Goal: Information Seeking & Learning: Learn about a topic

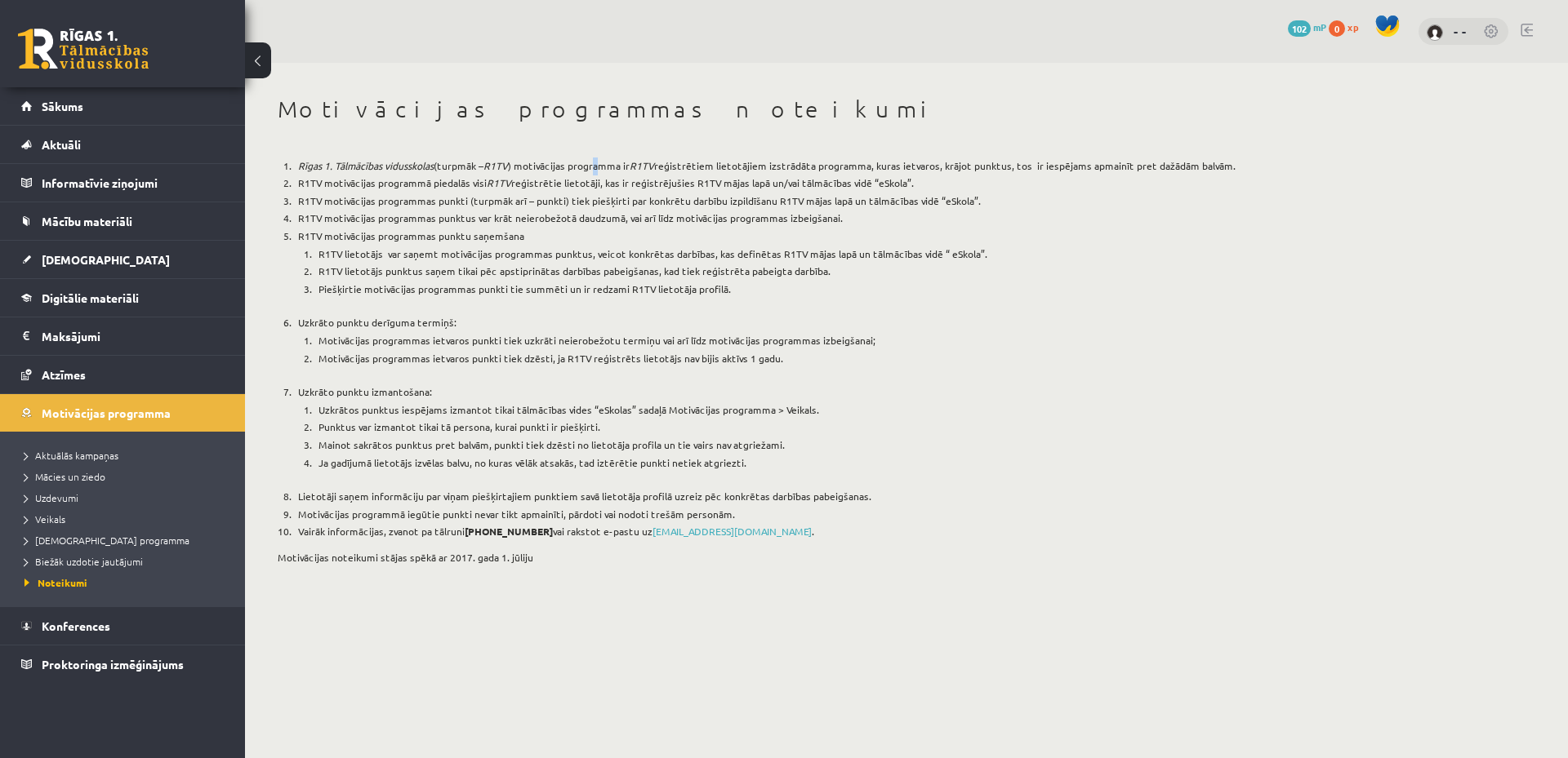
drag, startPoint x: 601, startPoint y: 129, endPoint x: 613, endPoint y: 128, distance: 12.0
click at [602, 129] on div "Motivācijas programmas noteikumi Rīgas 1. Tālmācības vidusskolas (turpmāk – R1T…" at bounding box center [800, 335] width 1111 height 545
click at [1490, 31] on link at bounding box center [1492, 32] width 17 height 17
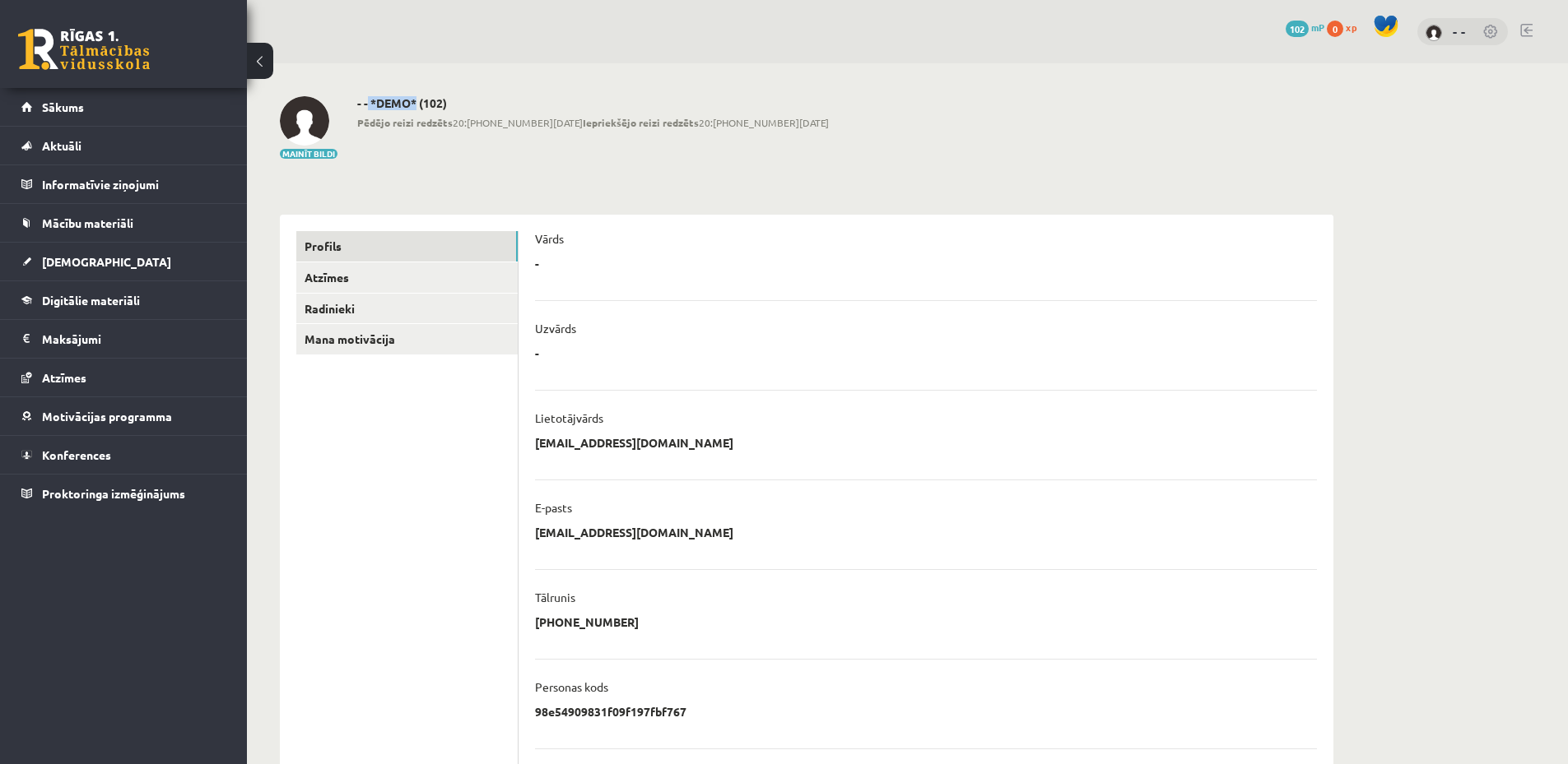
drag, startPoint x: 368, startPoint y: 98, endPoint x: 413, endPoint y: 96, distance: 45.0
click at [418, 94] on div "**********" at bounding box center [807, 527] width 1120 height 929
click at [641, 191] on div "**********" at bounding box center [807, 527] width 1120 height 929
click at [115, 347] on legend "Maksājumi 0" at bounding box center [134, 339] width 185 height 38
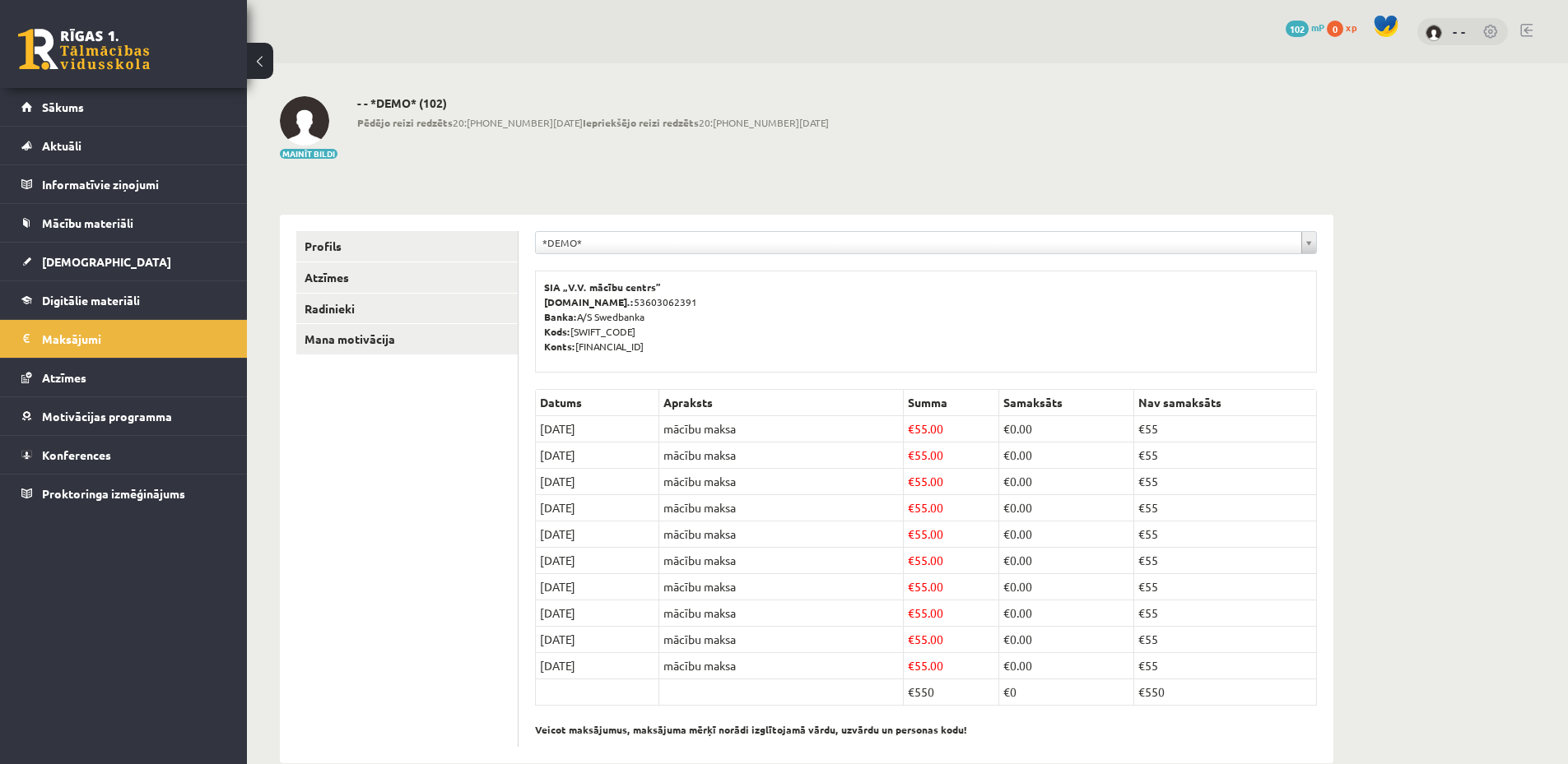
scroll to position [33, 0]
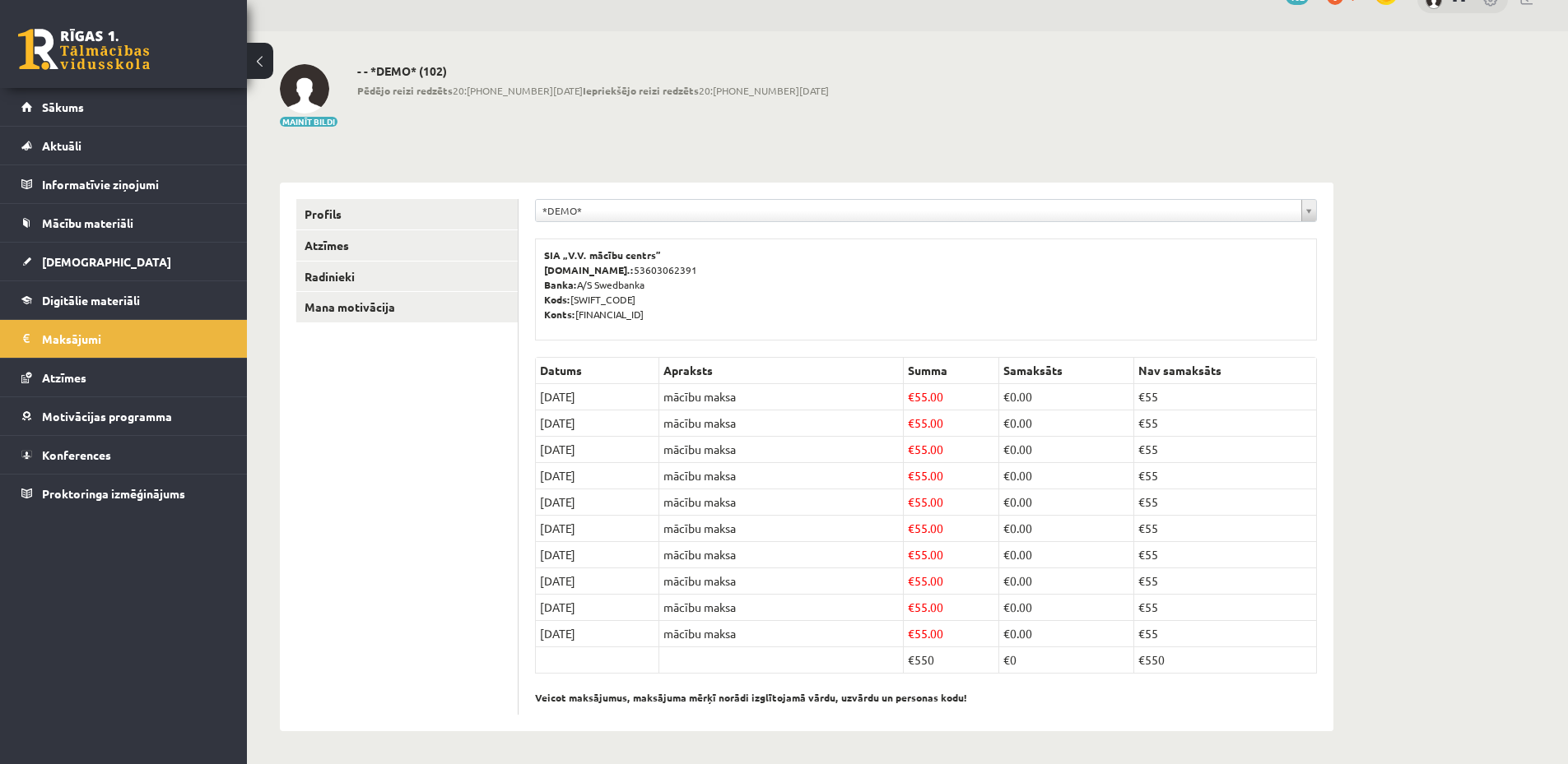
drag, startPoint x: 908, startPoint y: 663, endPoint x: 1071, endPoint y: 650, distance: 163.5
click at [1034, 653] on tr "€550 €0 €550" at bounding box center [926, 660] width 781 height 27
click at [1217, 686] on p "Veicot maksājumus, maksājuma mērķī norādi izglītojamā vārdu, uzvārdu un persona…" at bounding box center [926, 690] width 782 height 32
click at [75, 102] on span "Sākums" at bounding box center [63, 107] width 42 height 15
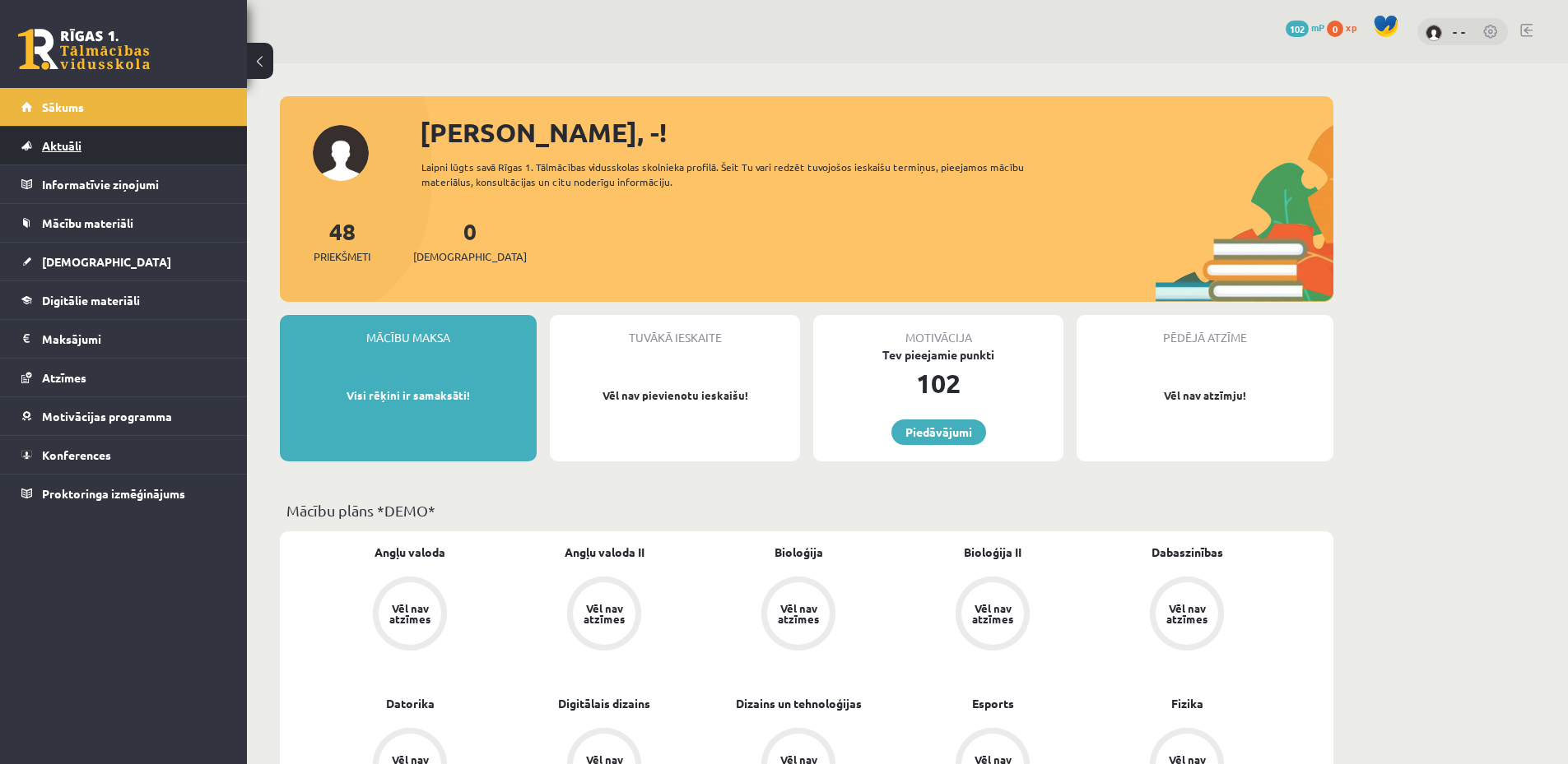
click at [62, 139] on span "Aktuāli" at bounding box center [62, 145] width 39 height 15
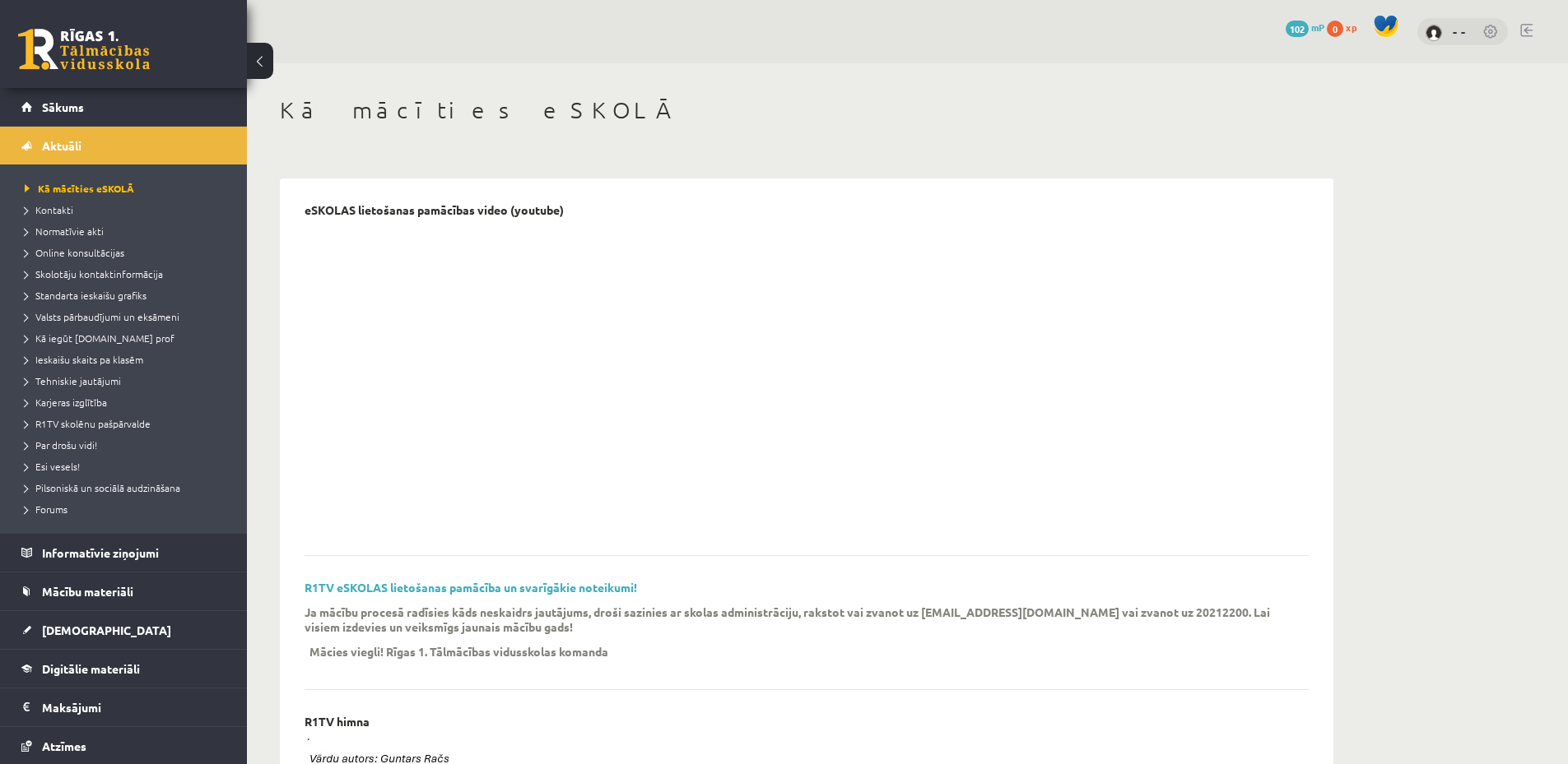
scroll to position [165, 0]
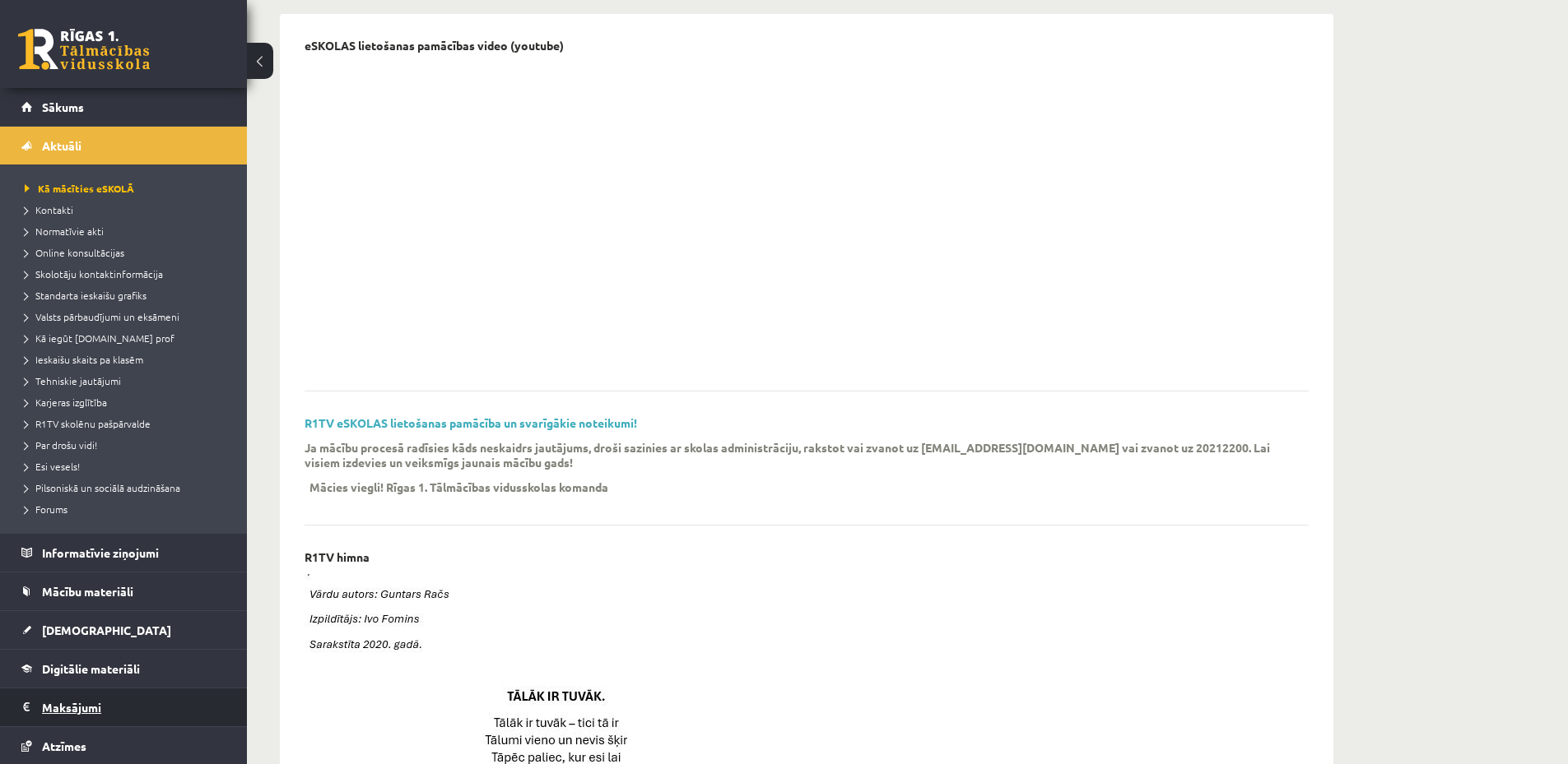
click at [106, 708] on legend "Maksājumi 0" at bounding box center [134, 708] width 185 height 38
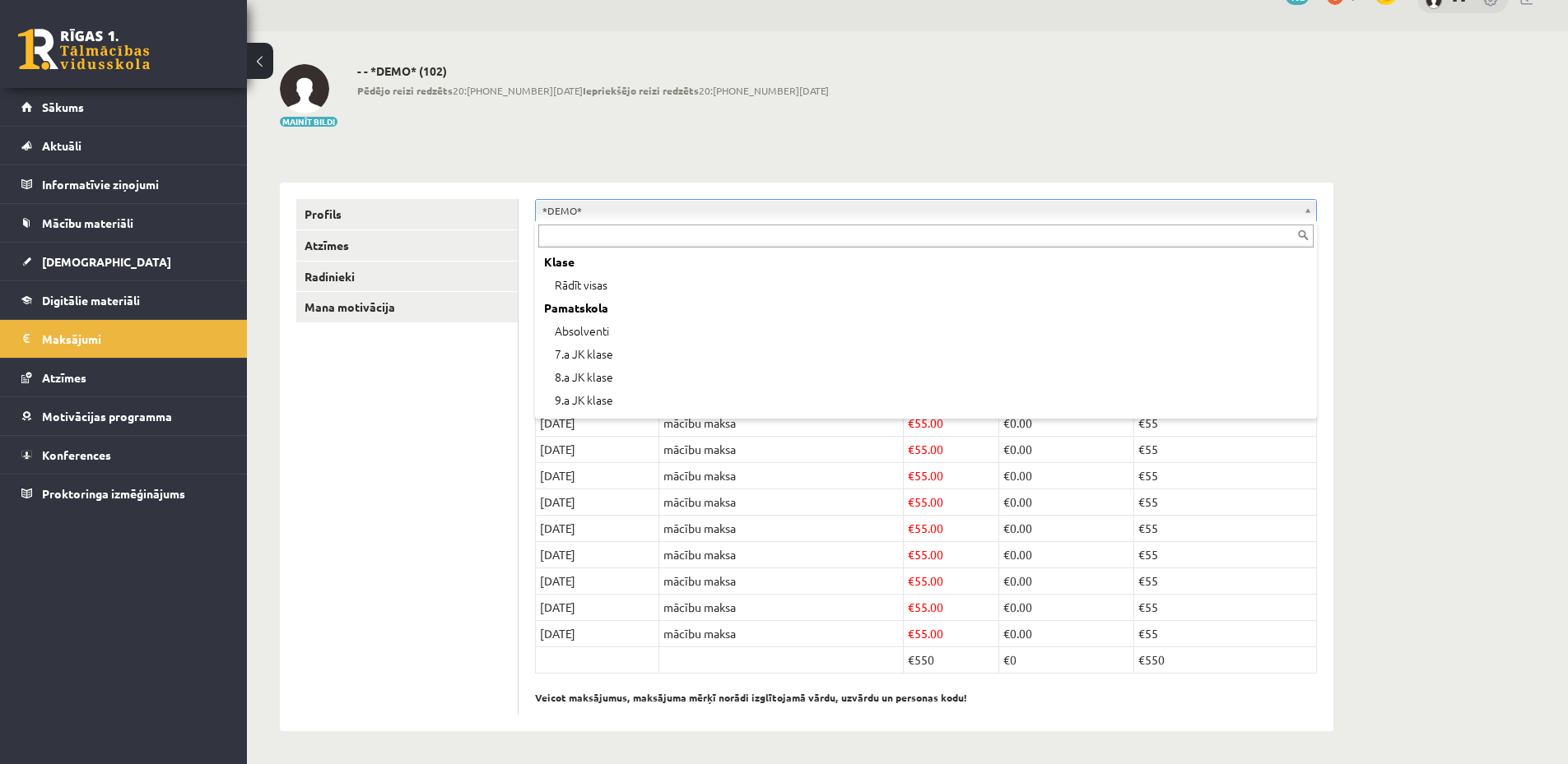
scroll to position [66, 0]
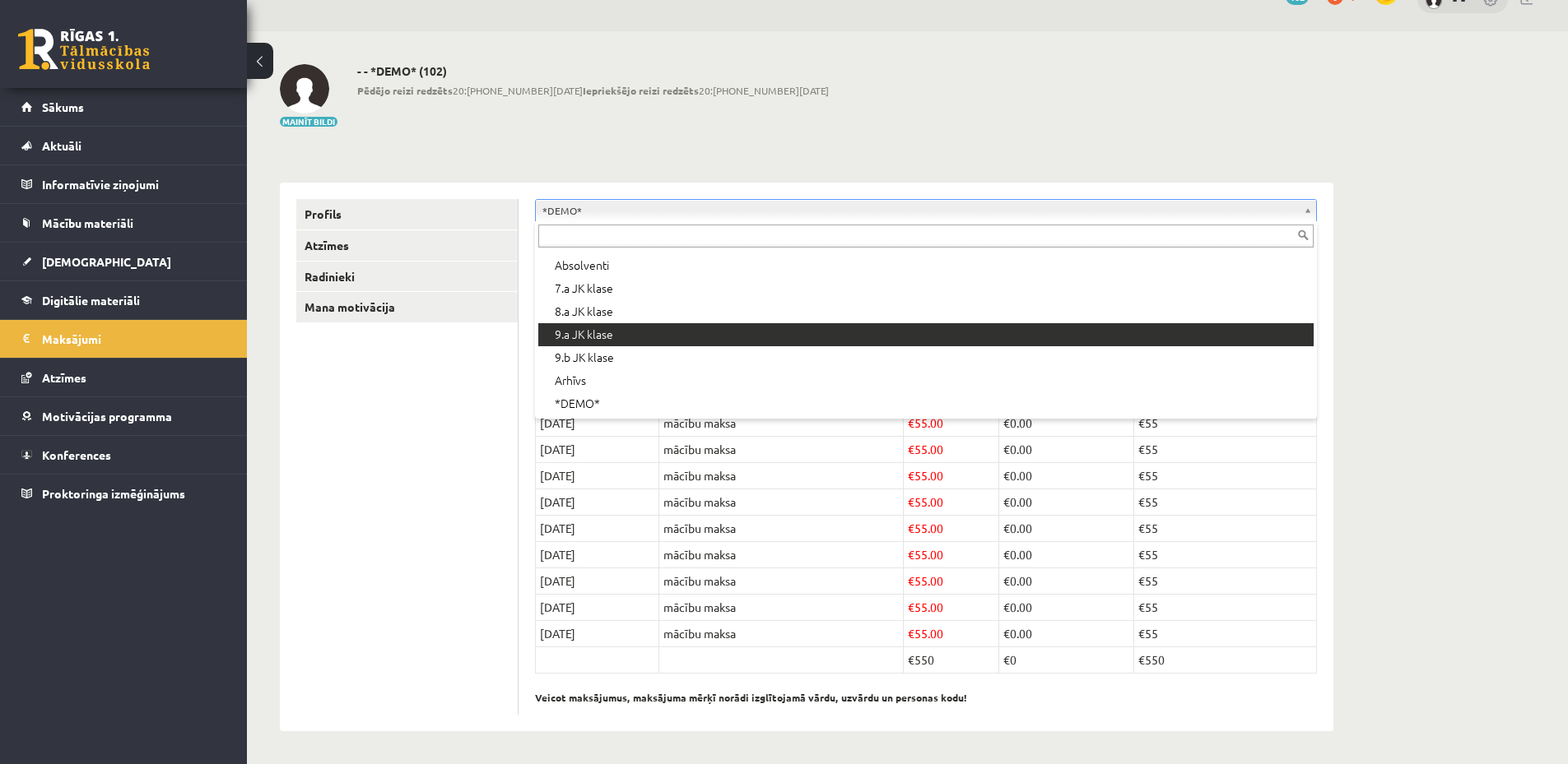
click at [681, 332] on div "SIA „V.V. mācību centrs” Reģ.nr.: 53603062391 Banka: A/S Swedbanka Kods: HABALV…" at bounding box center [926, 289] width 782 height 102
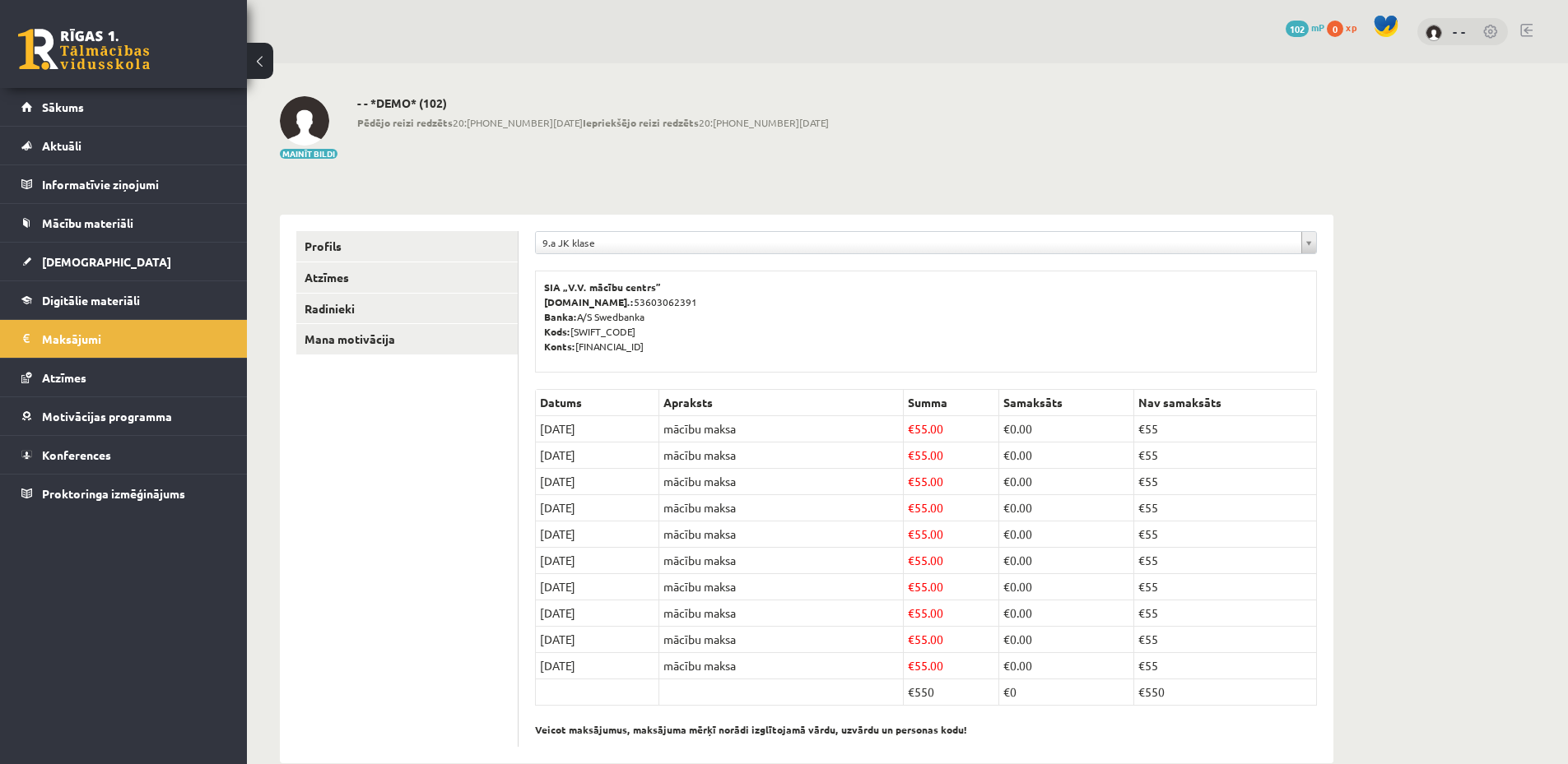
scroll to position [33, 0]
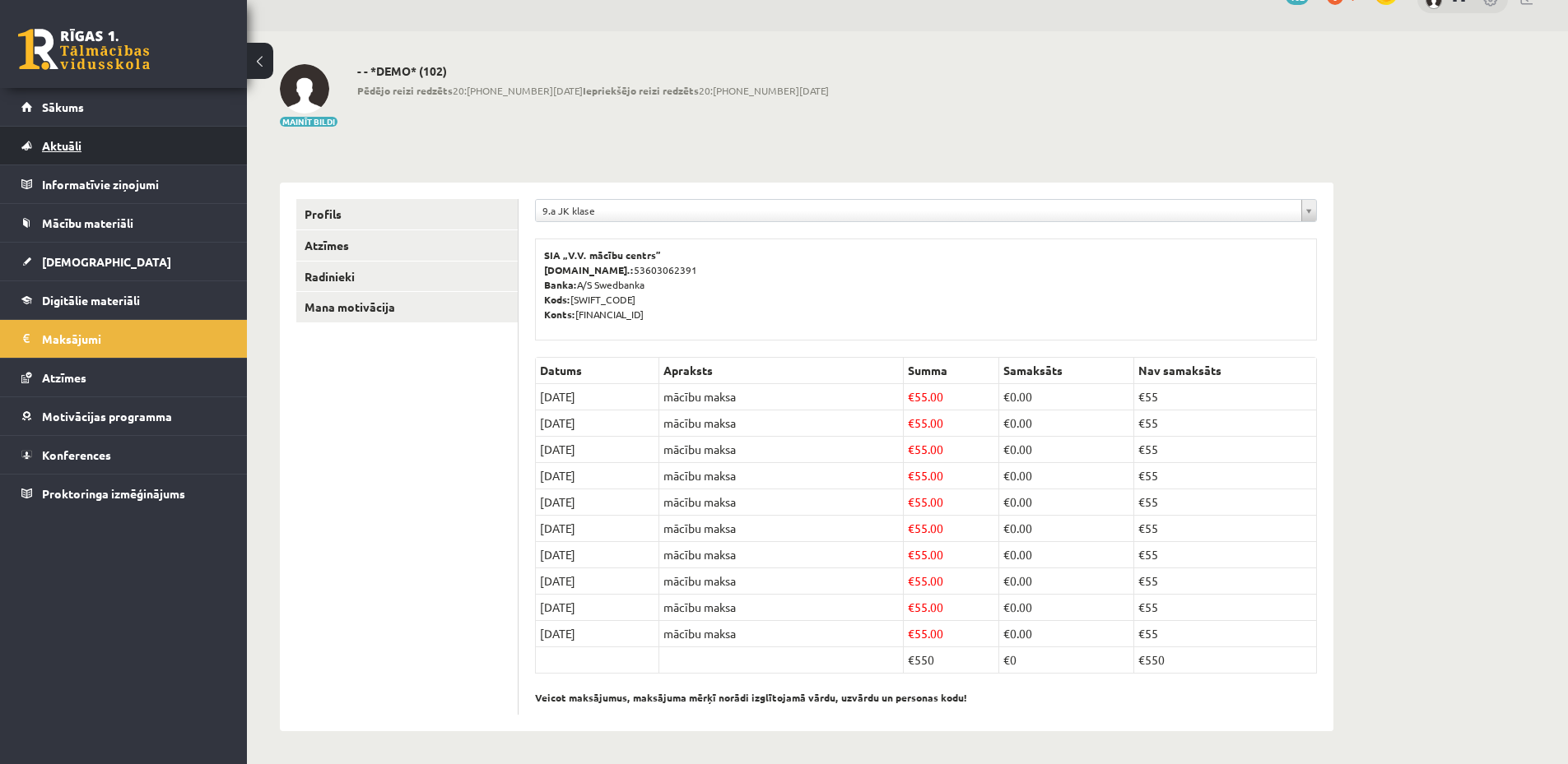
click at [71, 141] on span "Aktuāli" at bounding box center [62, 145] width 39 height 15
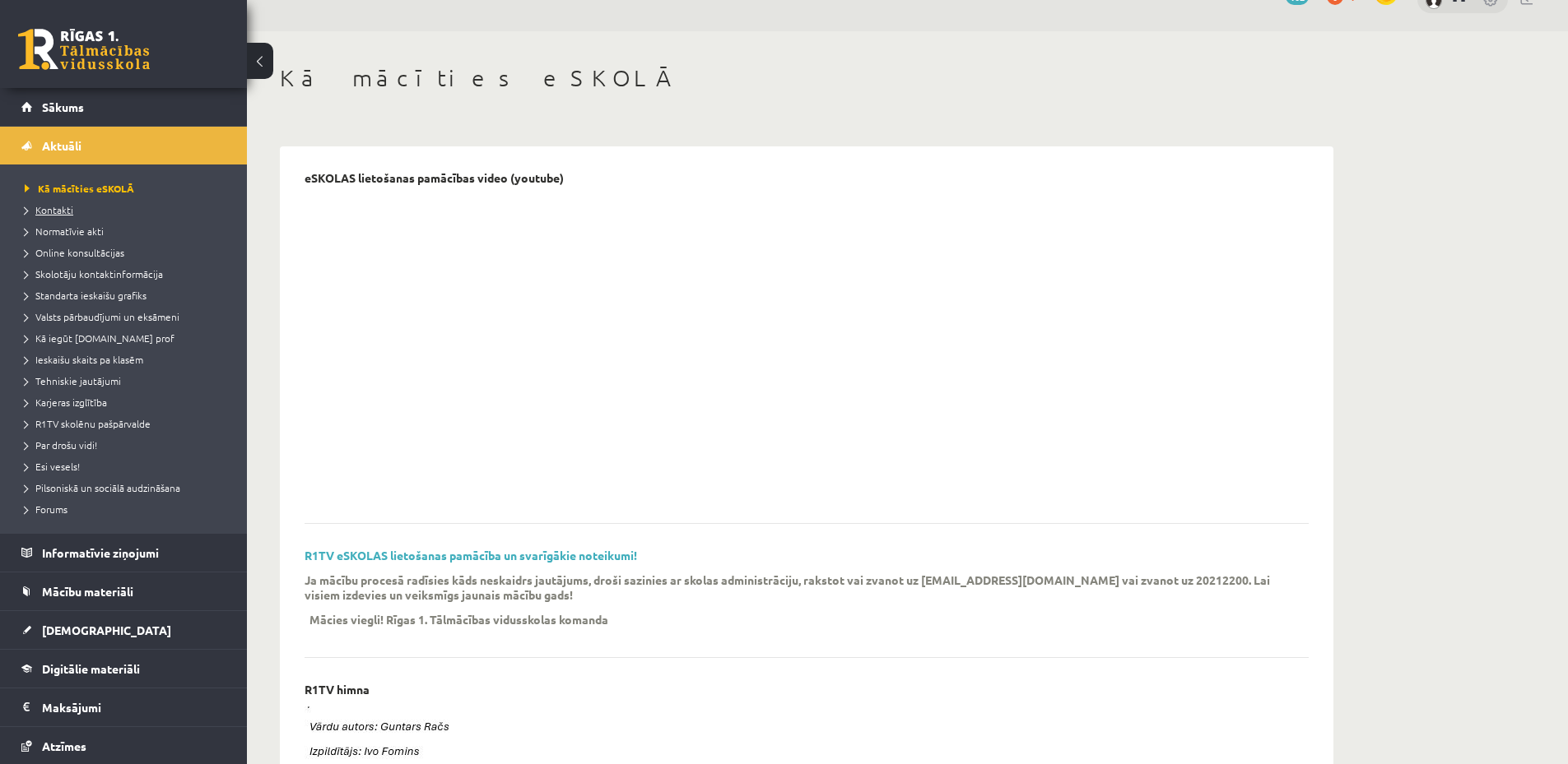
click at [68, 205] on span "Kontakti" at bounding box center [48, 209] width 48 height 13
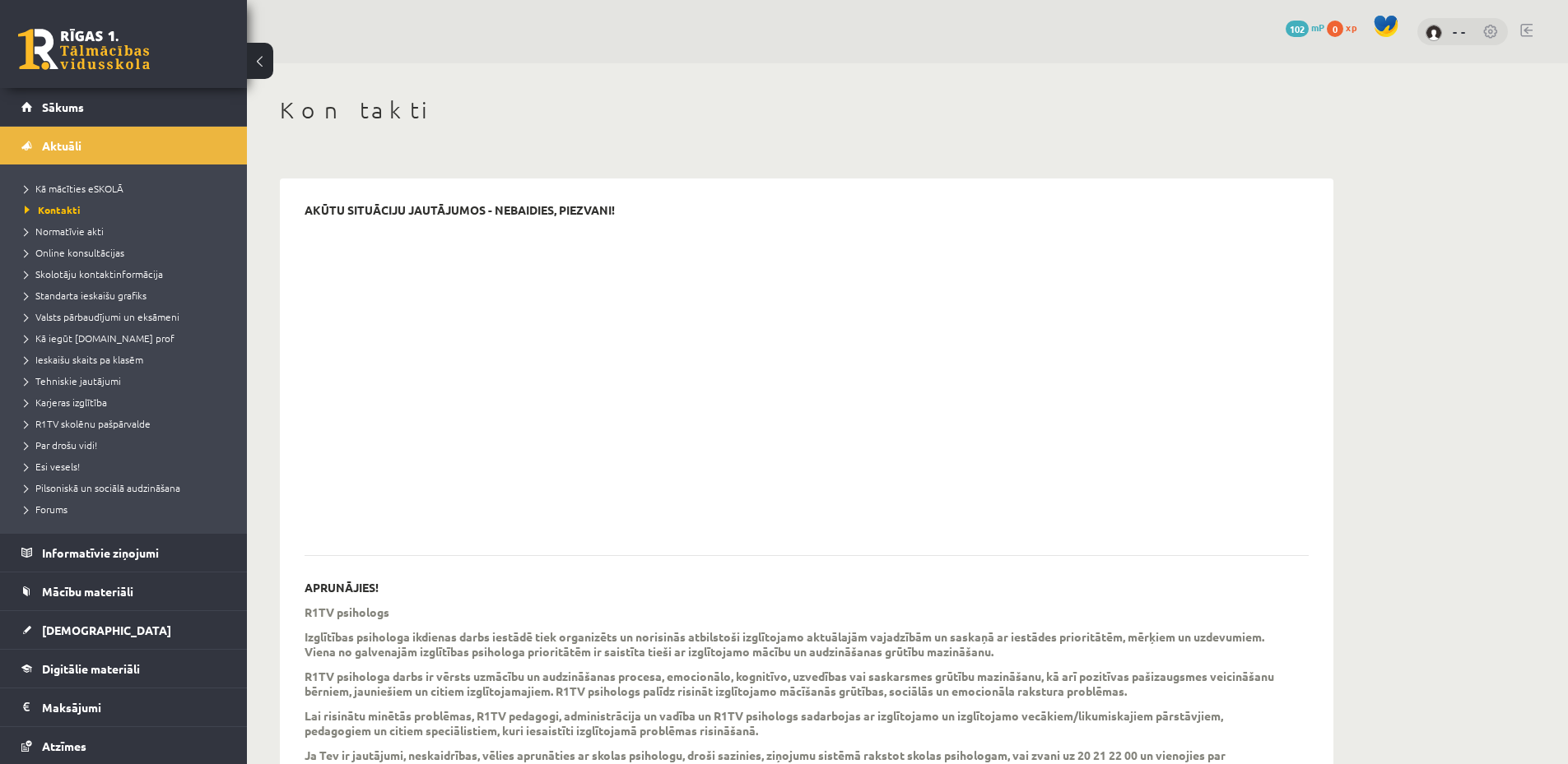
scroll to position [270, 0]
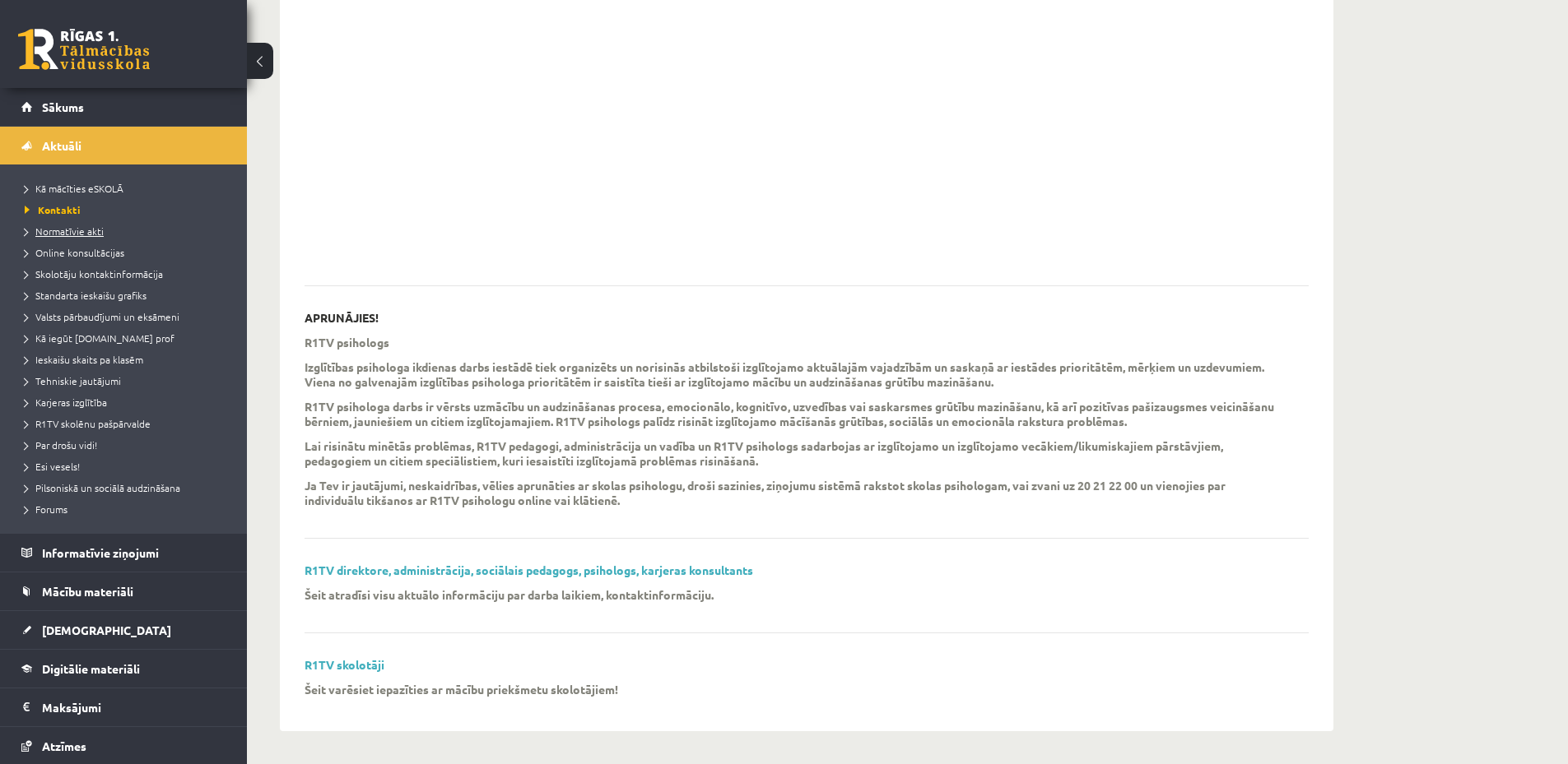
click at [78, 231] on span "Normatīvie akti" at bounding box center [64, 231] width 79 height 13
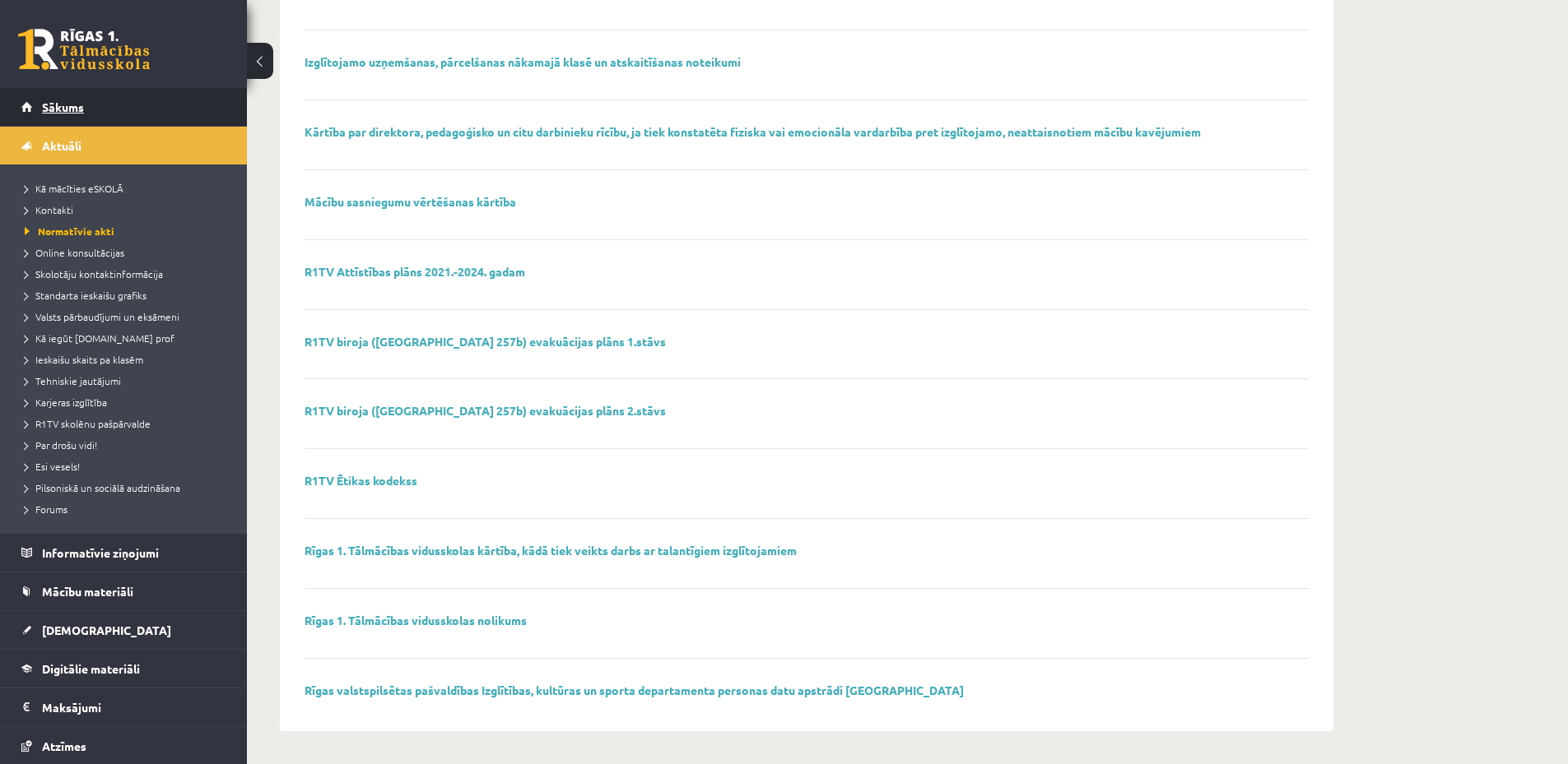
click at [63, 108] on span "Sākums" at bounding box center [63, 107] width 42 height 15
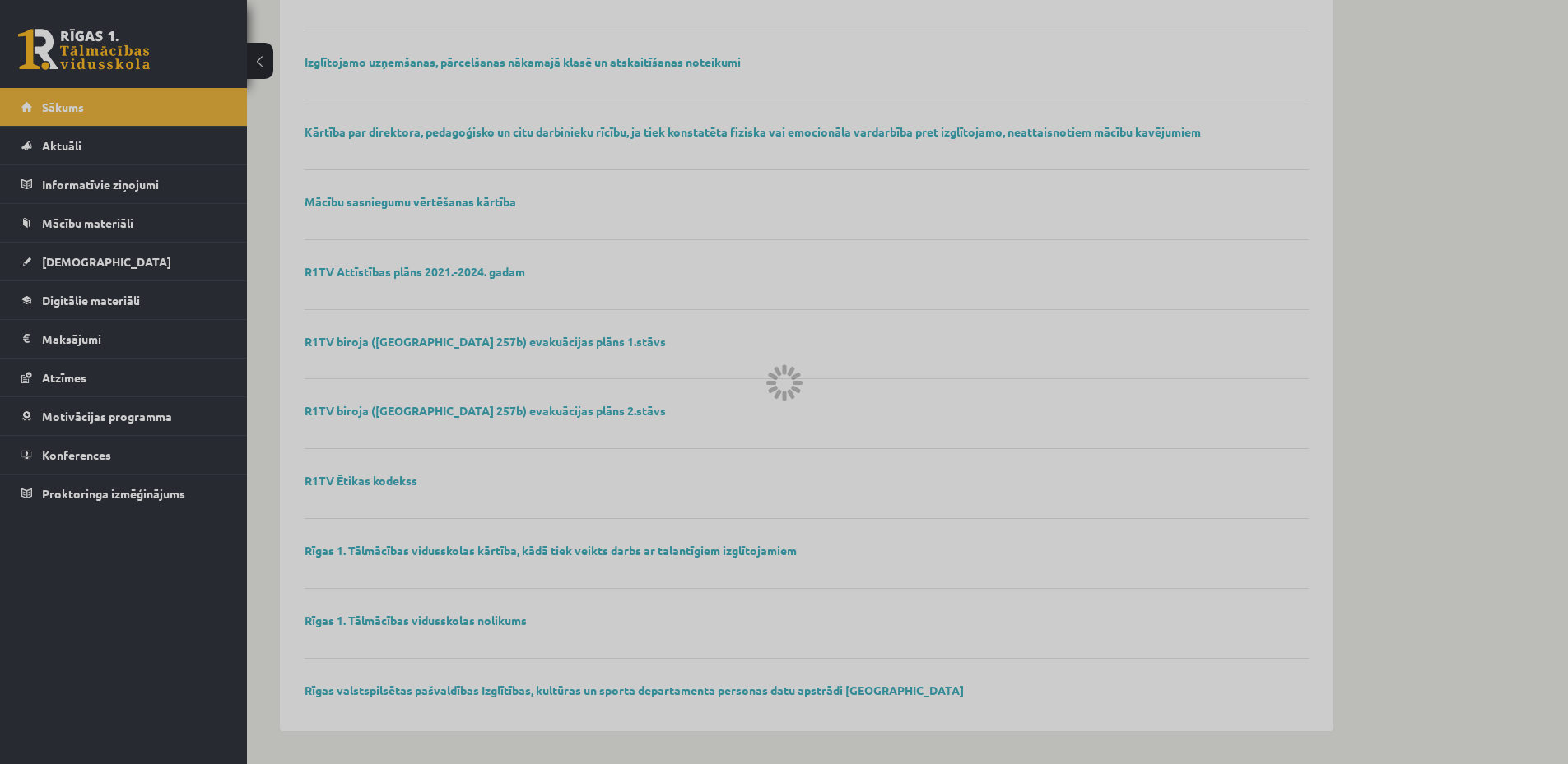
click at [63, 108] on div at bounding box center [784, 382] width 1568 height 764
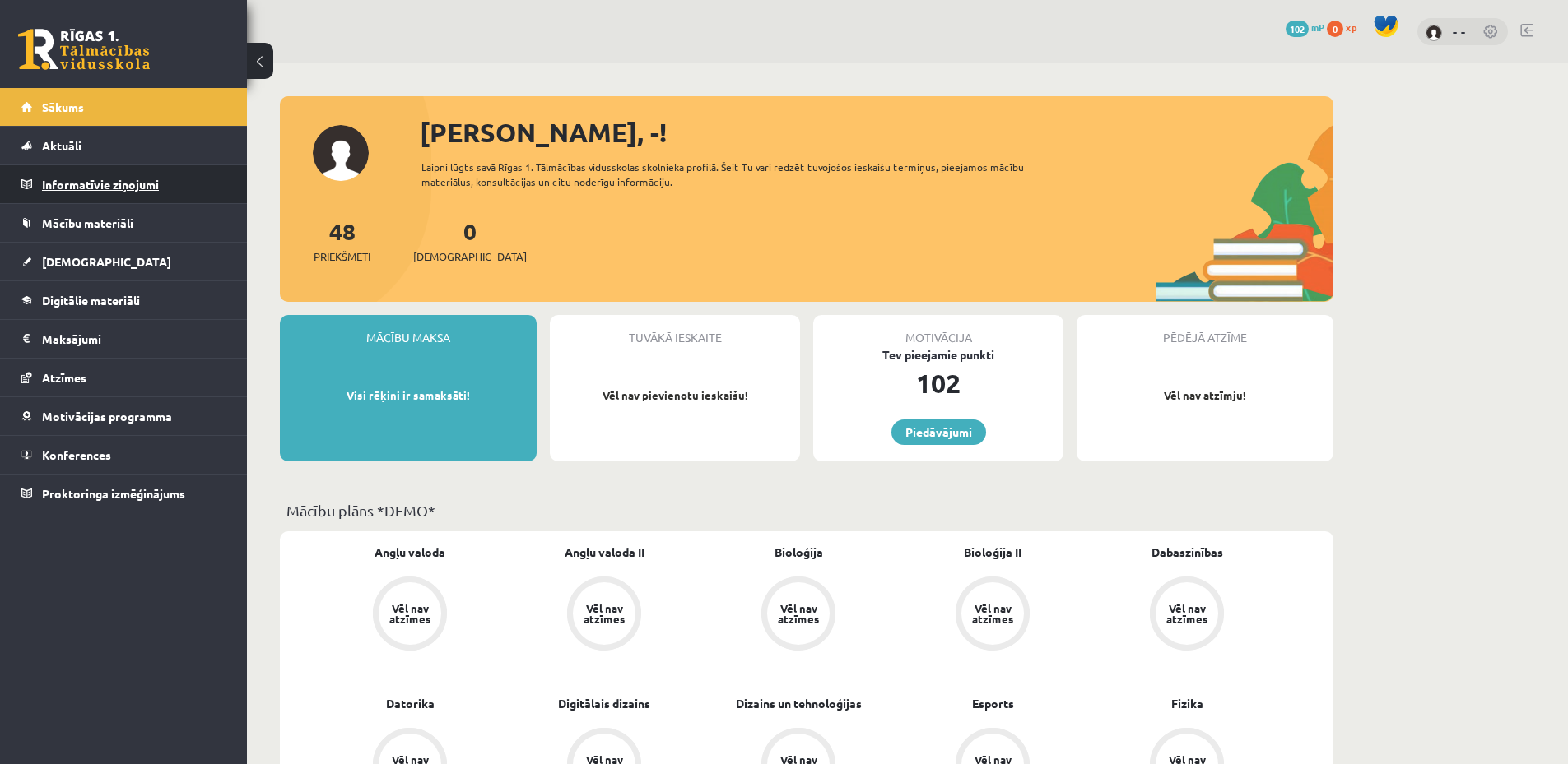
click at [105, 185] on legend "Informatīvie ziņojumi 0" at bounding box center [134, 185] width 185 height 38
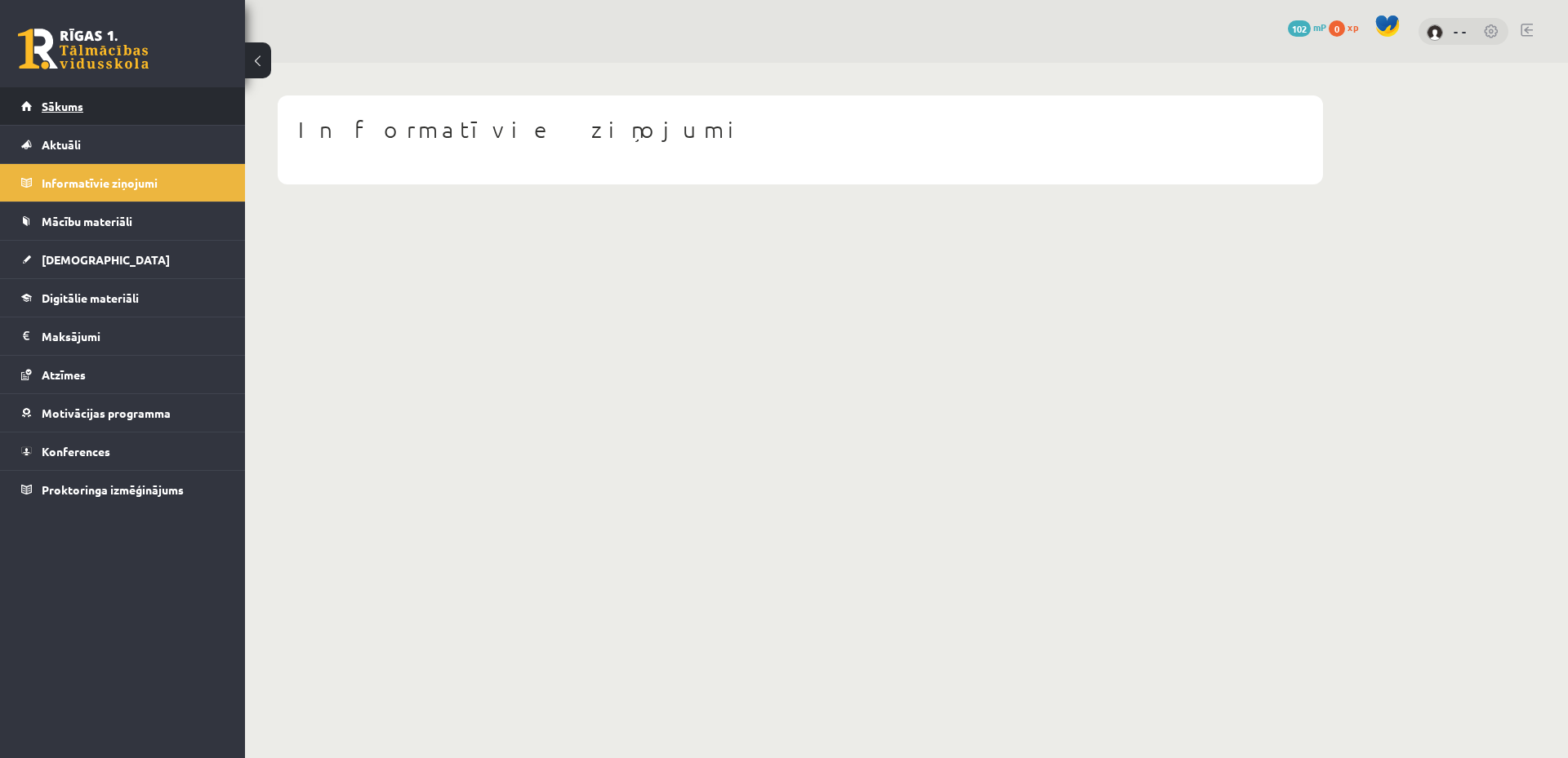
click at [71, 109] on span "Sākums" at bounding box center [63, 106] width 42 height 15
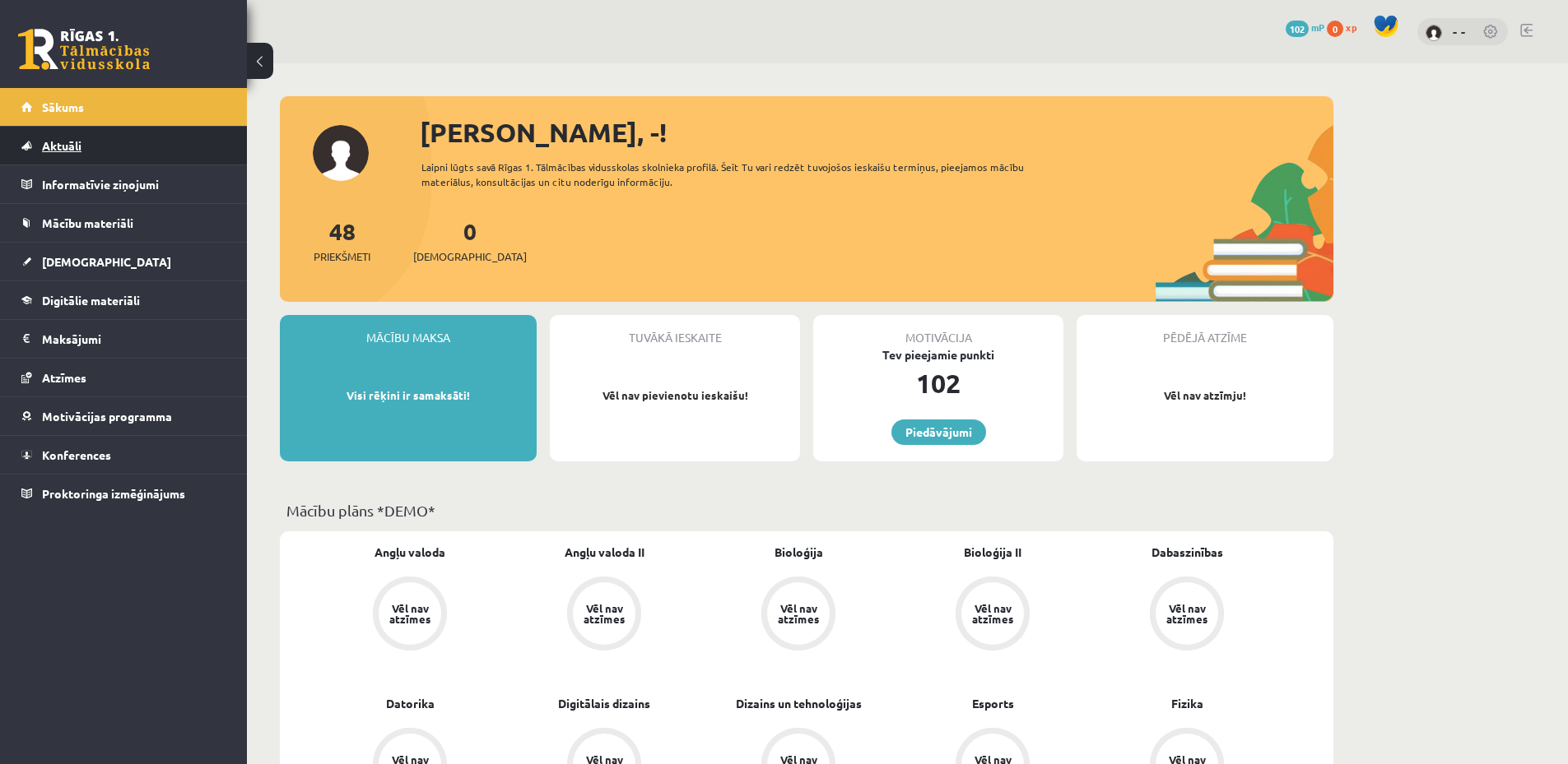
click at [59, 140] on span "Aktuāli" at bounding box center [62, 145] width 39 height 15
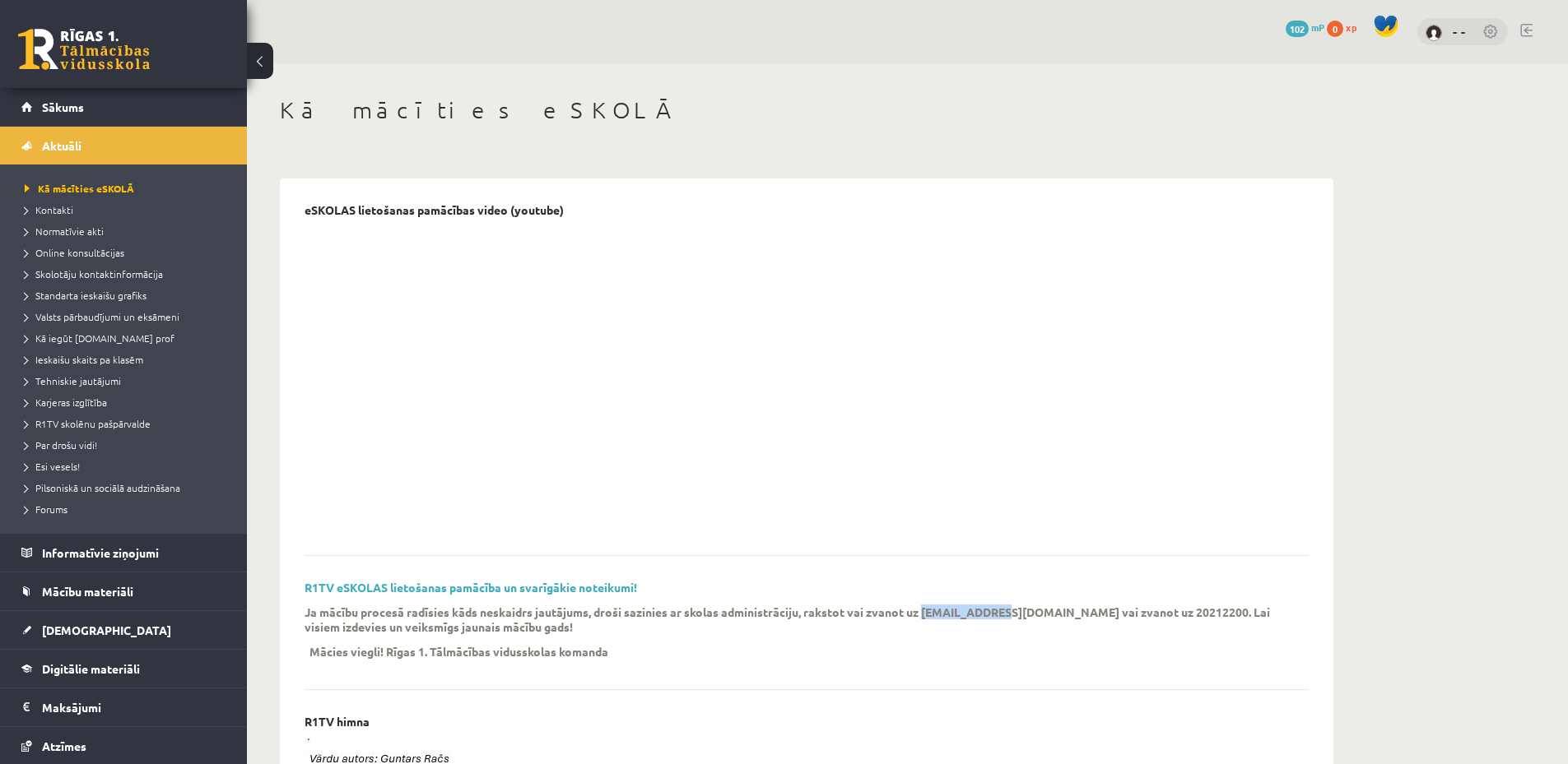
drag, startPoint x: 924, startPoint y: 614, endPoint x: 998, endPoint y: 611, distance: 74.1
click at [998, 611] on p "Ja mācību procesā radīsies kāds neskaidrs jautājums, droši sazinies ar skolas a…" at bounding box center [794, 620] width 980 height 30
click at [1083, 643] on div "Ja mācību procesā radīsies kāds neskaidrs jautājums, droši sazinies ar skolas a…" at bounding box center [794, 637] width 980 height 64
click at [78, 711] on legend "Maksājumi 0" at bounding box center [134, 708] width 185 height 38
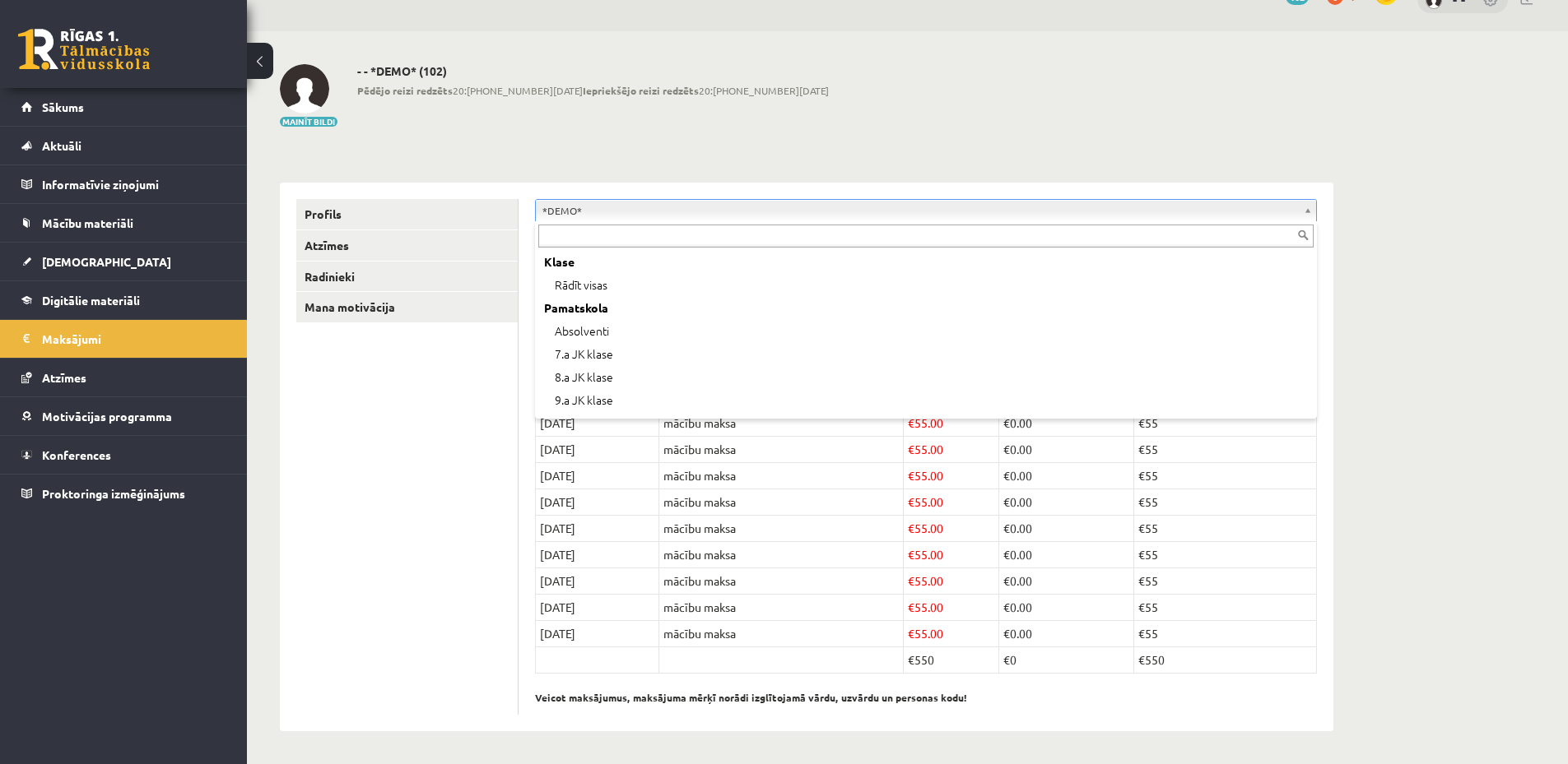
scroll to position [66, 0]
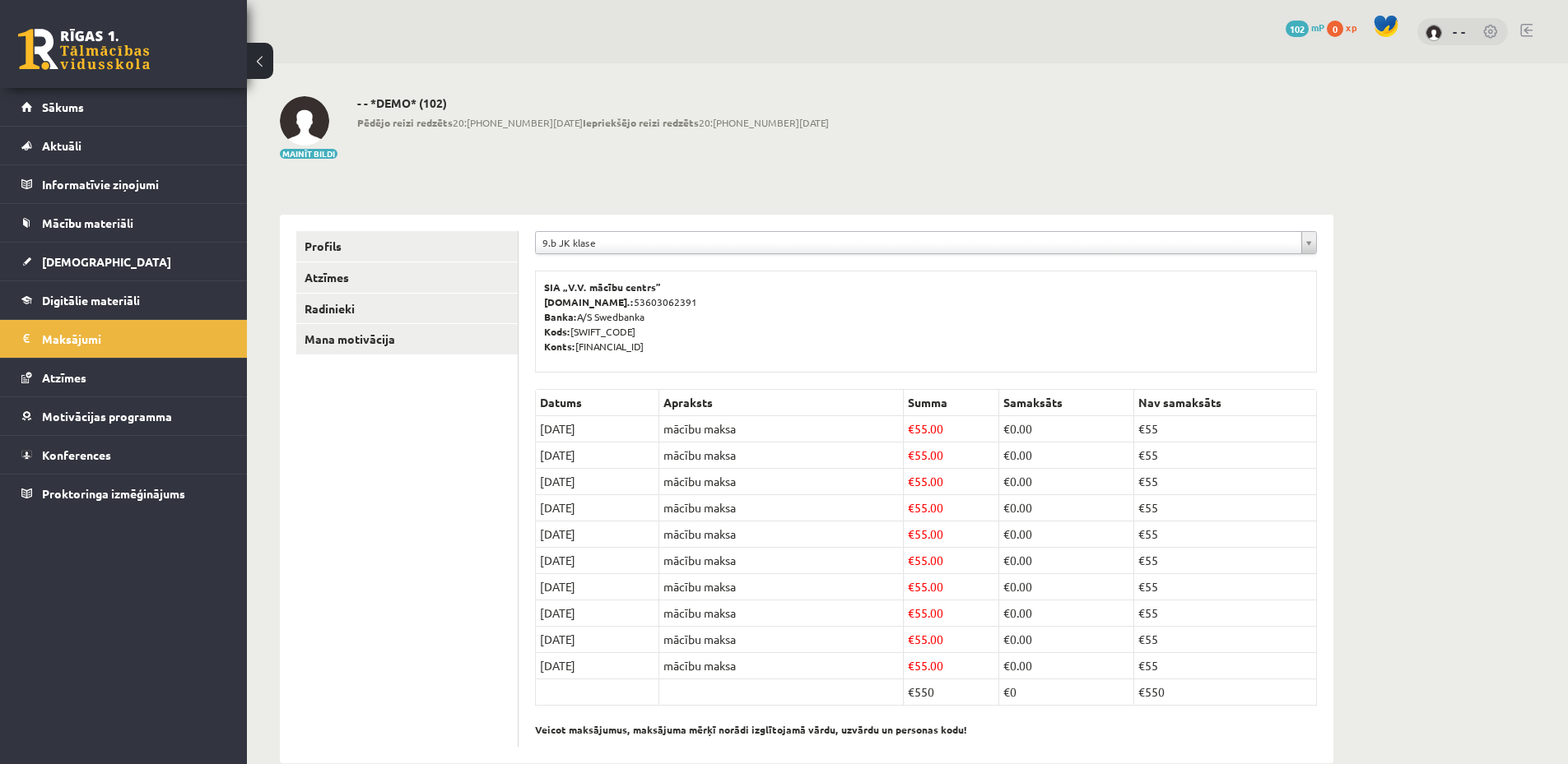
scroll to position [33, 0]
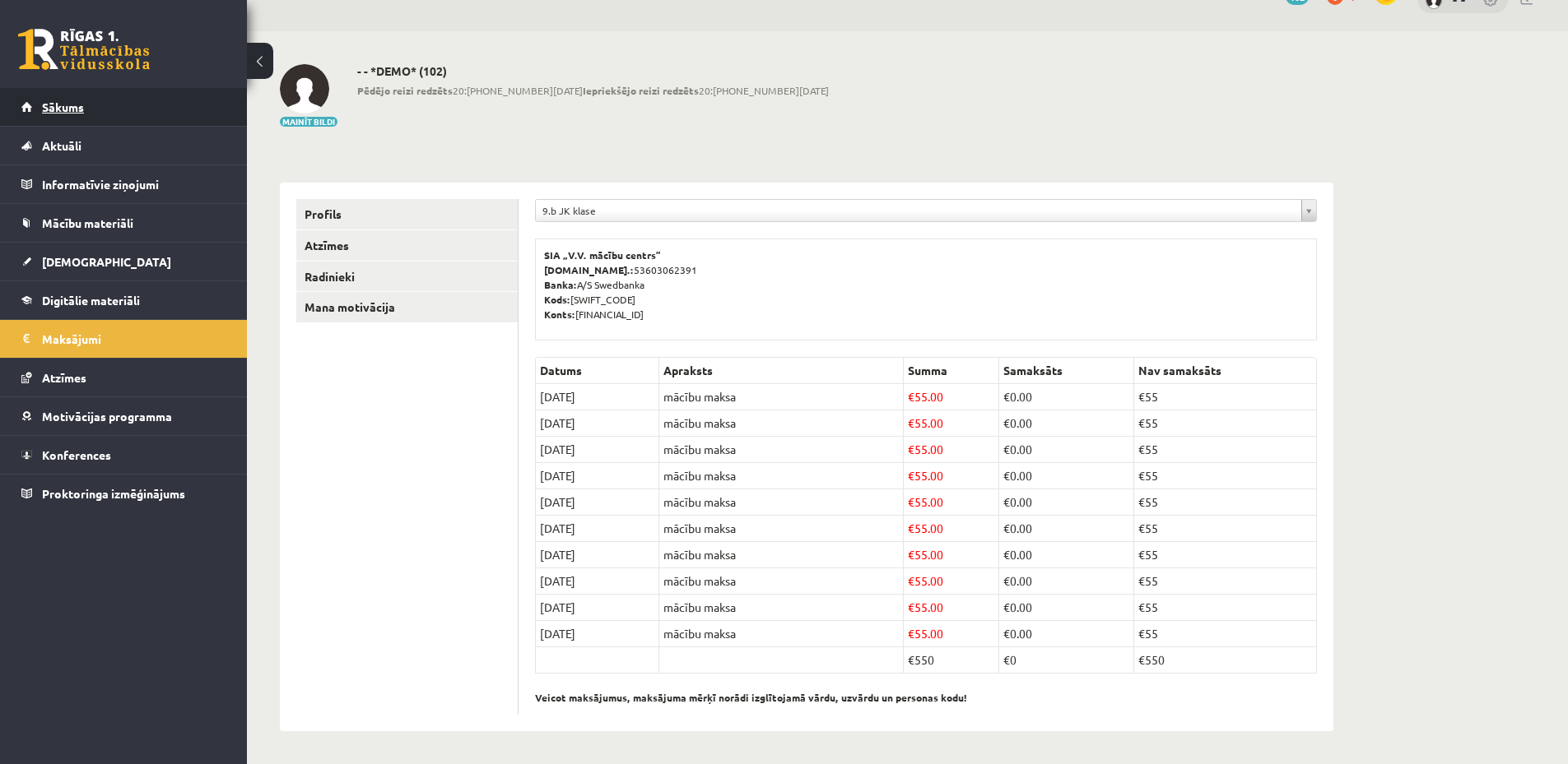
click at [62, 104] on span "Sākums" at bounding box center [63, 107] width 42 height 15
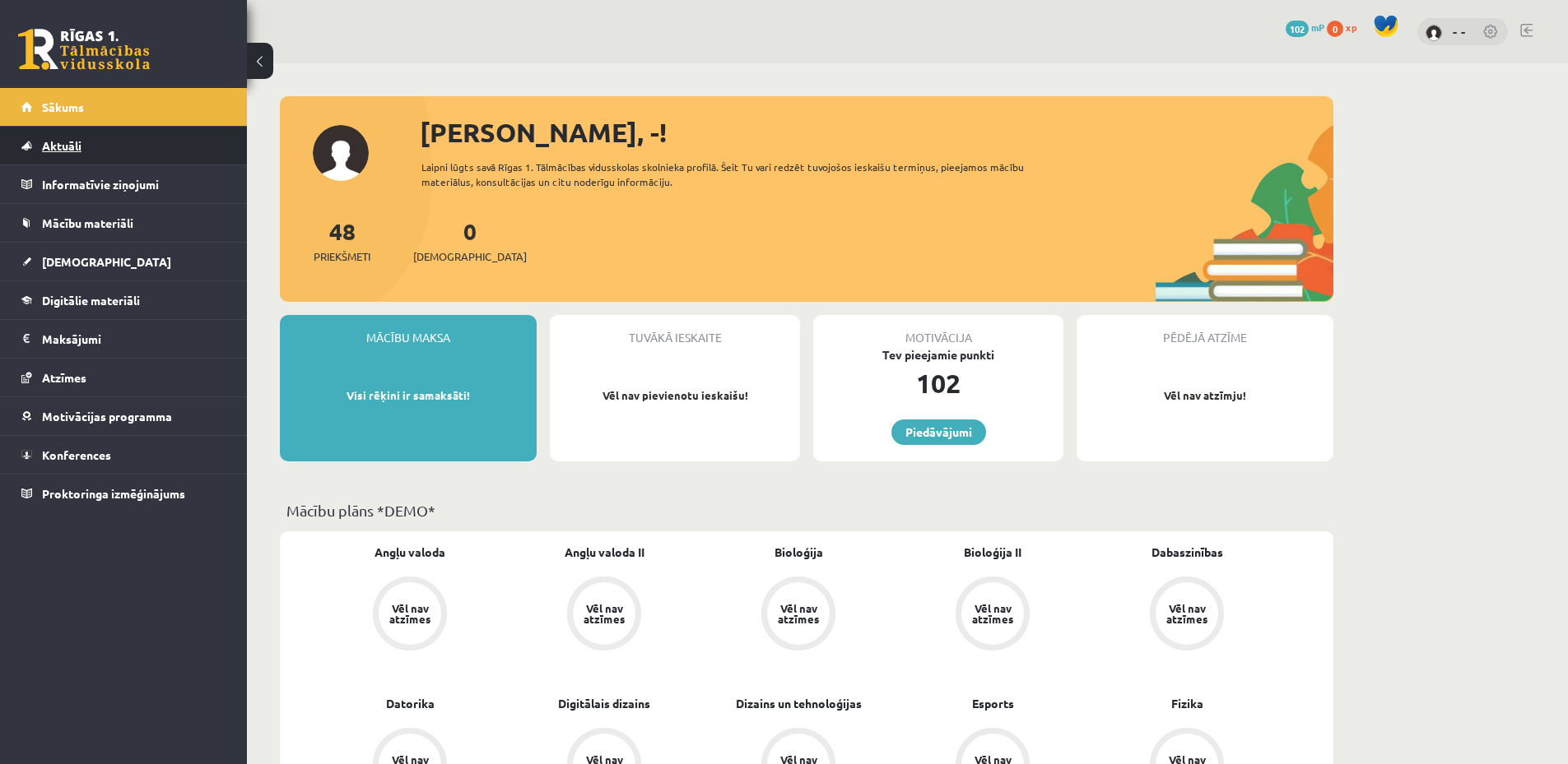
click at [69, 144] on span "Aktuāli" at bounding box center [62, 145] width 39 height 15
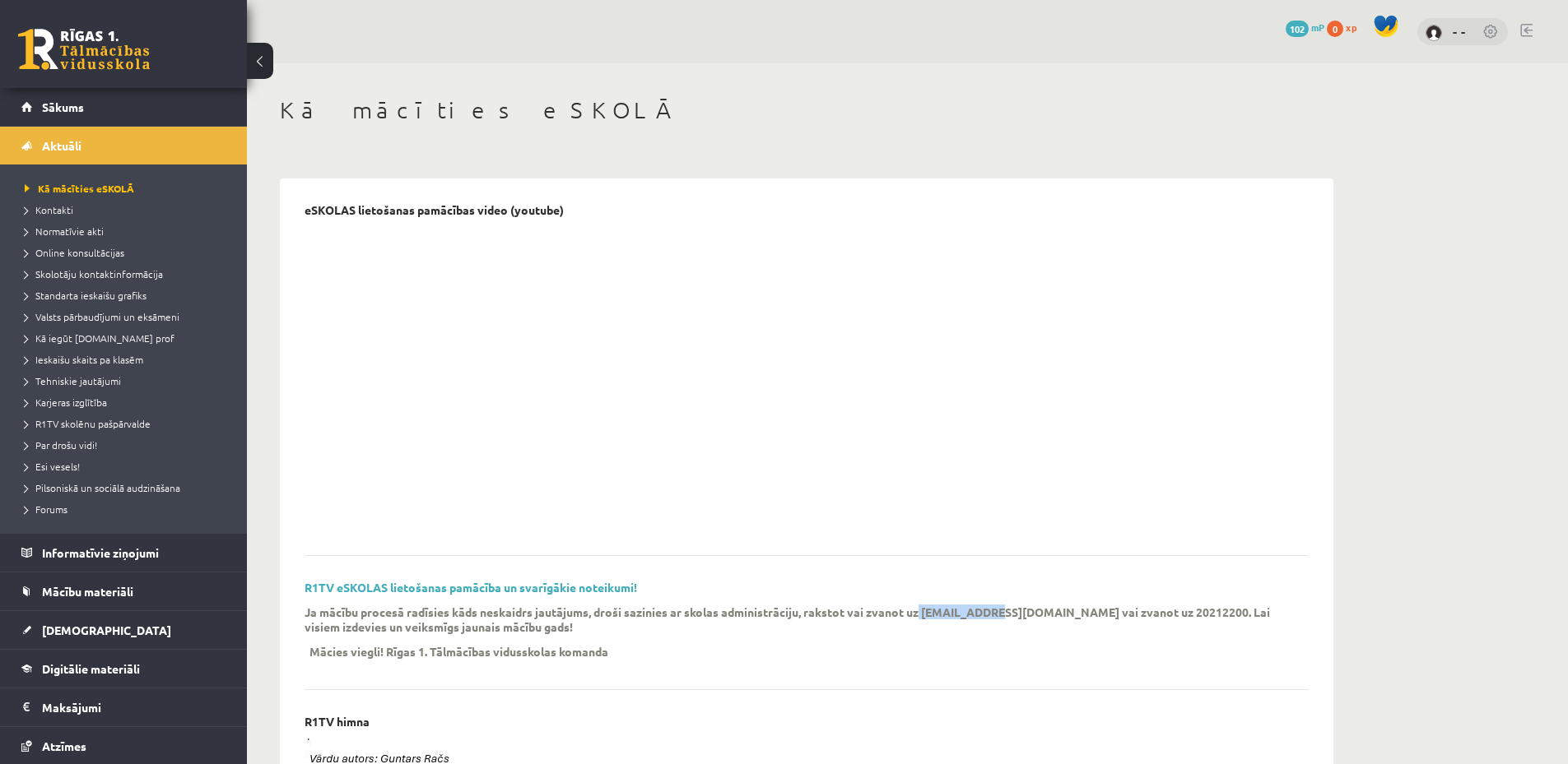
drag, startPoint x: 923, startPoint y: 613, endPoint x: 991, endPoint y: 614, distance: 68.0
click at [991, 614] on p "Ja mācību procesā radīsies kāds neskaidrs jautājums, droši sazinies ar skolas a…" at bounding box center [794, 620] width 980 height 30
drag, startPoint x: 922, startPoint y: 616, endPoint x: 994, endPoint y: 611, distance: 72.2
click at [994, 611] on p "Ja mācību procesā radīsies kāds neskaidrs jautājums, droši sazinies ar skolas a…" at bounding box center [794, 620] width 980 height 30
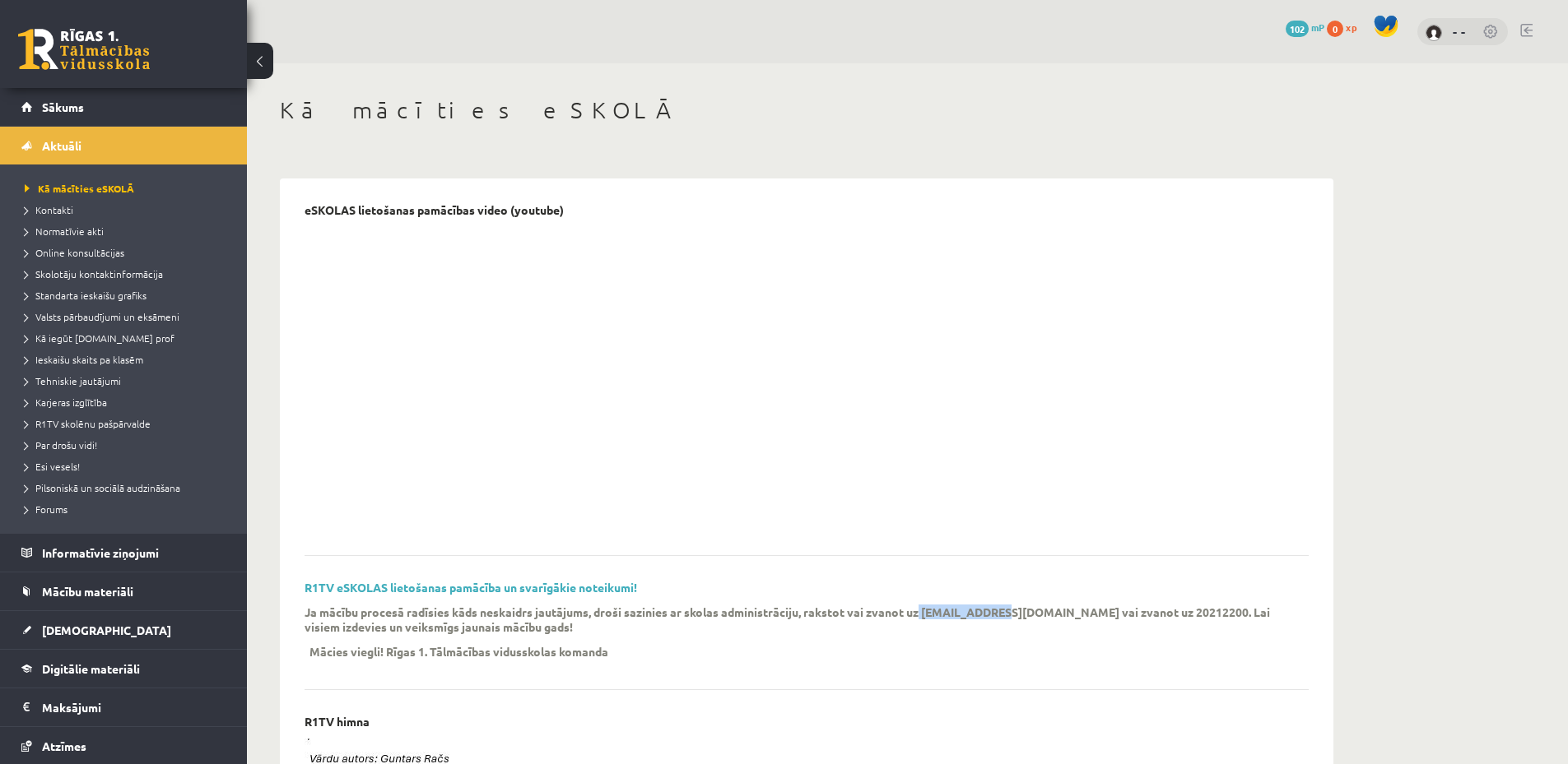
click at [994, 611] on p "Ja mācību procesā radīsies kāds neskaidrs jautājums, droši sazinies ar skolas a…" at bounding box center [794, 620] width 980 height 30
drag, startPoint x: 923, startPoint y: 611, endPoint x: 938, endPoint y: 611, distance: 15.0
click at [938, 611] on p "Ja mācību procesā radīsies kāds neskaidrs jautājums, droši sazinies ar skolas a…" at bounding box center [794, 620] width 980 height 30
click at [935, 612] on p "Ja mācību procesā radīsies kāds neskaidrs jautājums, droši sazinies ar skolas a…" at bounding box center [794, 620] width 980 height 30
drag, startPoint x: 923, startPoint y: 612, endPoint x: 992, endPoint y: 614, distance: 69.0
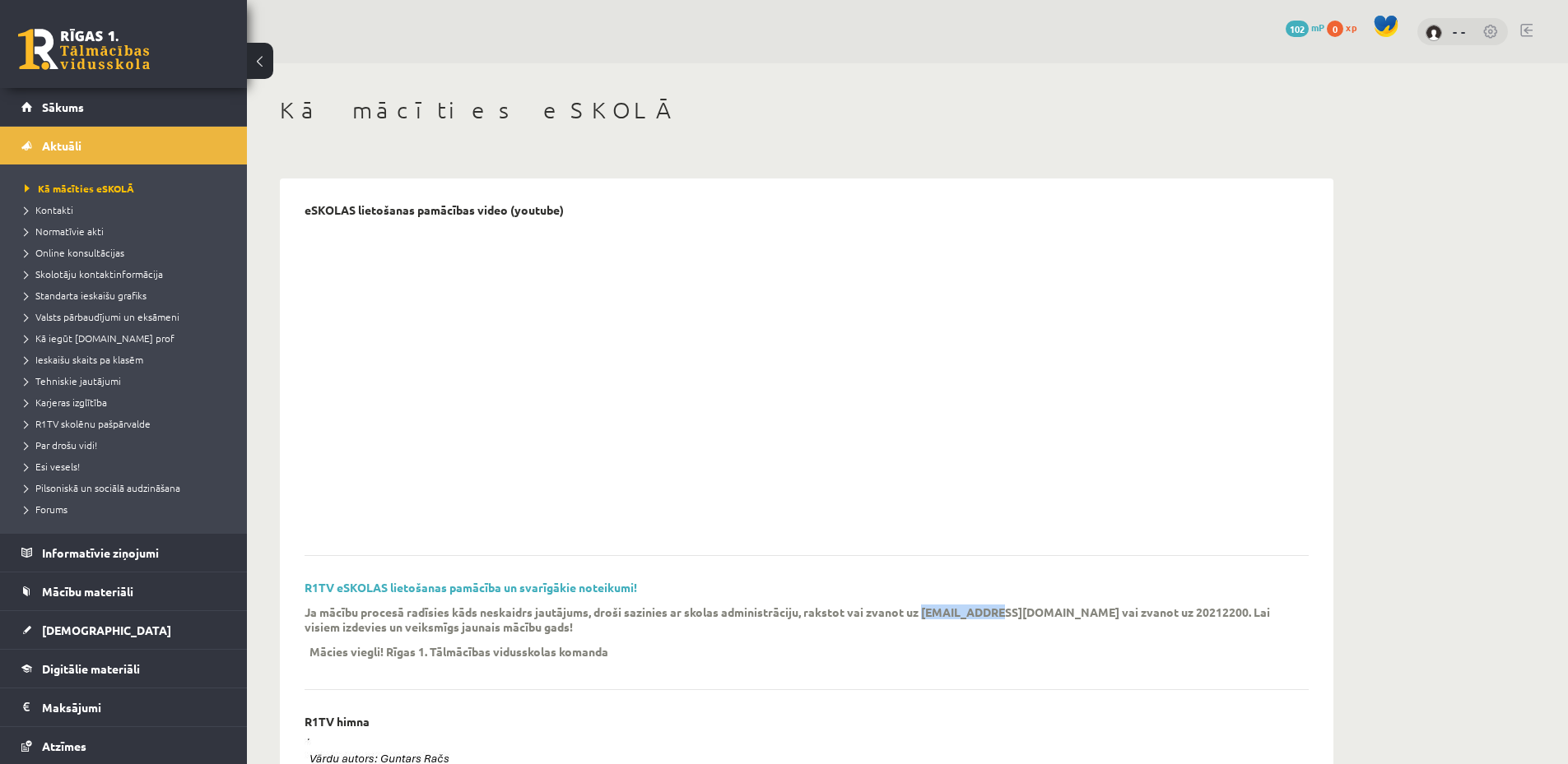
click at [992, 614] on p "Ja mācību procesā radīsies kāds neskaidrs jautājums, droši sazinies ar skolas a…" at bounding box center [794, 620] width 980 height 30
copy p "info@r1tv.lv"
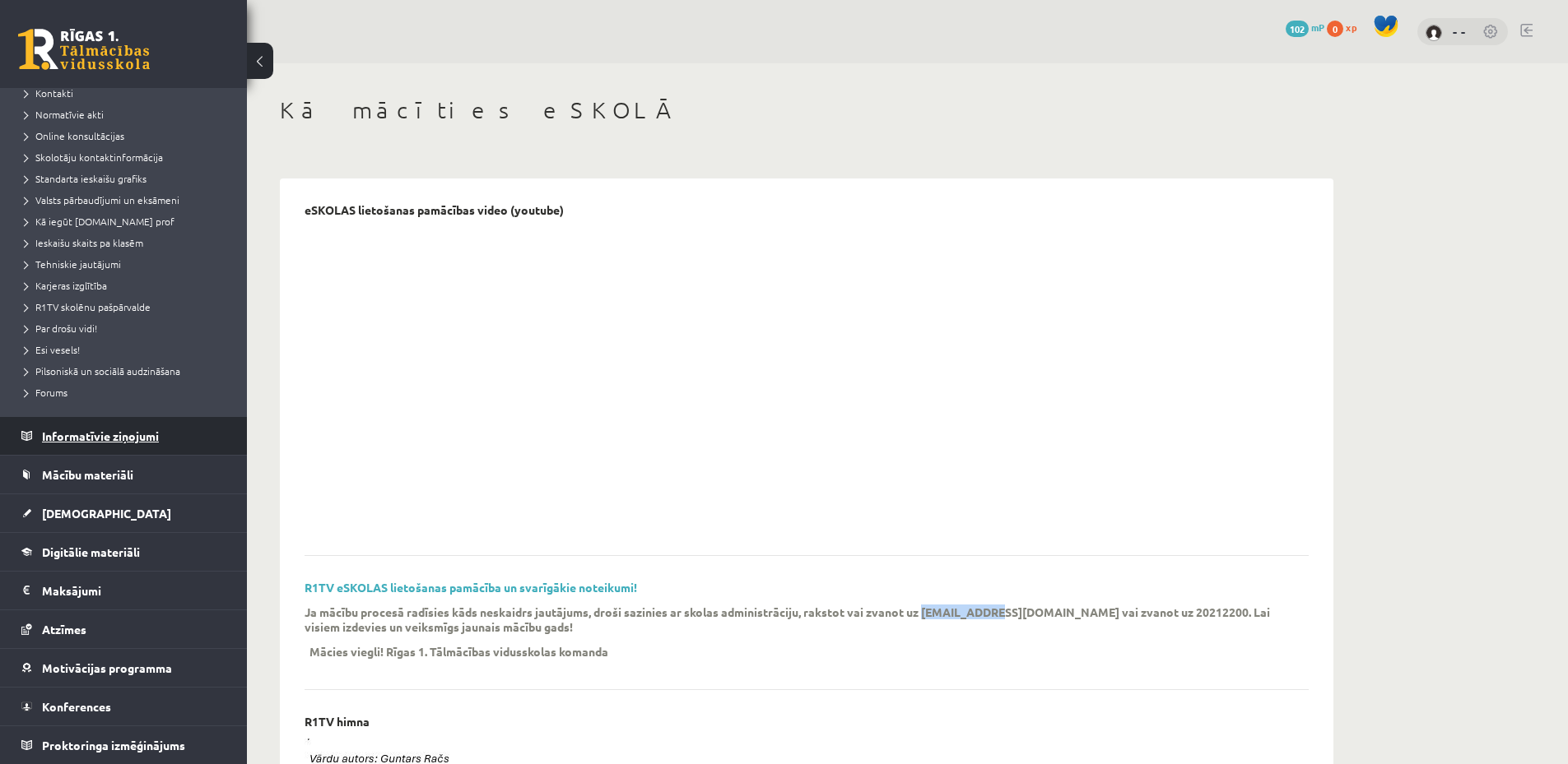
click at [121, 431] on legend "Informatīvie ziņojumi 0" at bounding box center [134, 436] width 185 height 38
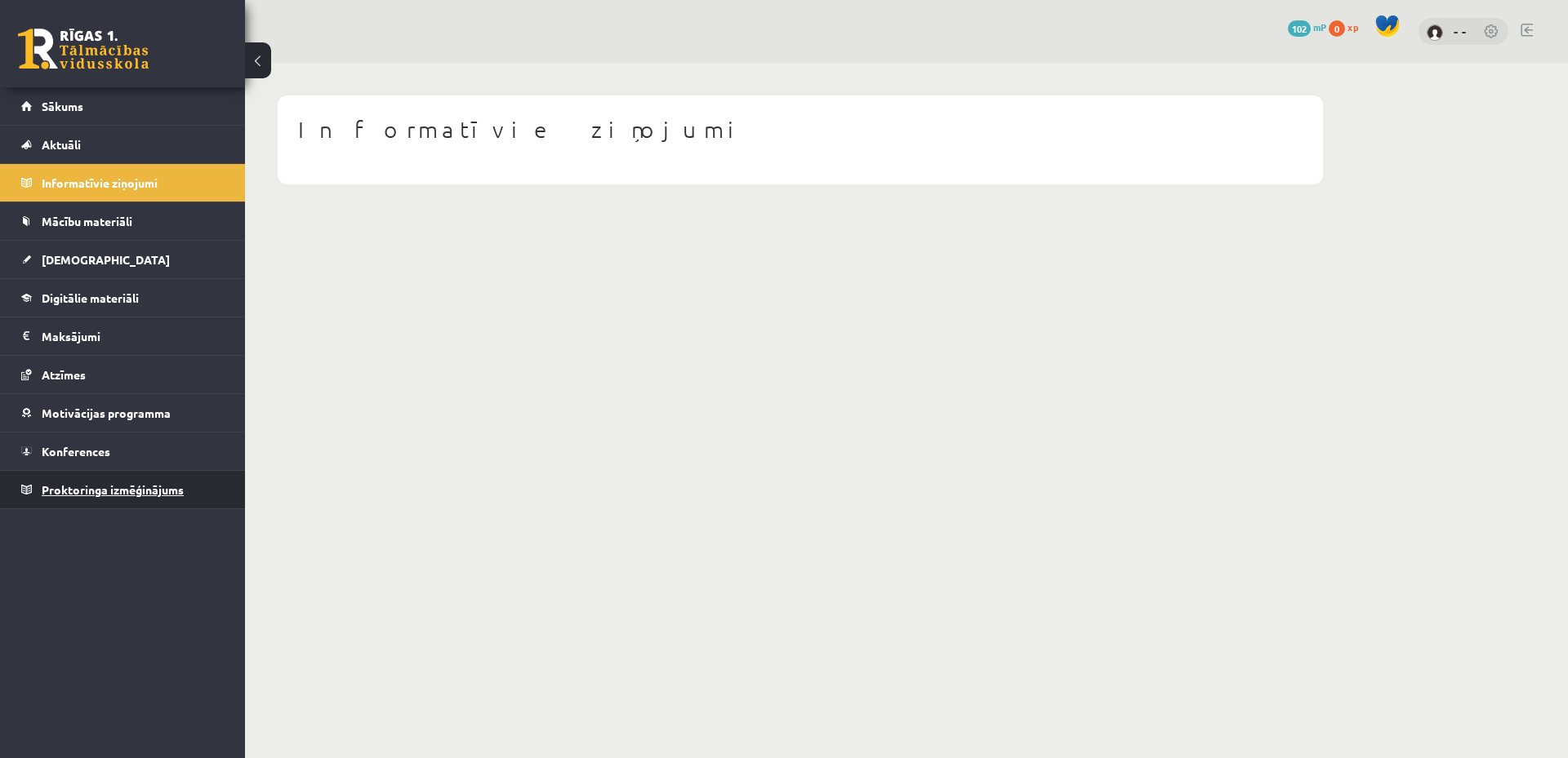
click at [110, 499] on link "Proktoringa izmēģinājums" at bounding box center [123, 490] width 204 height 37
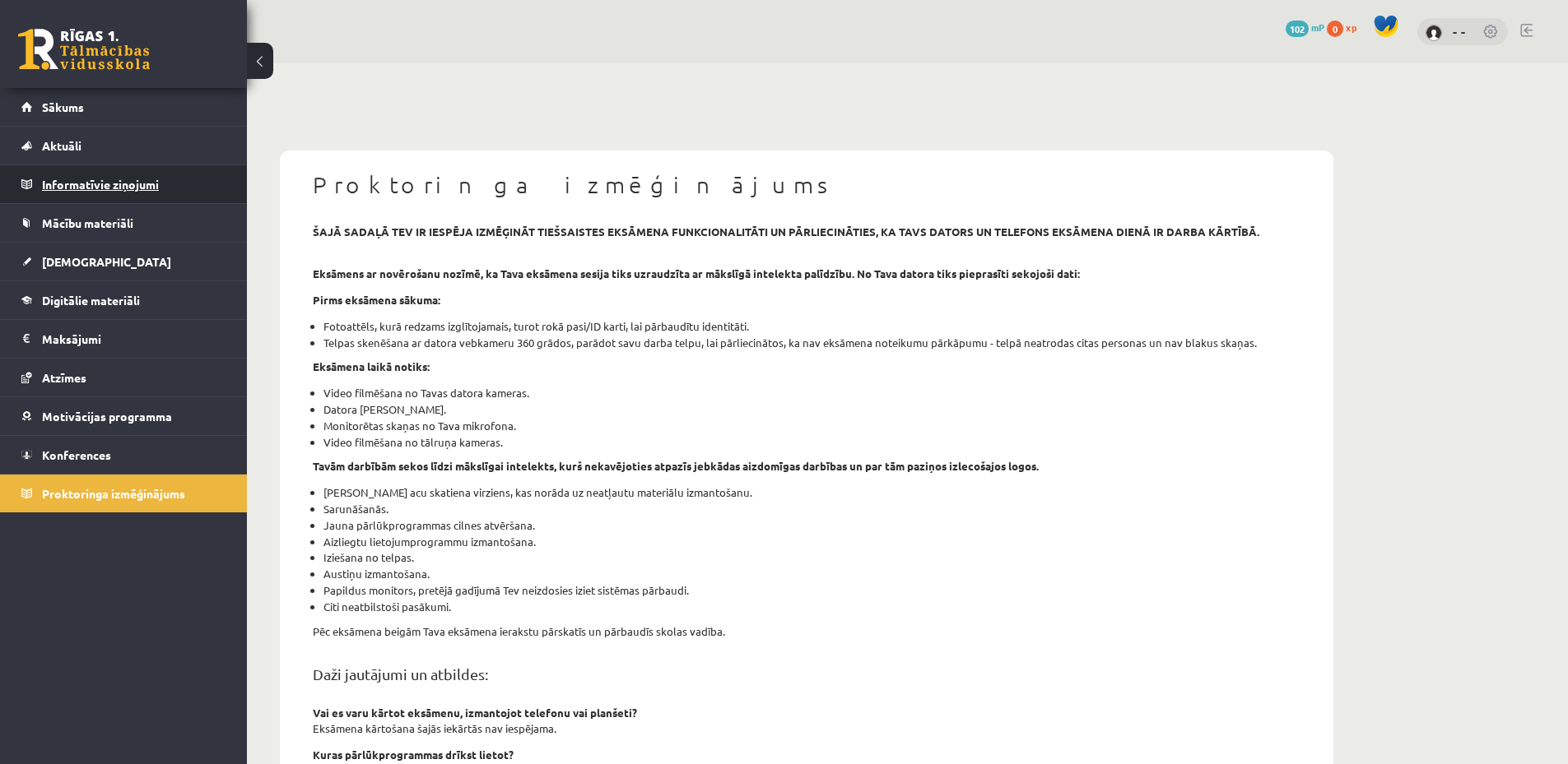
click at [129, 176] on legend "Informatīvie ziņojumi 0" at bounding box center [134, 185] width 185 height 38
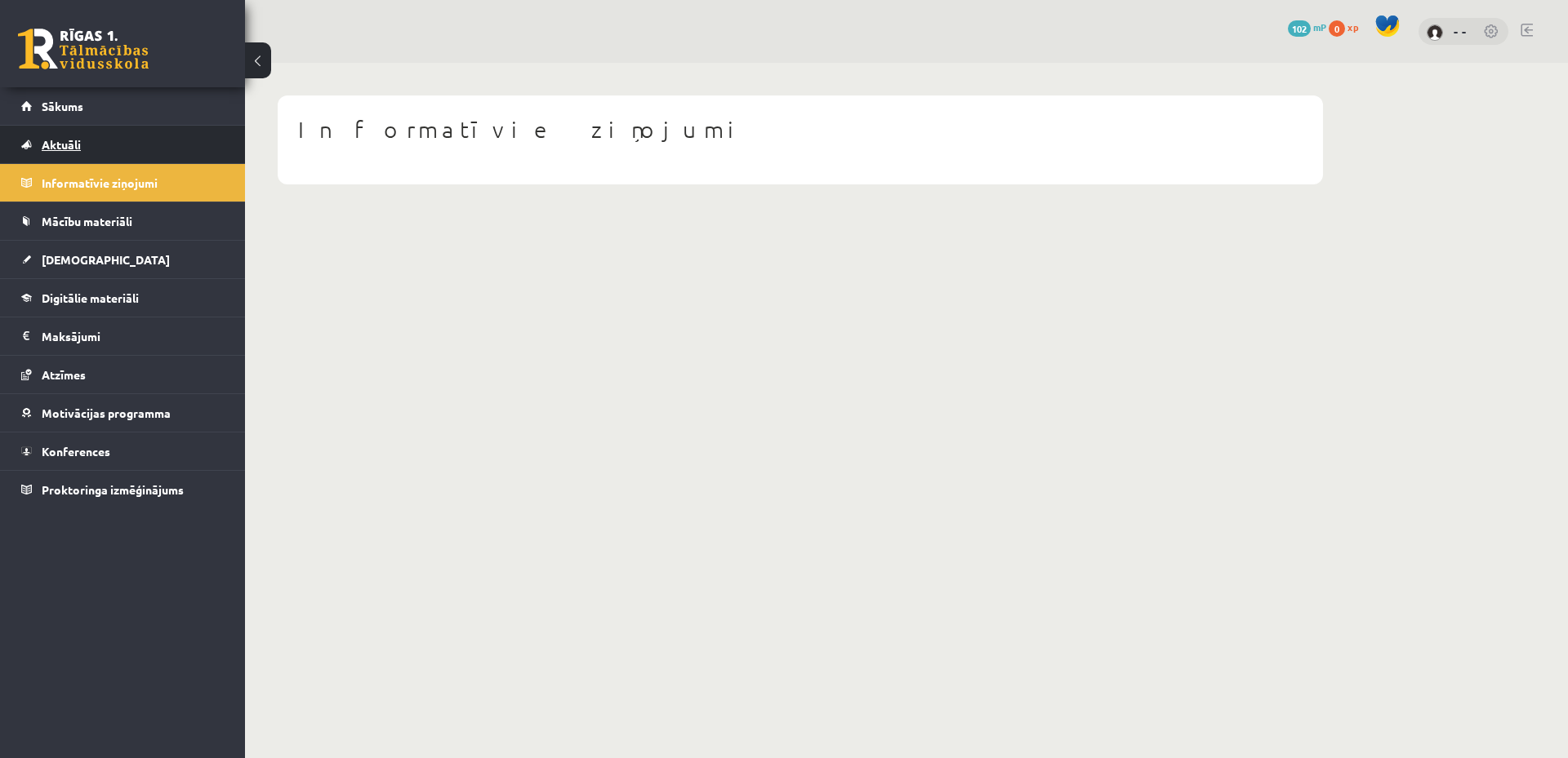
click at [96, 136] on link "Aktuāli" at bounding box center [123, 144] width 204 height 37
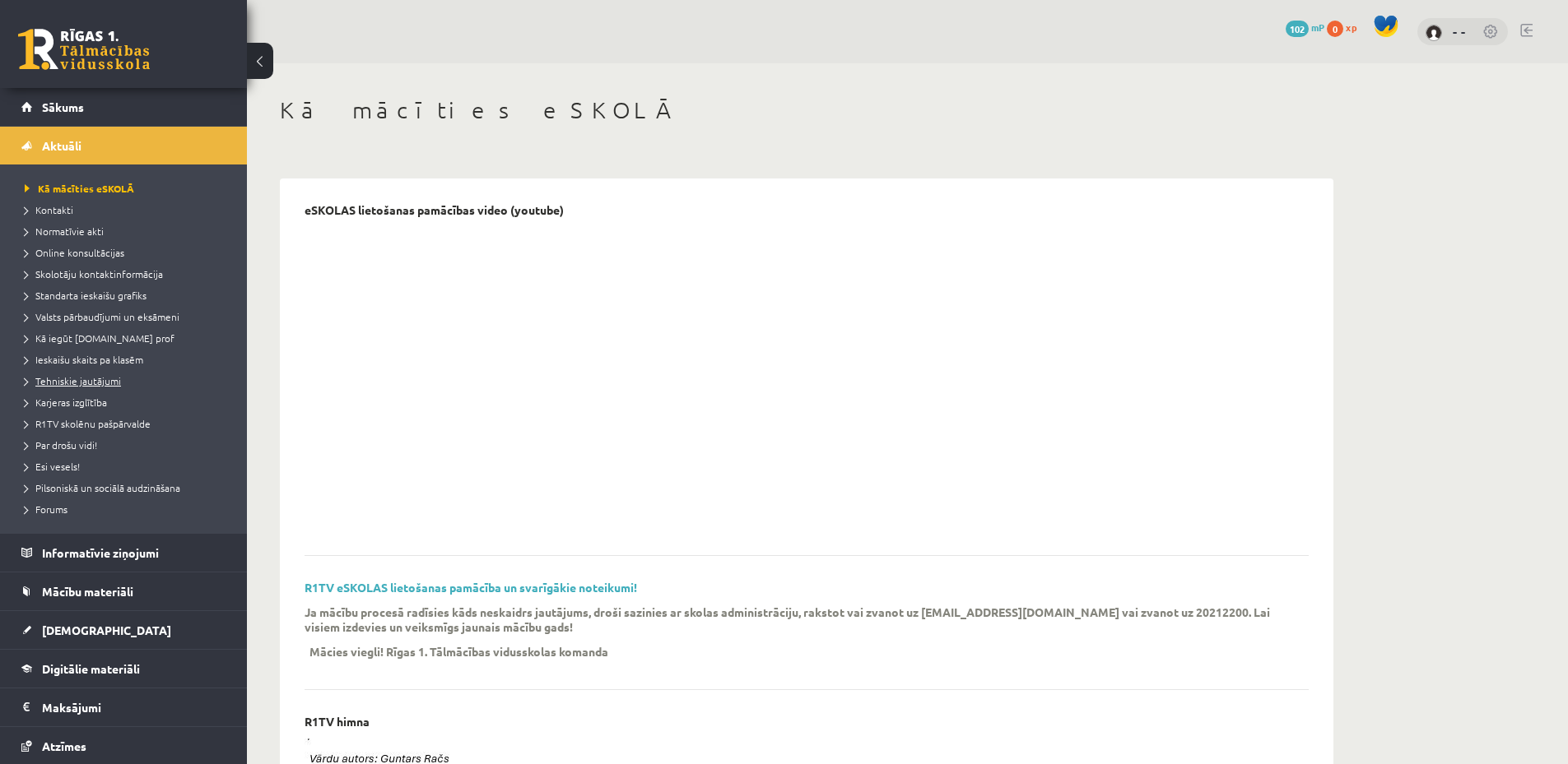
click at [77, 378] on span "Tehniskie jautājumi" at bounding box center [73, 380] width 97 height 13
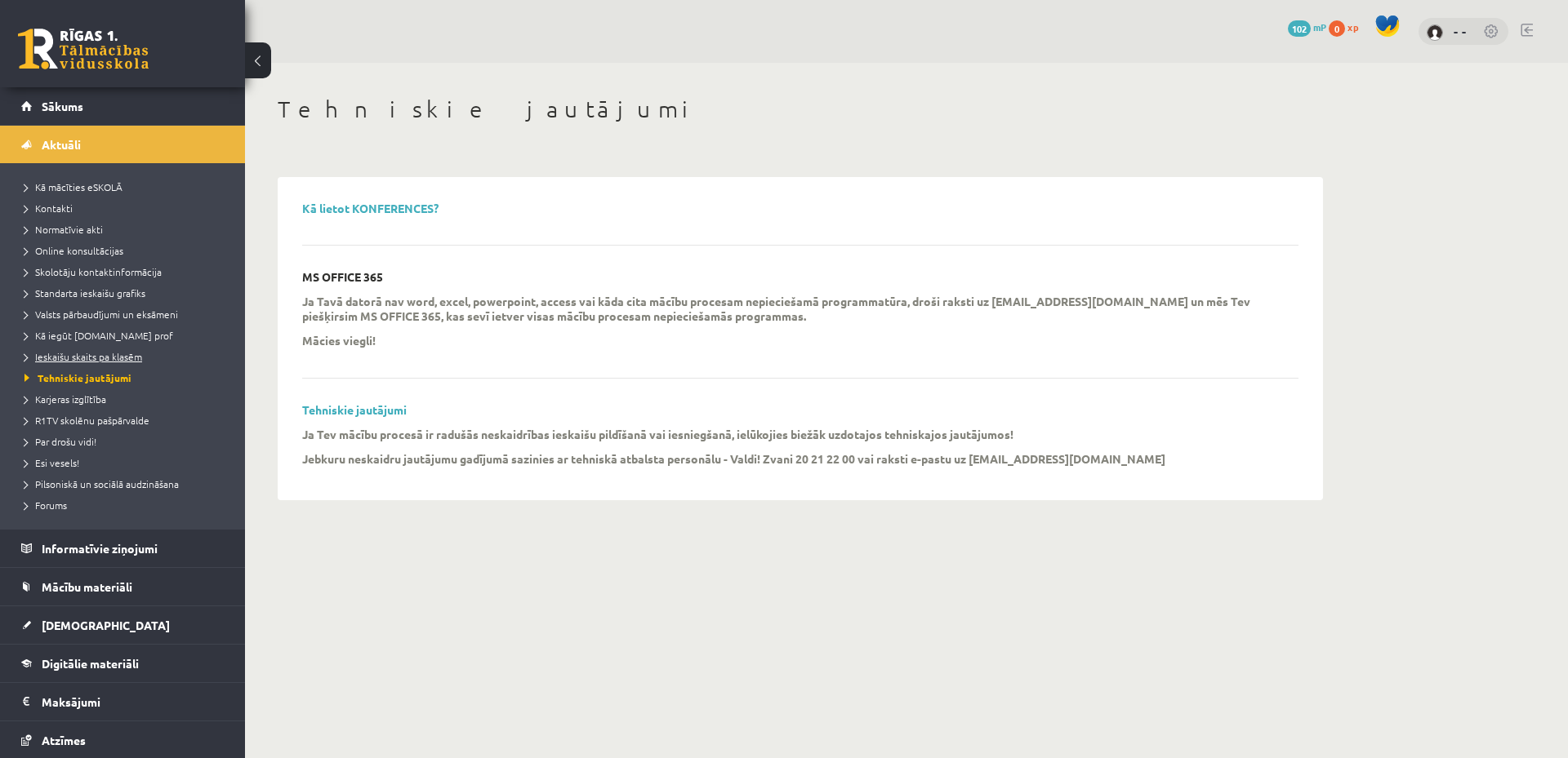
click at [81, 361] on link "Ieskaišu skaits pa klasēm" at bounding box center [126, 356] width 204 height 15
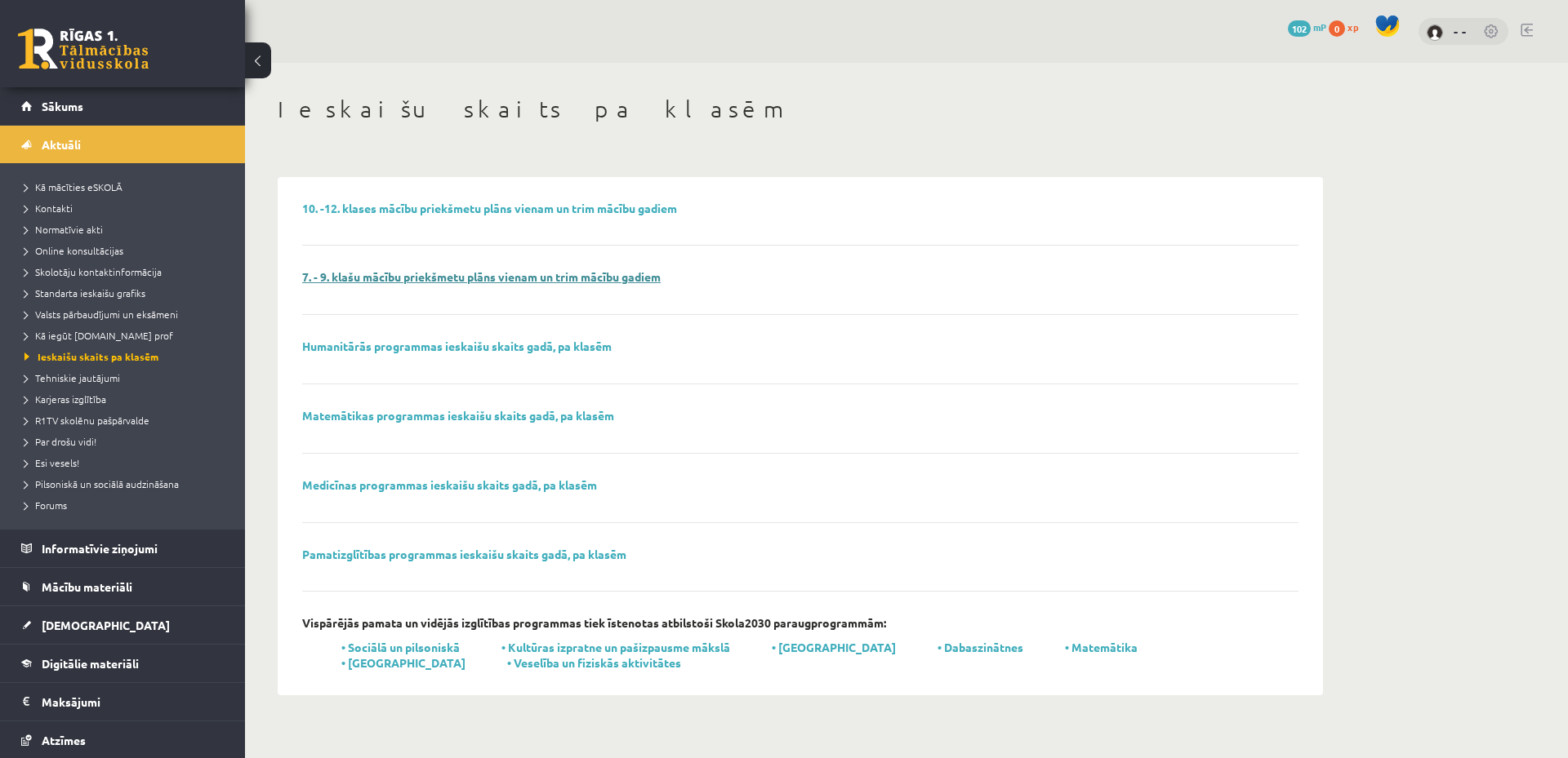
click at [604, 276] on link "7. - 9. klašu mācību priekšmetu plāns vienam un trim mācību gadiem" at bounding box center [481, 276] width 358 height 15
click at [58, 503] on span "Forums" at bounding box center [45, 504] width 42 height 13
click at [146, 586] on link "Mācību materiāli" at bounding box center [123, 587] width 204 height 37
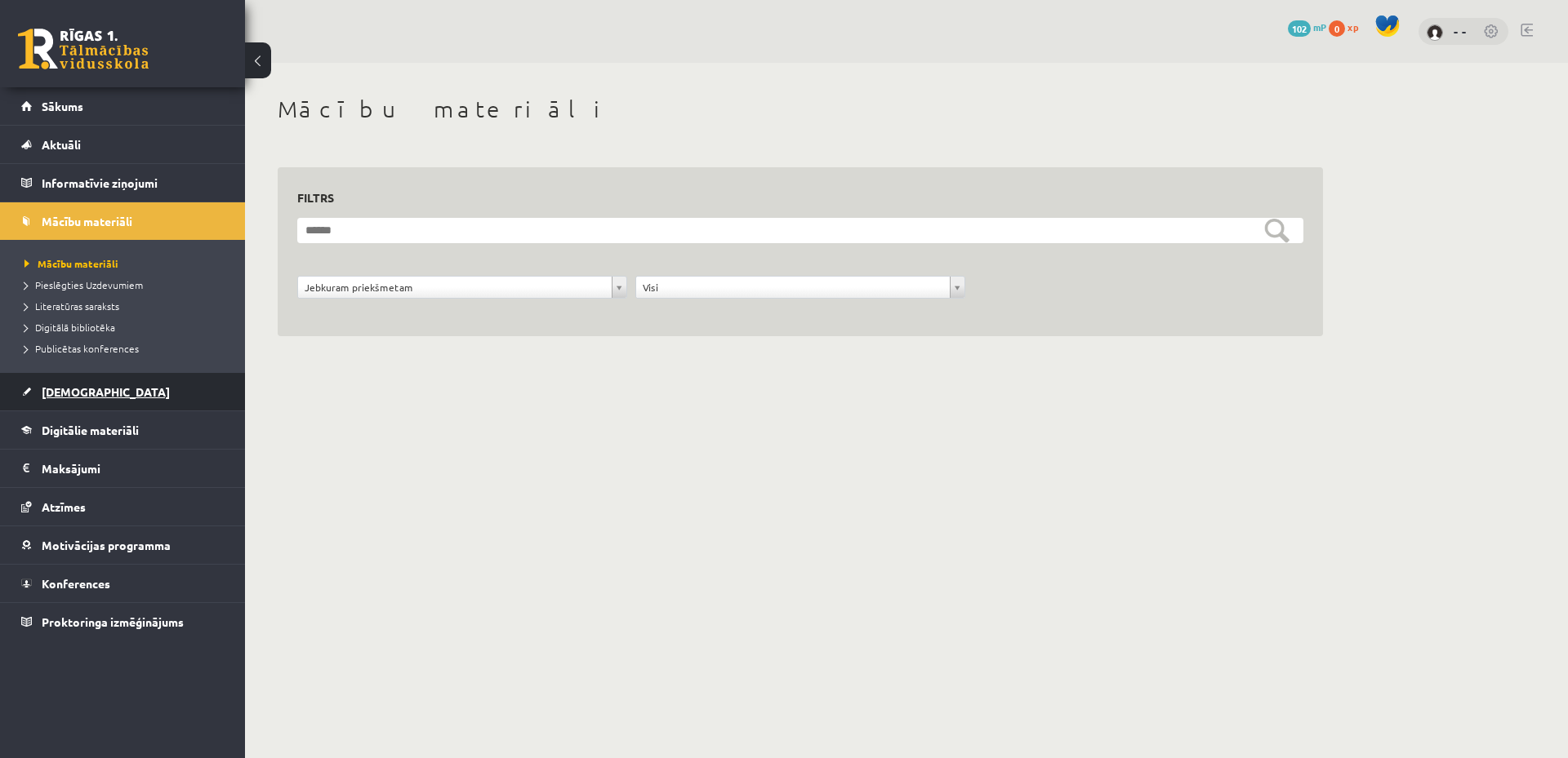
click at [141, 397] on link "[DEMOGRAPHIC_DATA]" at bounding box center [123, 392] width 204 height 37
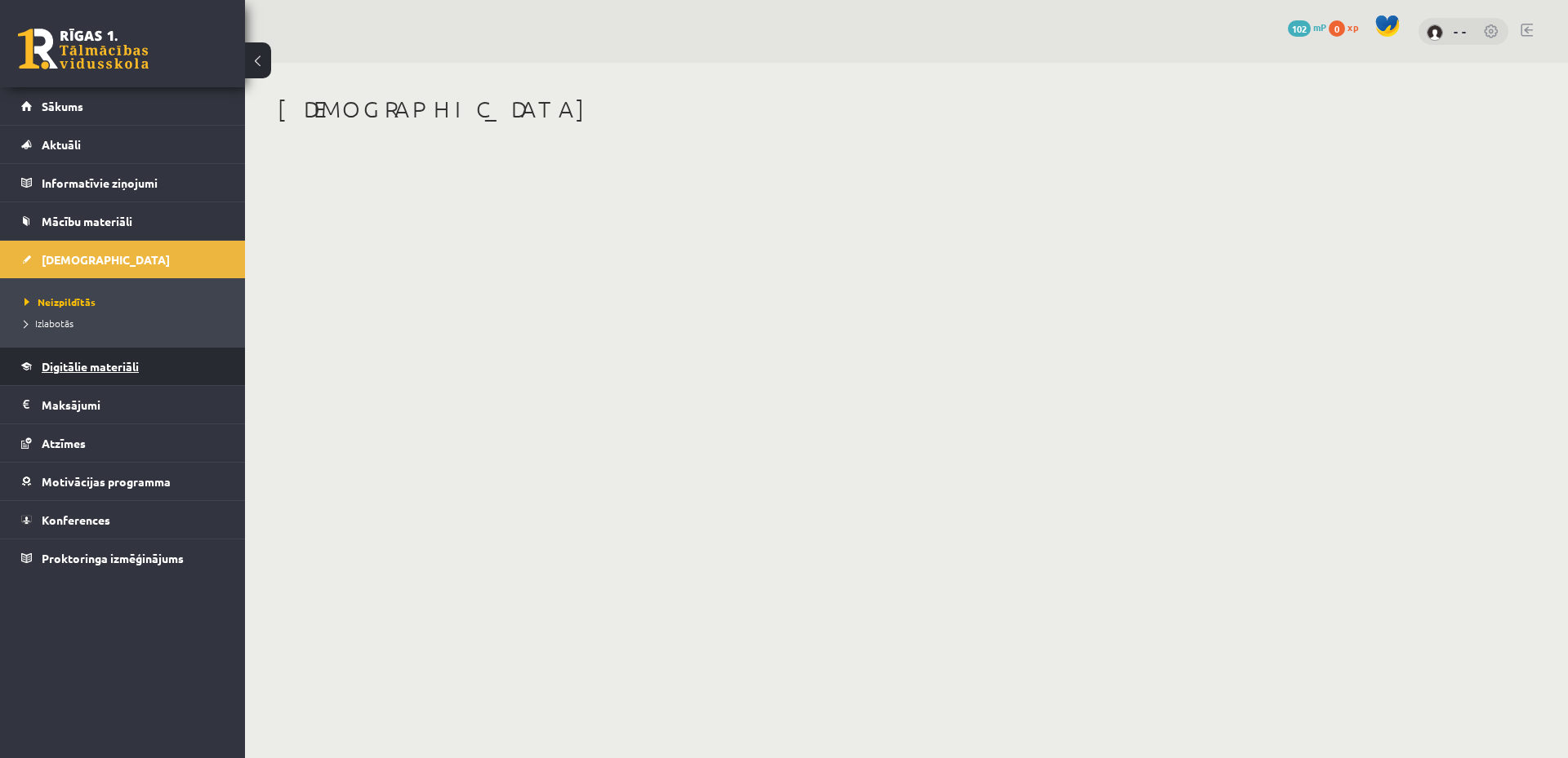
click at [93, 365] on span "Digitālie materiāli" at bounding box center [90, 366] width 97 height 15
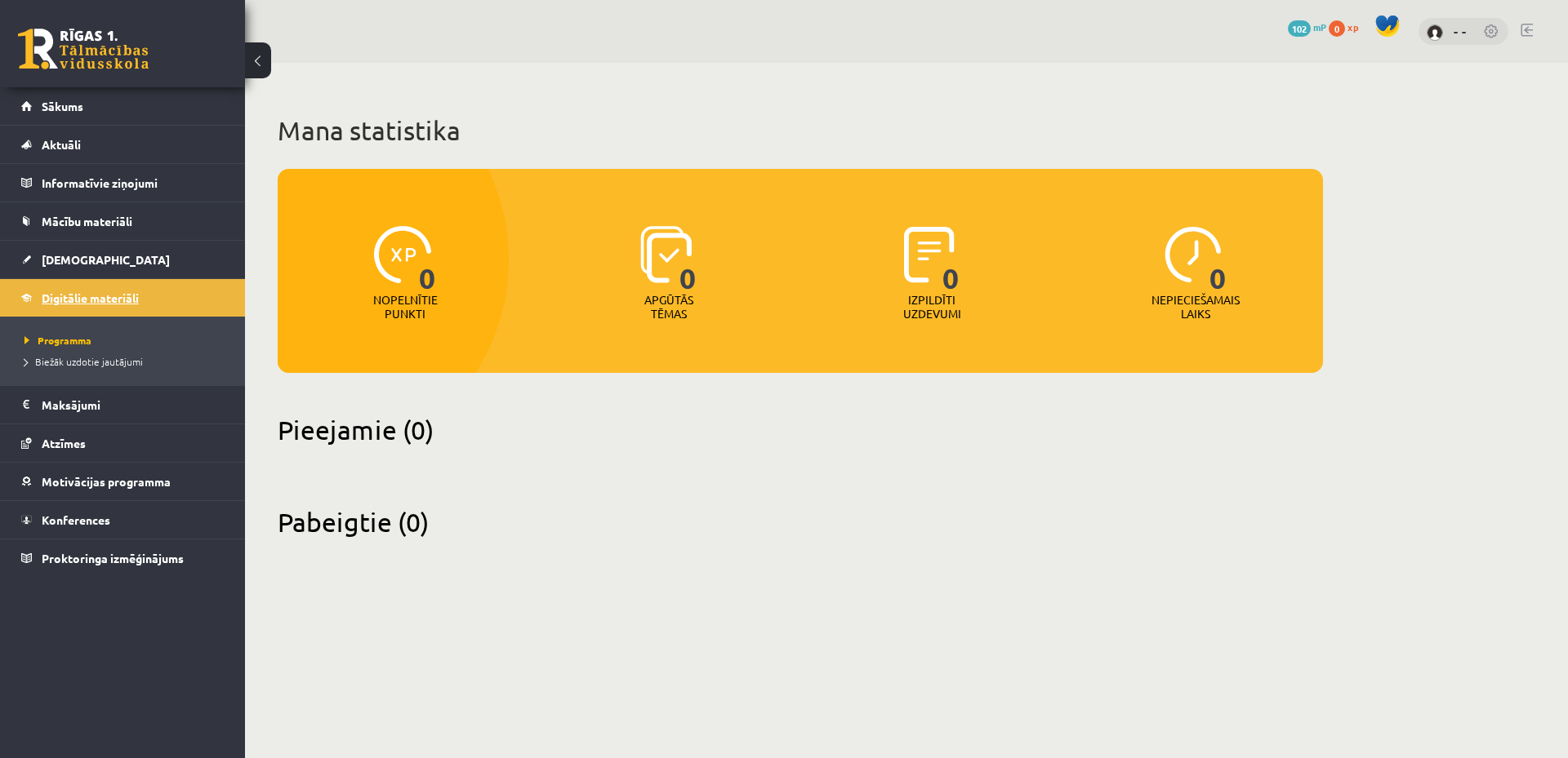
click at [93, 365] on span "Biežāk uzdotie jautājumi" at bounding box center [83, 361] width 119 height 13
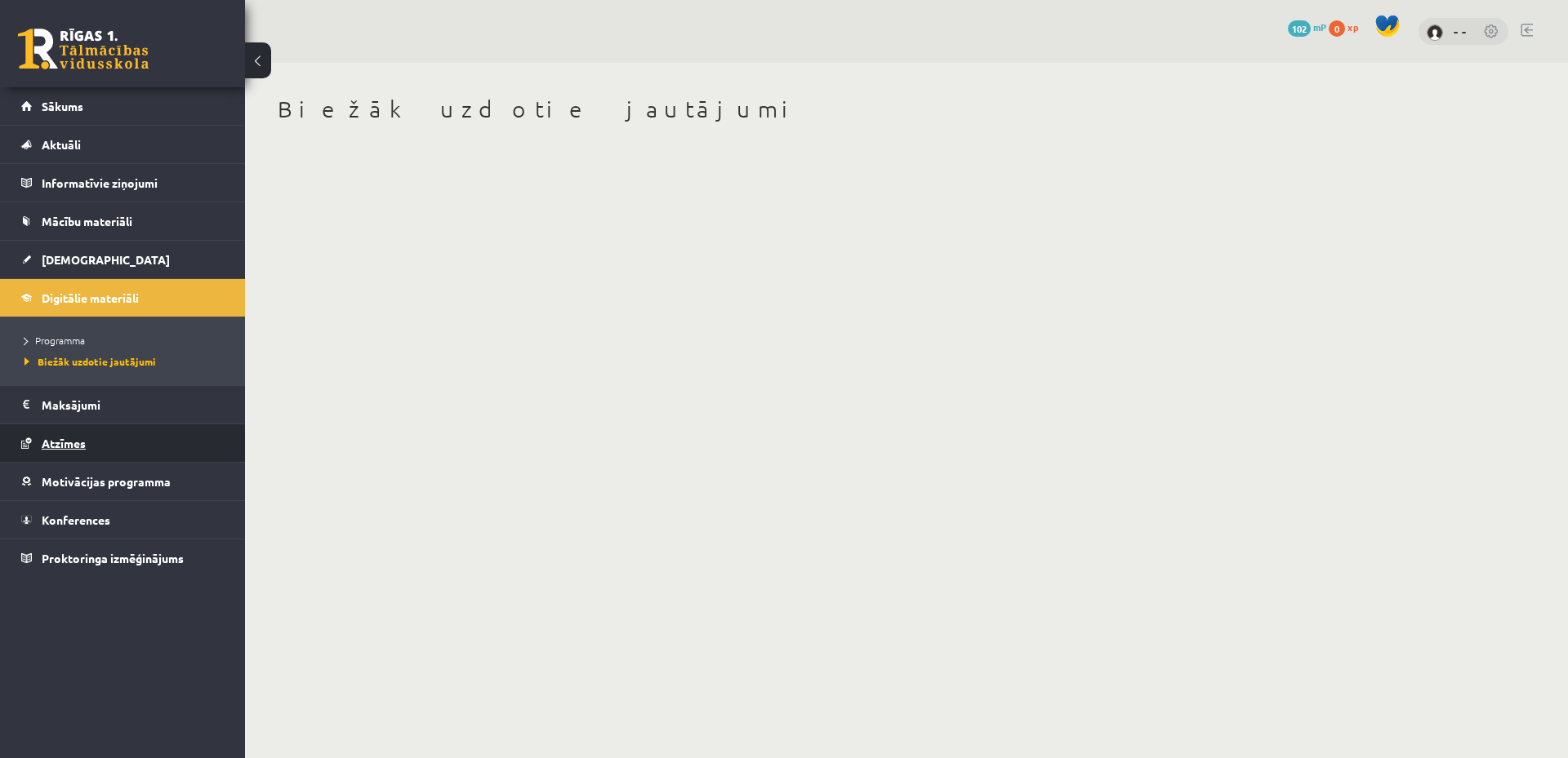
click at [141, 439] on link "Atzīmes" at bounding box center [123, 443] width 204 height 37
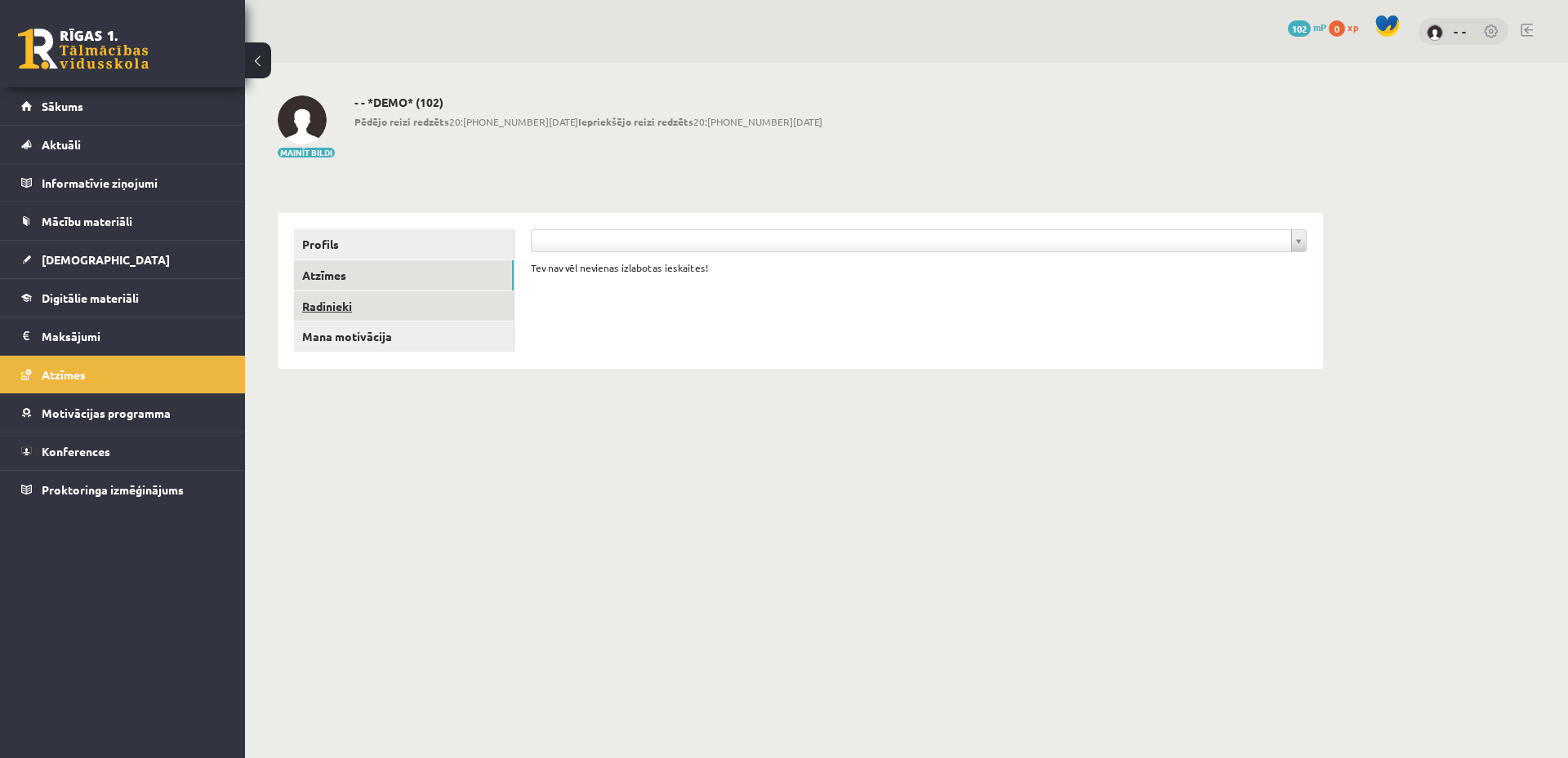
click at [400, 311] on link "Radinieki" at bounding box center [404, 307] width 219 height 30
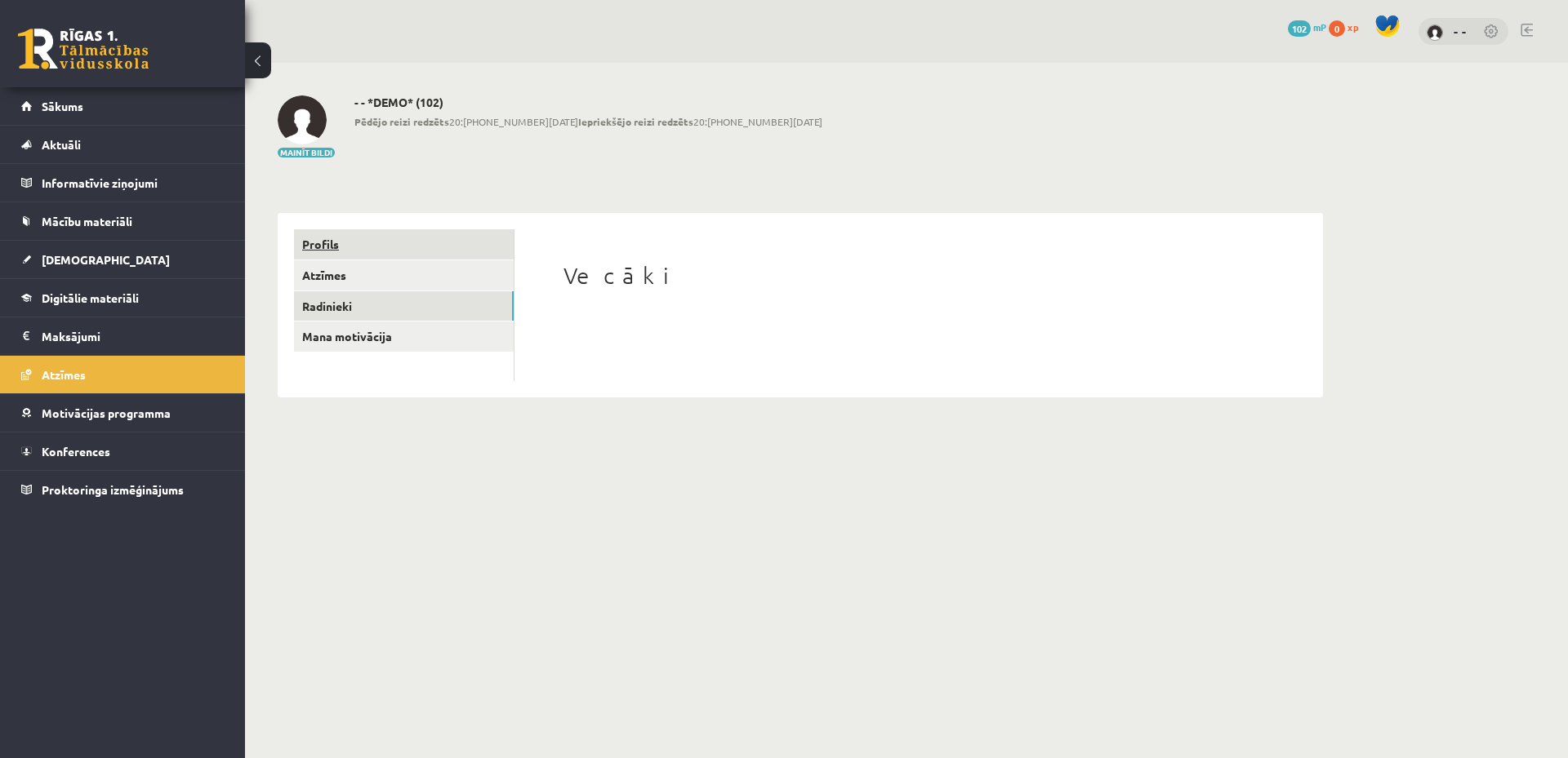
click at [413, 240] on link "Profils" at bounding box center [404, 244] width 219 height 30
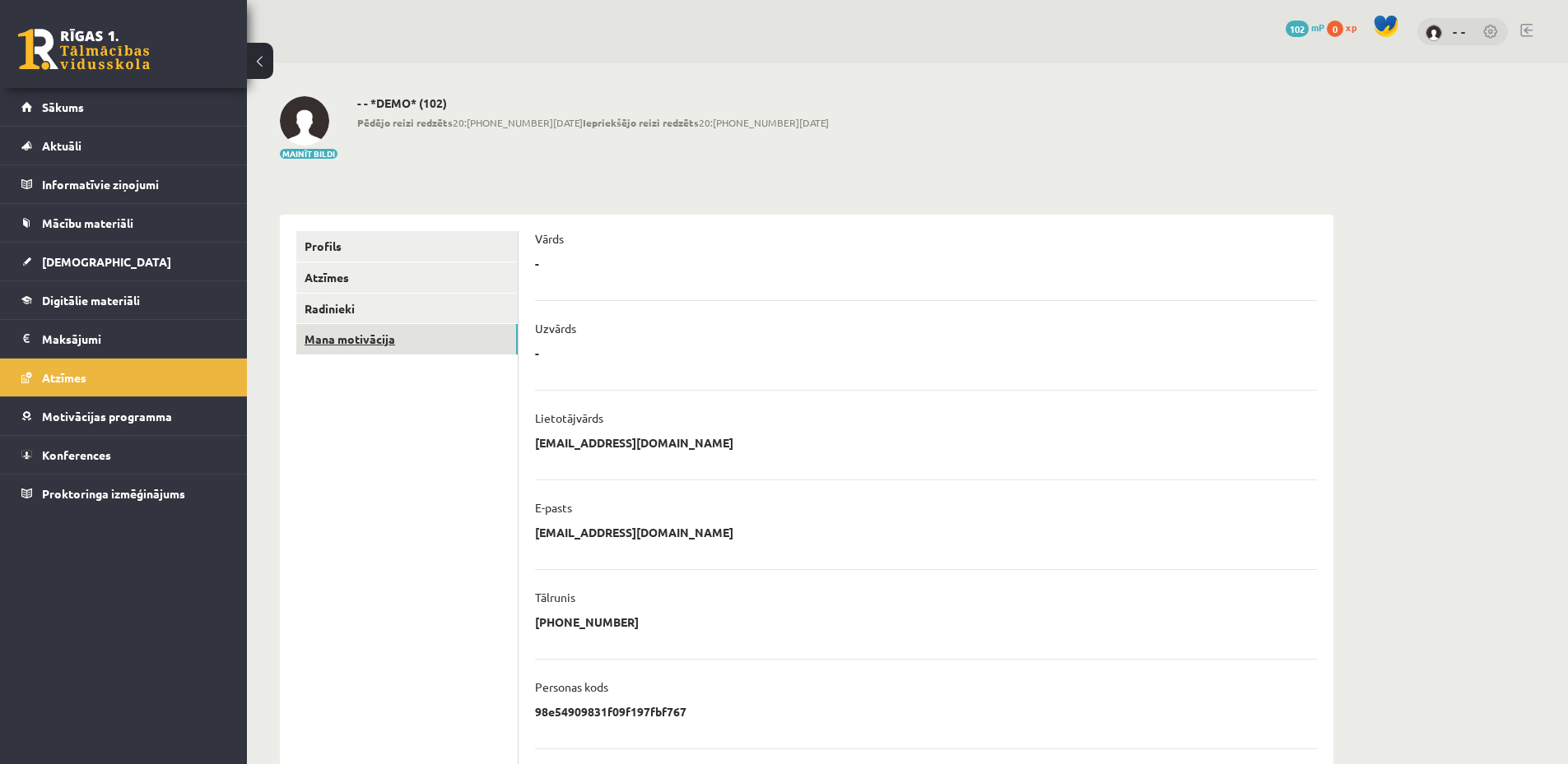
click at [407, 331] on link "Mana motivācija" at bounding box center [407, 339] width 221 height 31
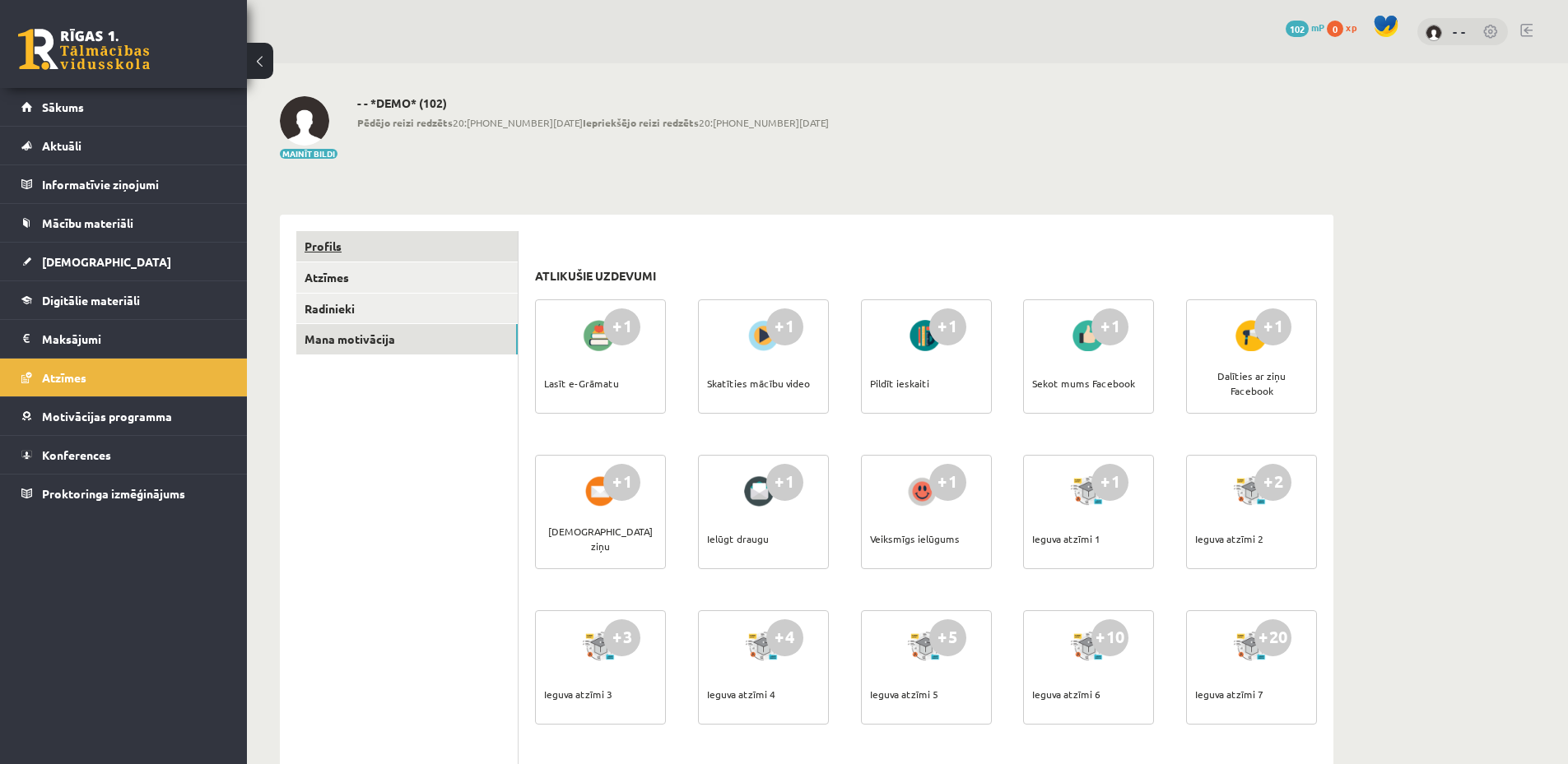
click at [417, 254] on link "Profils" at bounding box center [407, 246] width 221 height 31
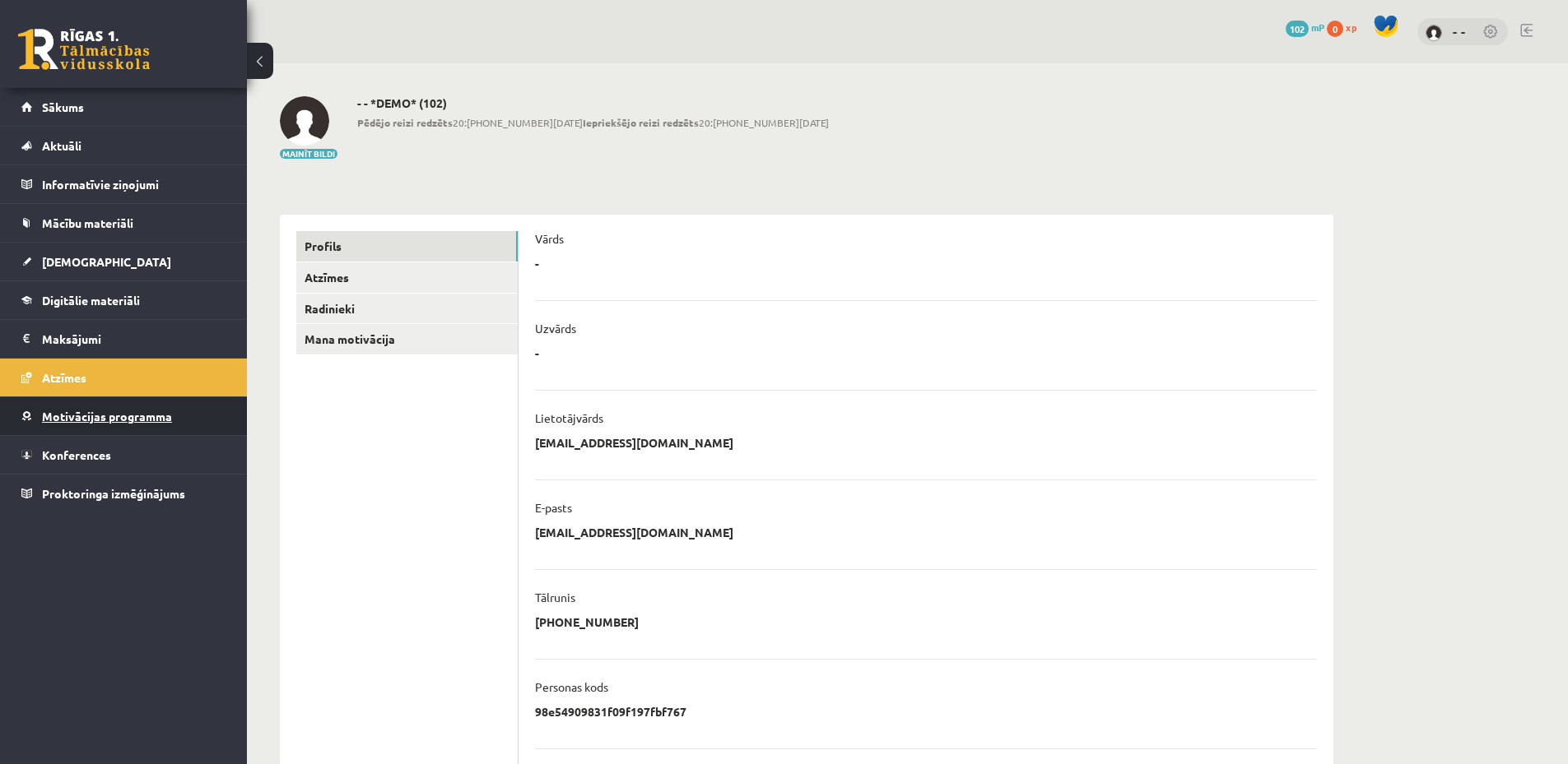
click at [191, 409] on link "Motivācijas programma" at bounding box center [124, 417] width 205 height 38
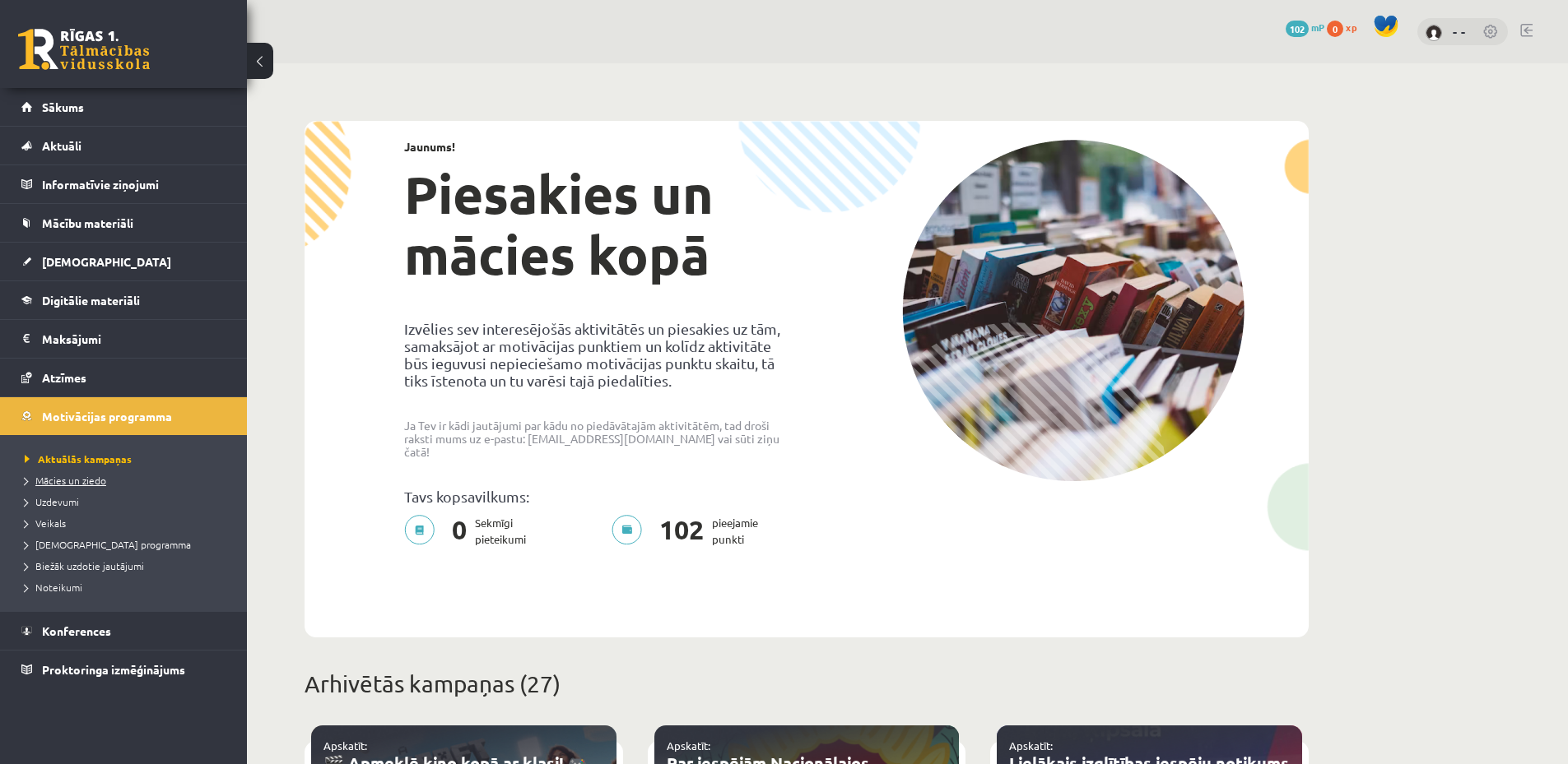
click at [109, 485] on link "Mācies un ziedo" at bounding box center [127, 480] width 205 height 15
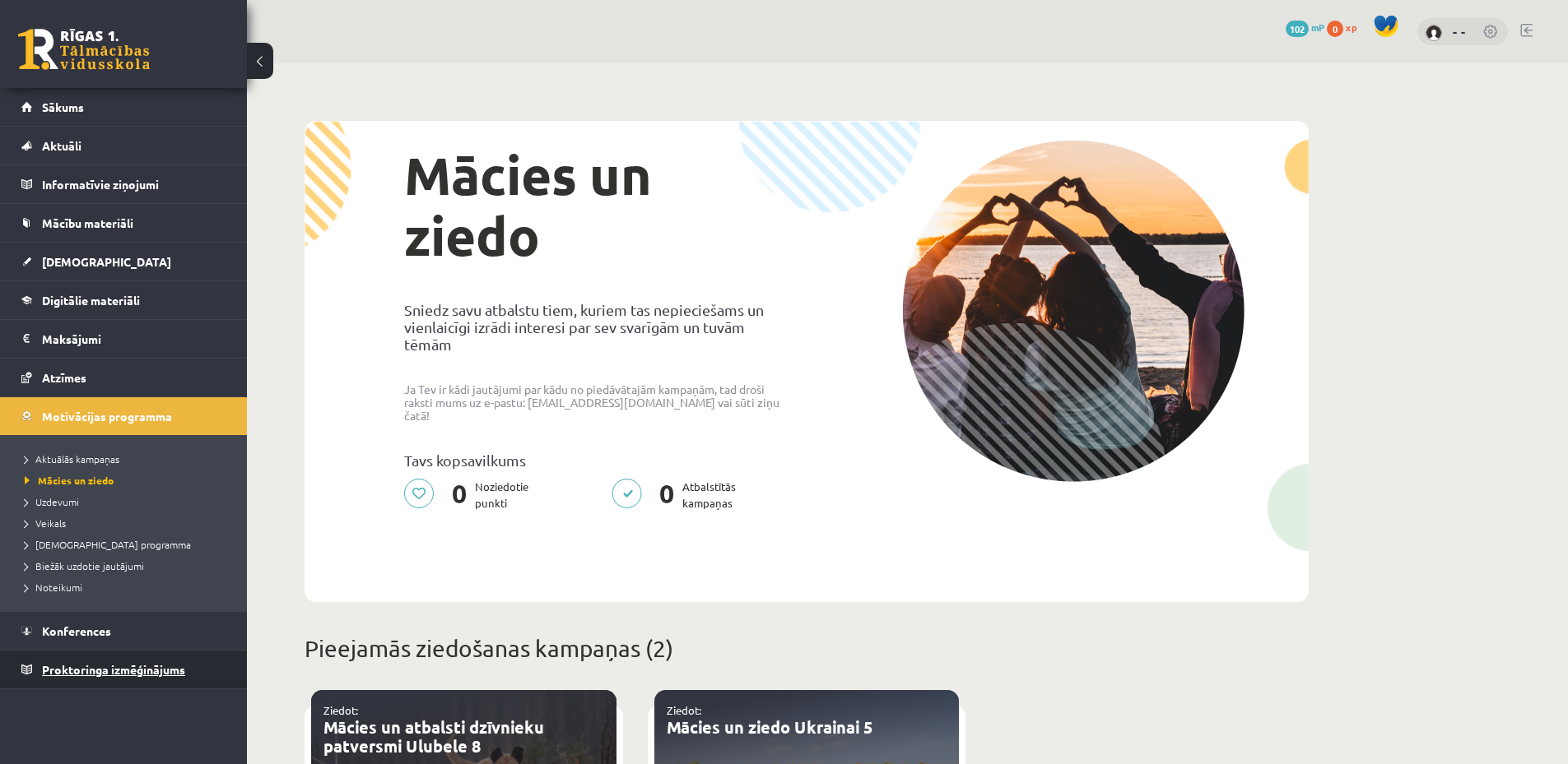
click at [201, 666] on link "Proktoringa izmēģinājums" at bounding box center [124, 669] width 205 height 38
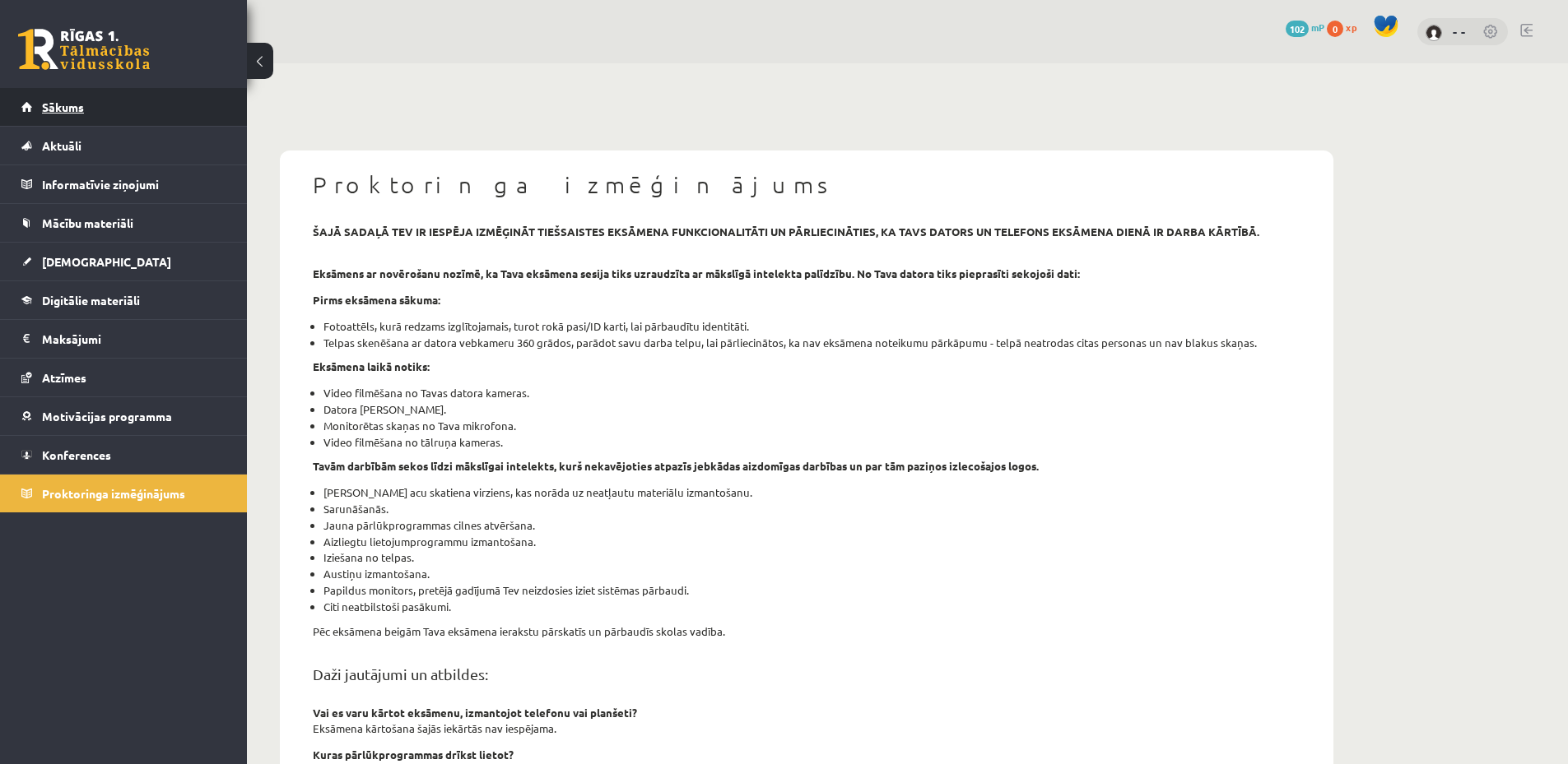
click at [98, 115] on link "Sākums" at bounding box center [124, 107] width 205 height 38
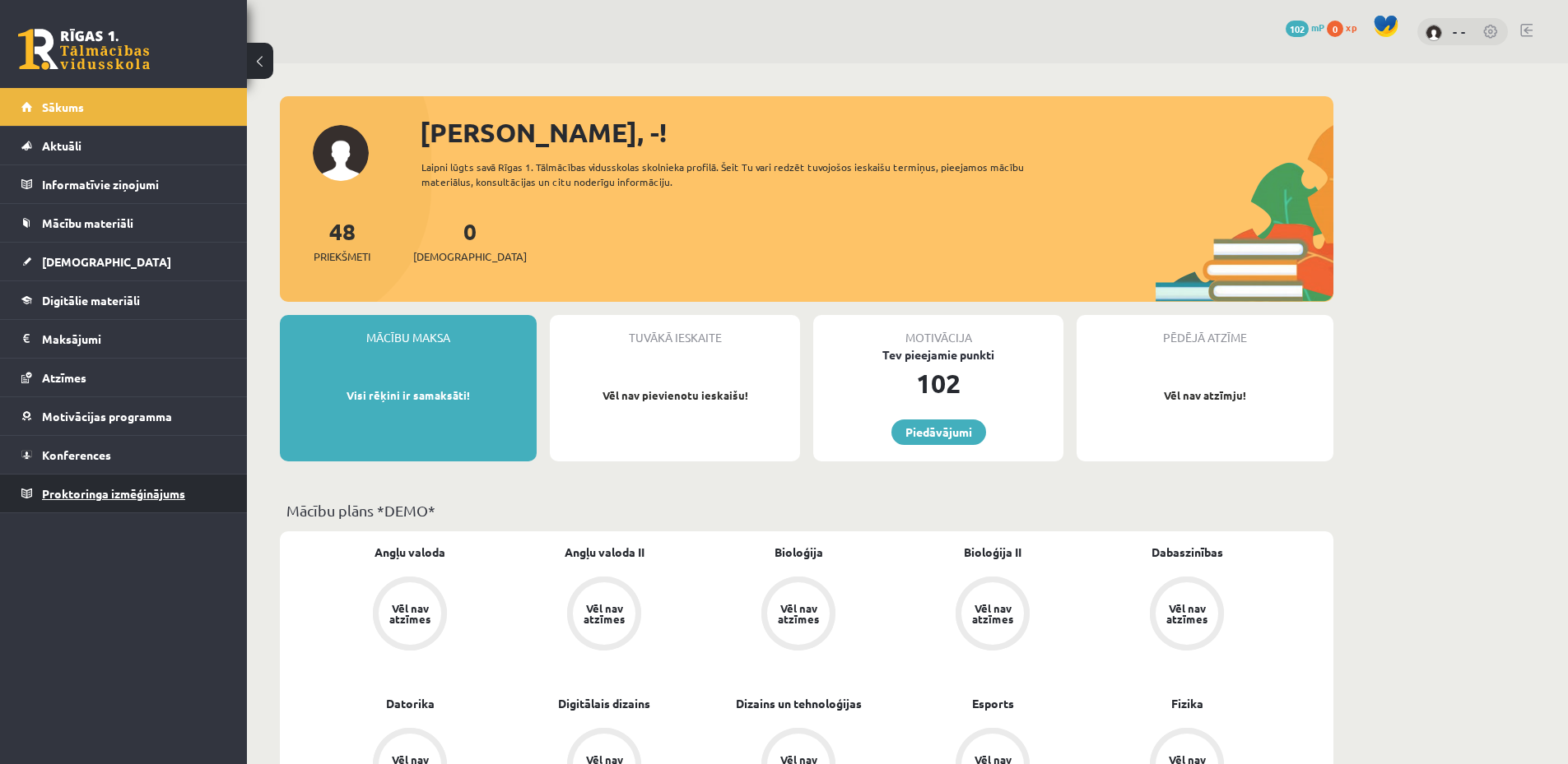
click at [169, 493] on span "Proktoringa izmēģinājums" at bounding box center [114, 494] width 143 height 15
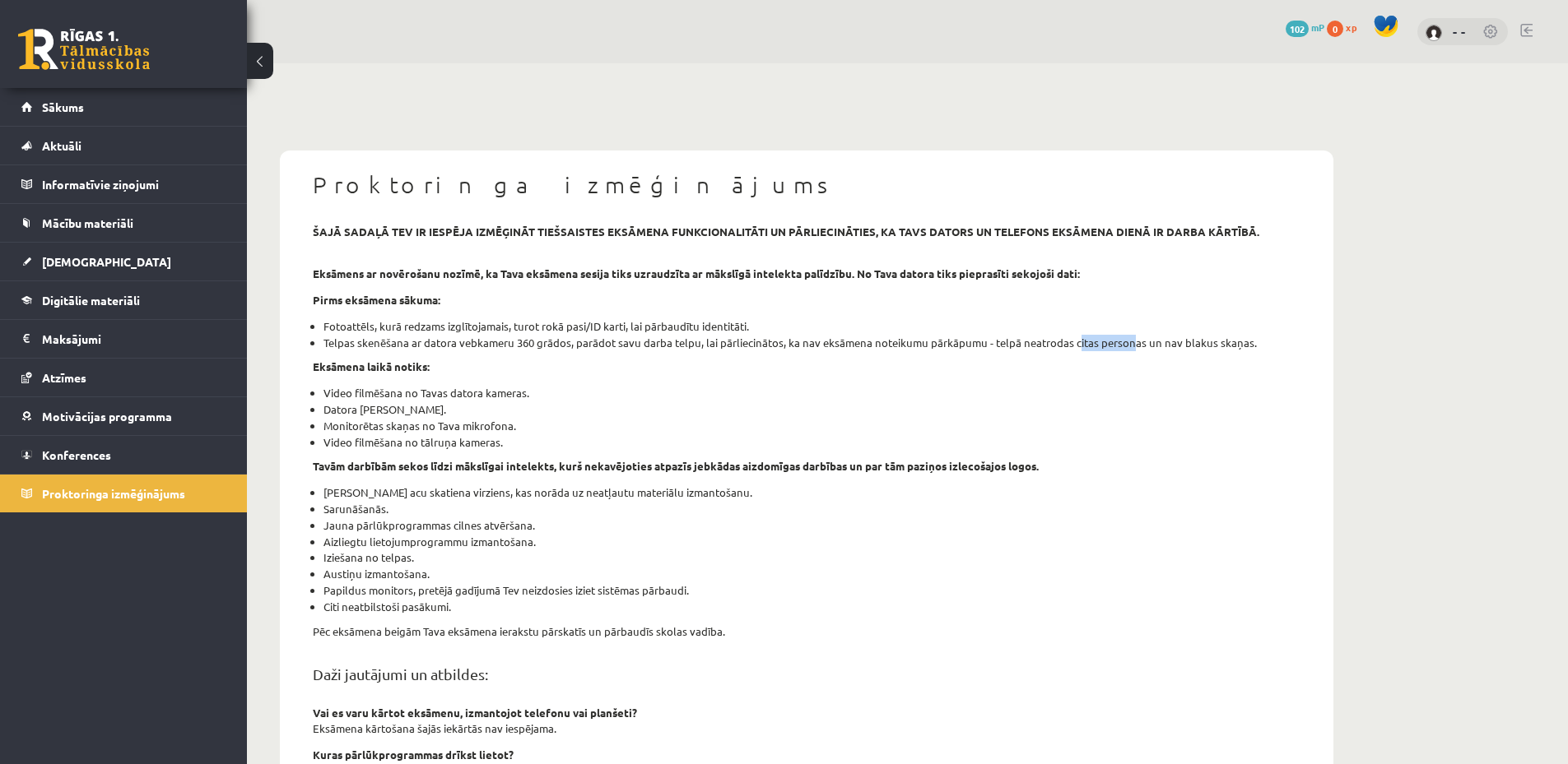
drag, startPoint x: 1101, startPoint y: 344, endPoint x: 1125, endPoint y: 344, distance: 24.0
click at [1125, 344] on li "Telpas skenēšana ar datora vebkameru 360 grādos, parādot savu darba telpu, lai …" at bounding box center [813, 343] width 978 height 17
click at [1083, 418] on li "Monitorētas skaņas no Tava mikrofona." at bounding box center [813, 425] width 978 height 17
click at [1490, 25] on link at bounding box center [1491, 33] width 17 height 17
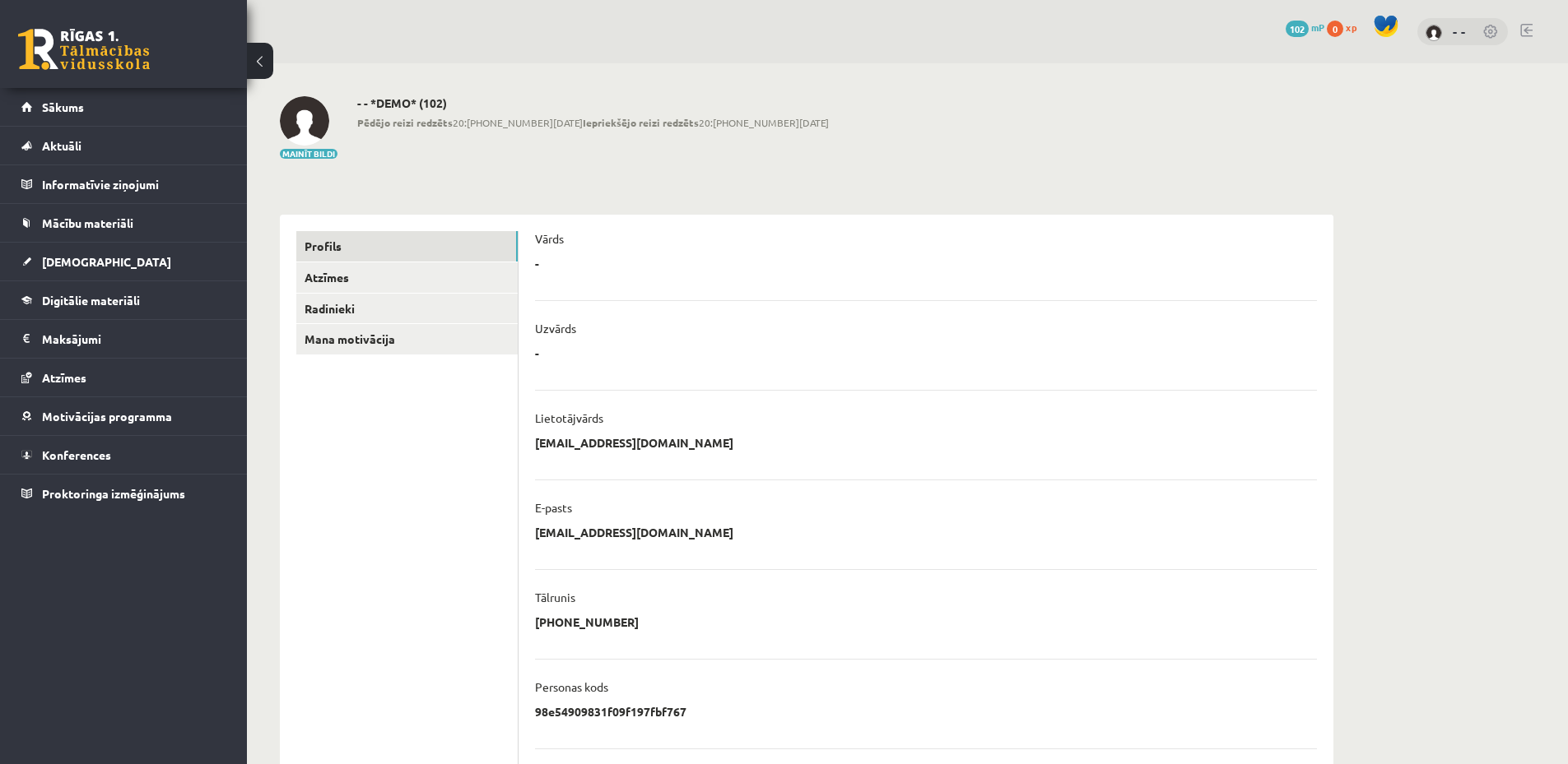
click at [1308, 24] on span "102" at bounding box center [1296, 29] width 23 height 17
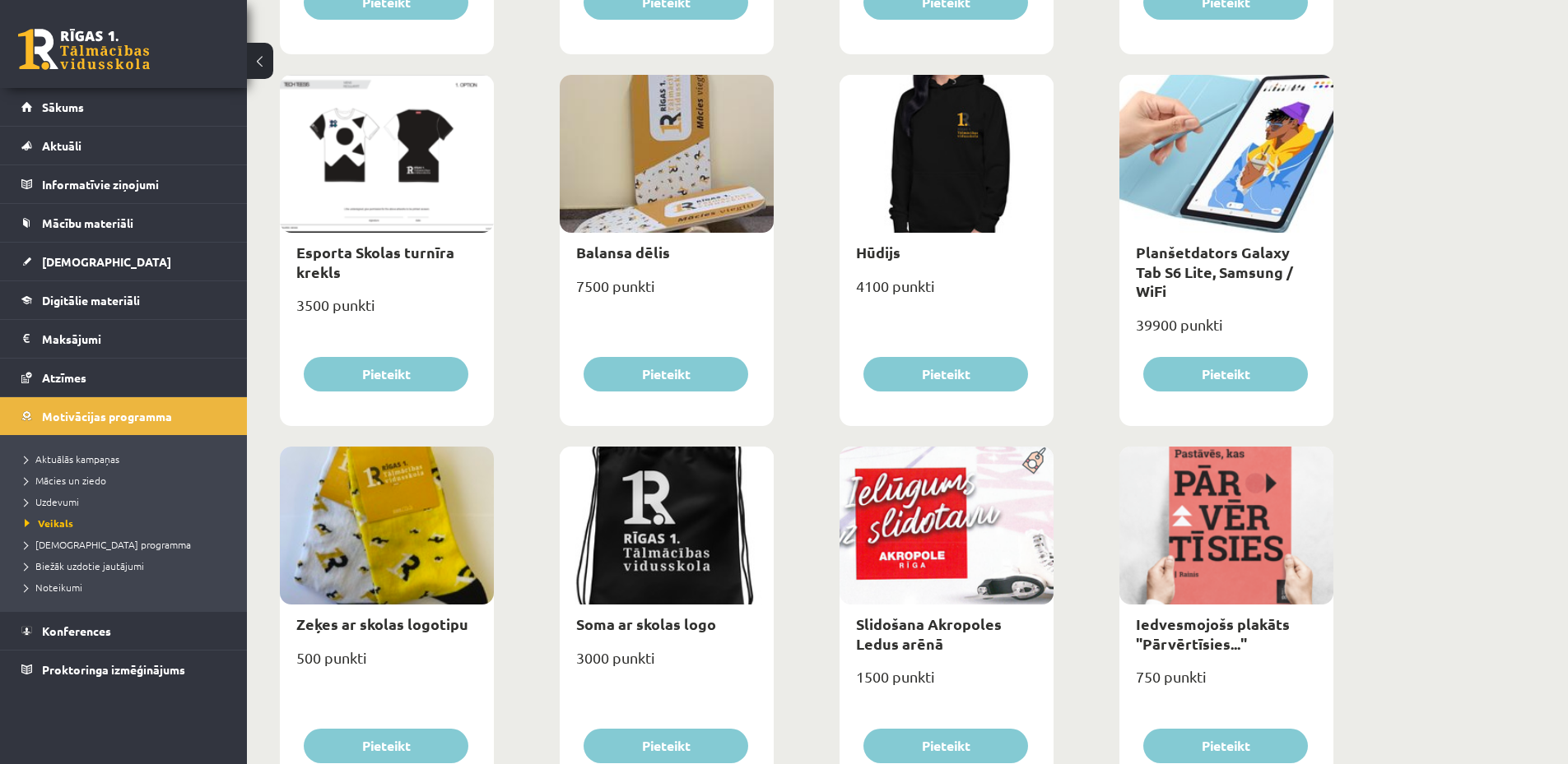
scroll to position [447, 0]
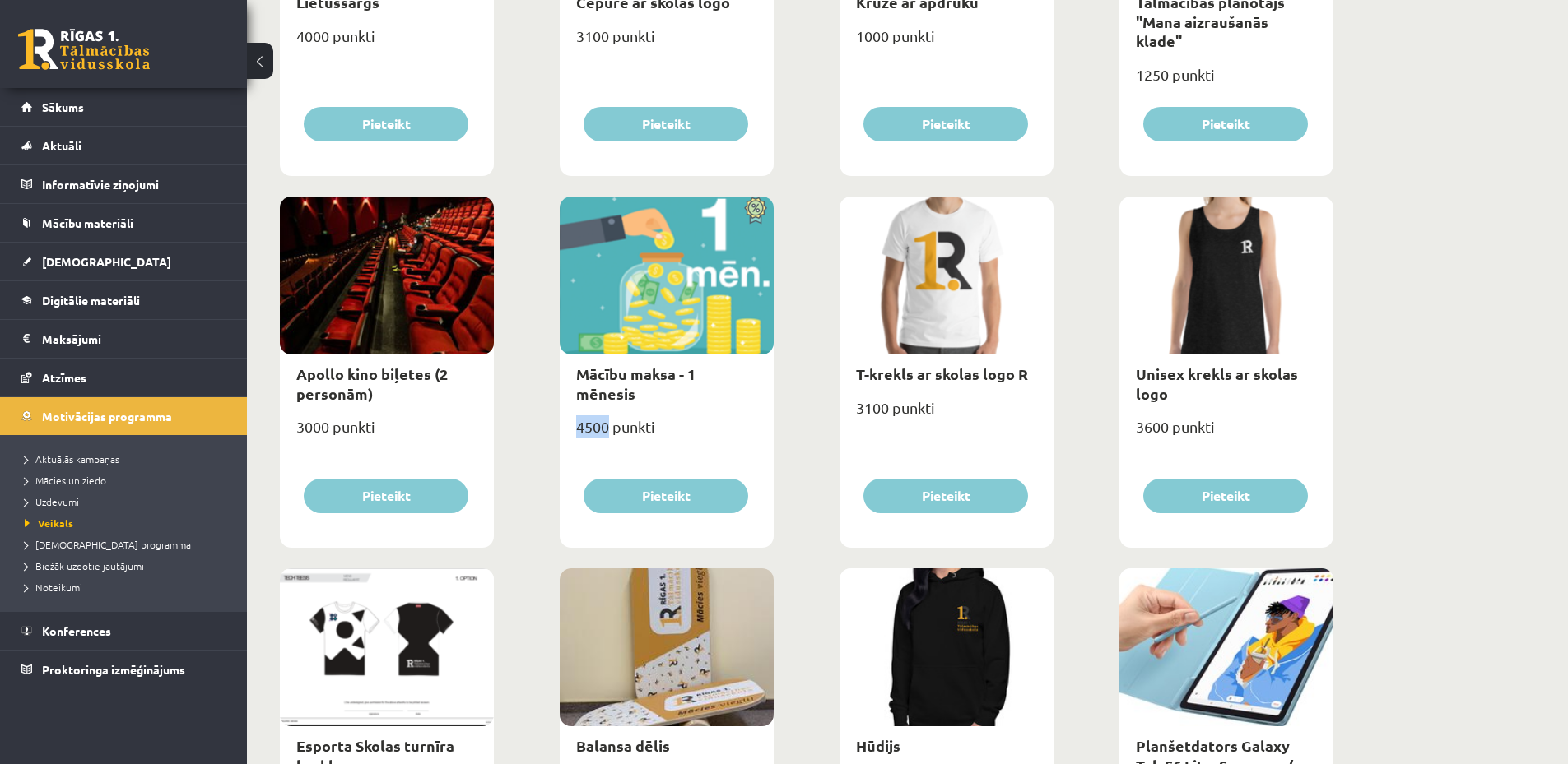
drag, startPoint x: 575, startPoint y: 403, endPoint x: 611, endPoint y: 403, distance: 36.0
click at [611, 413] on div "4500 punkti" at bounding box center [666, 433] width 214 height 41
click at [596, 413] on div "4500 punkti" at bounding box center [666, 433] width 214 height 41
drag, startPoint x: 605, startPoint y: 407, endPoint x: 636, endPoint y: 408, distance: 31.0
click at [633, 413] on div "4500 punkti" at bounding box center [666, 433] width 214 height 41
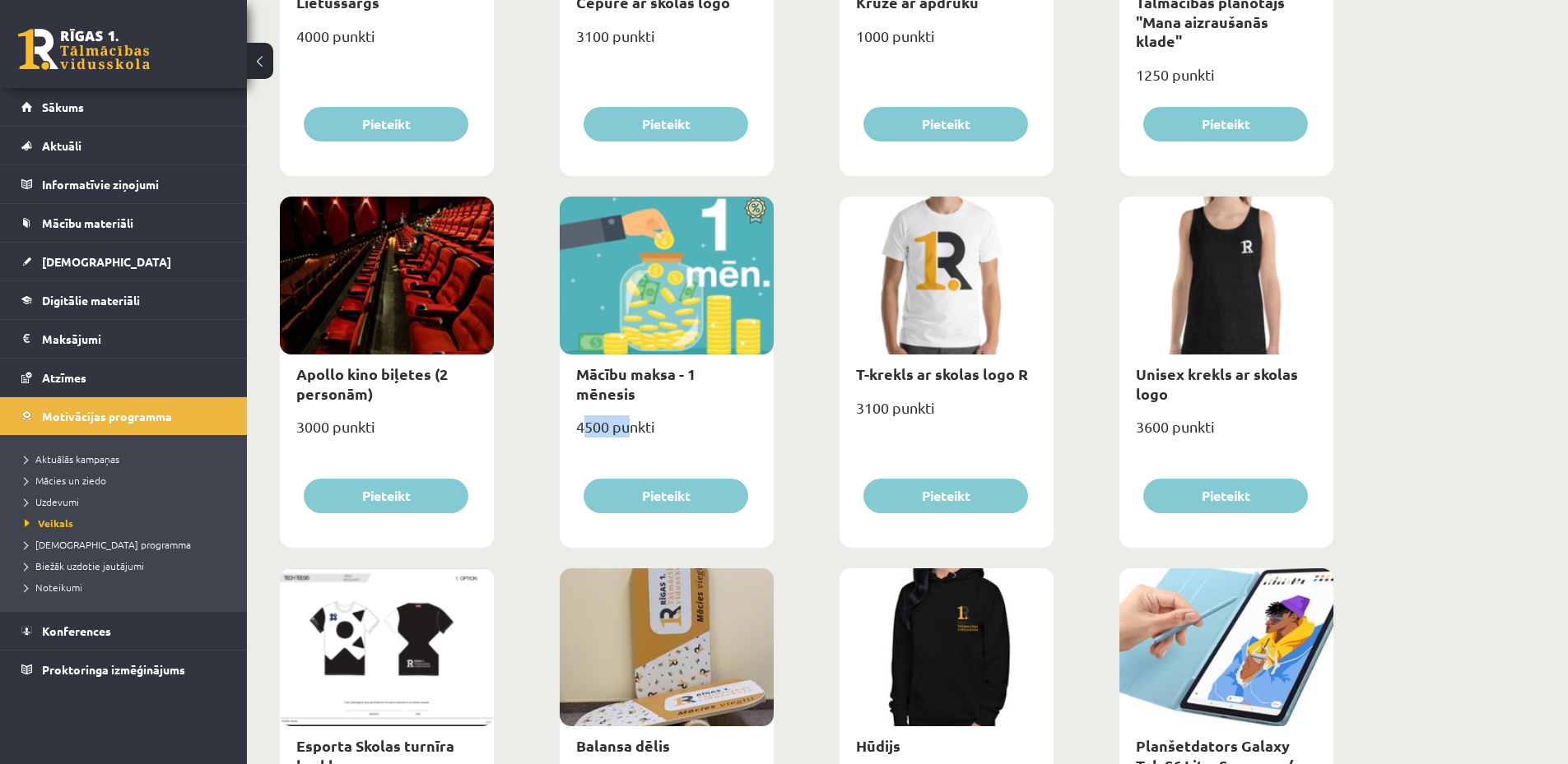
click at [630, 413] on div "4500 punkti" at bounding box center [666, 433] width 214 height 41
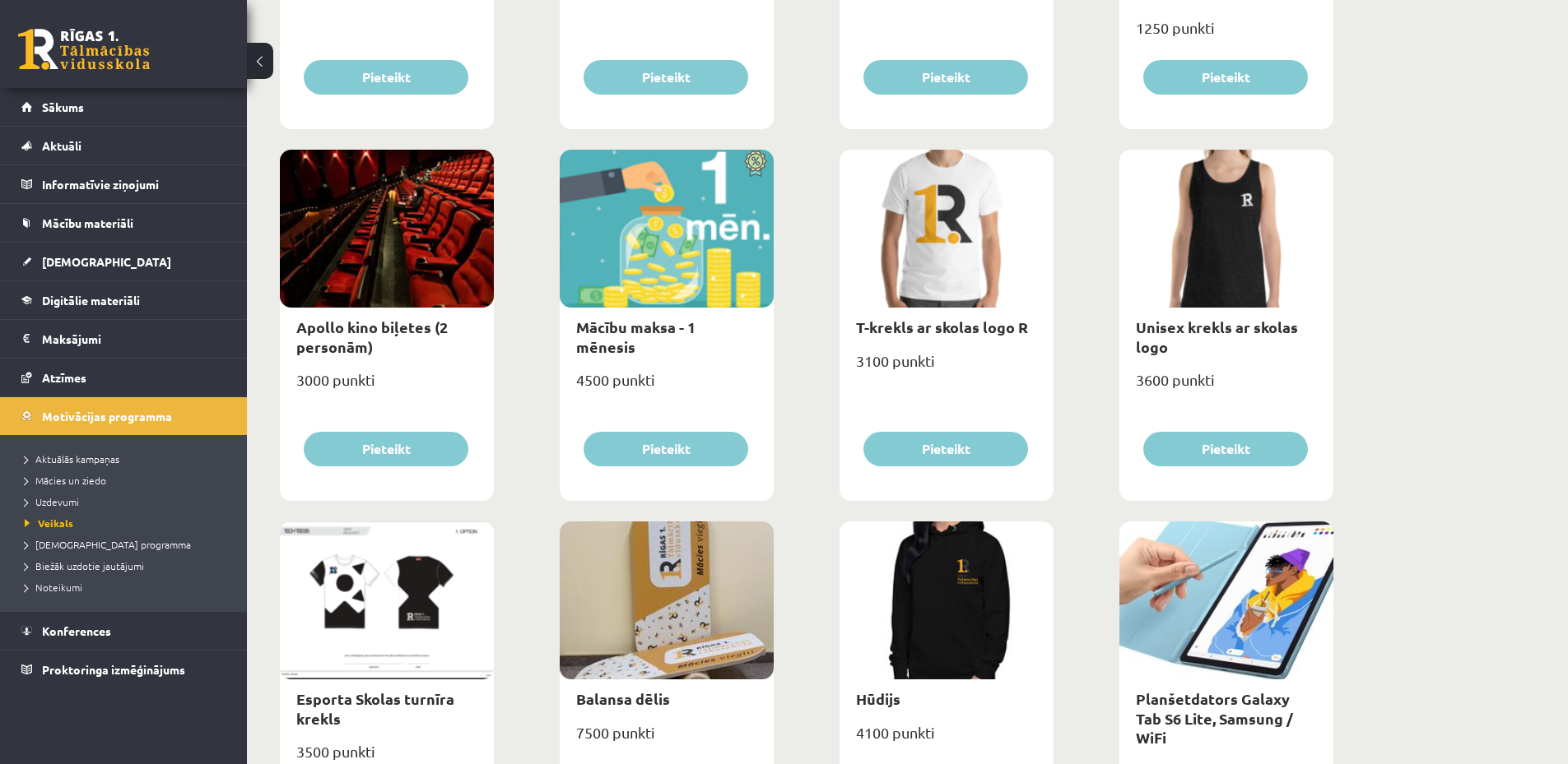
scroll to position [658, 0]
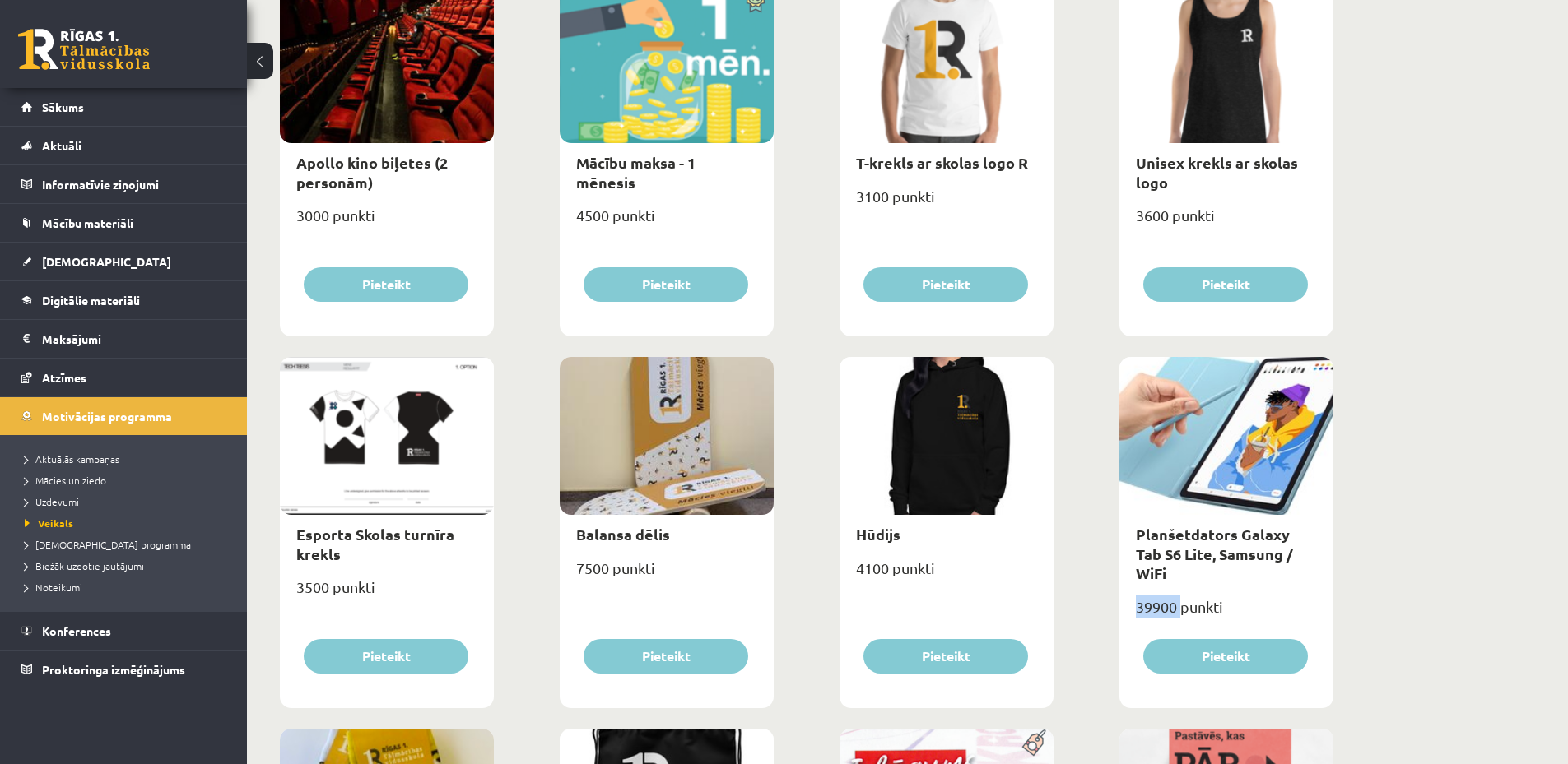
drag, startPoint x: 1136, startPoint y: 588, endPoint x: 1182, endPoint y: 583, distance: 46.3
click at [1182, 593] on div "39900 punkti" at bounding box center [1226, 614] width 214 height 41
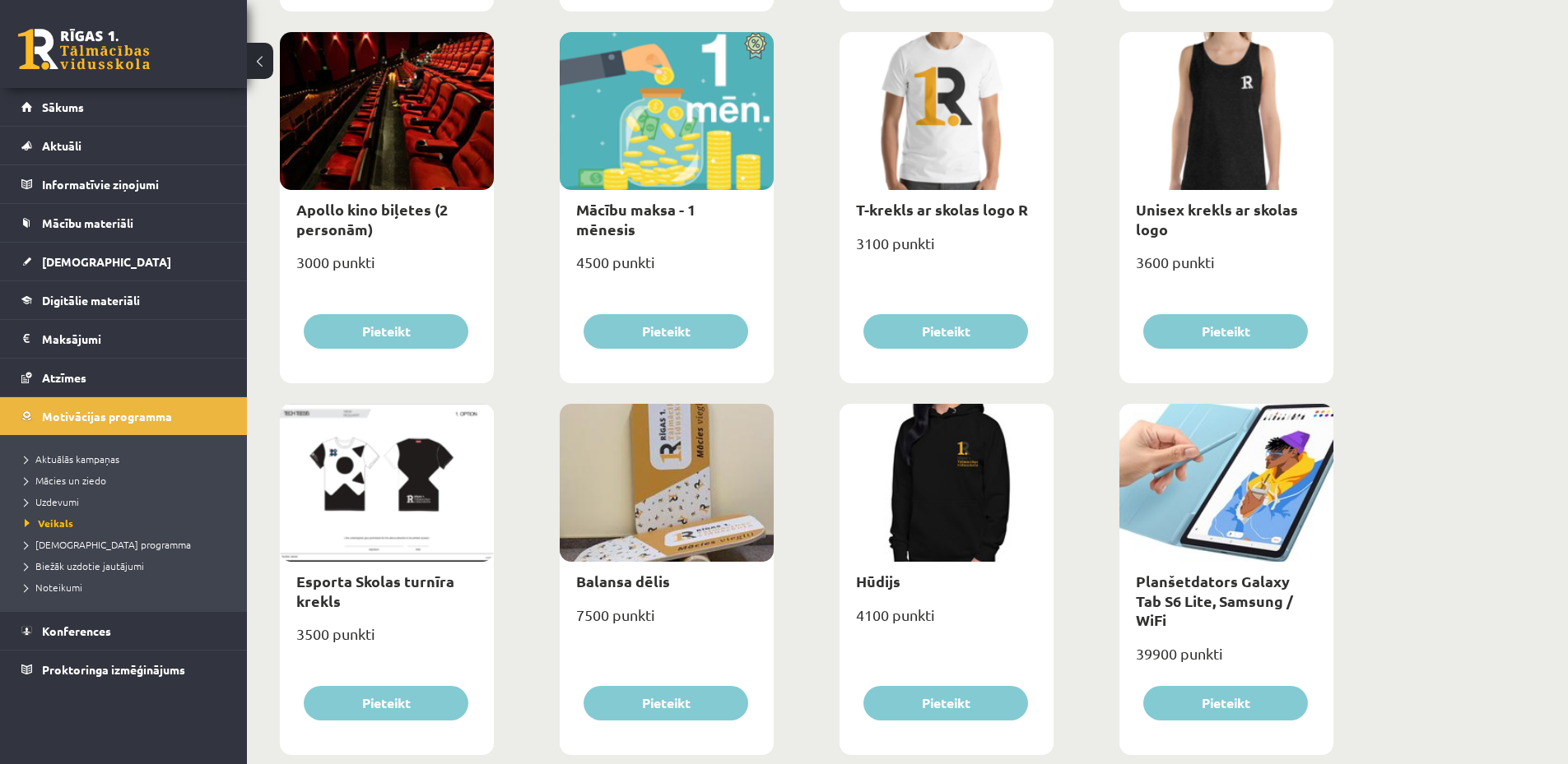
scroll to position [0, 0]
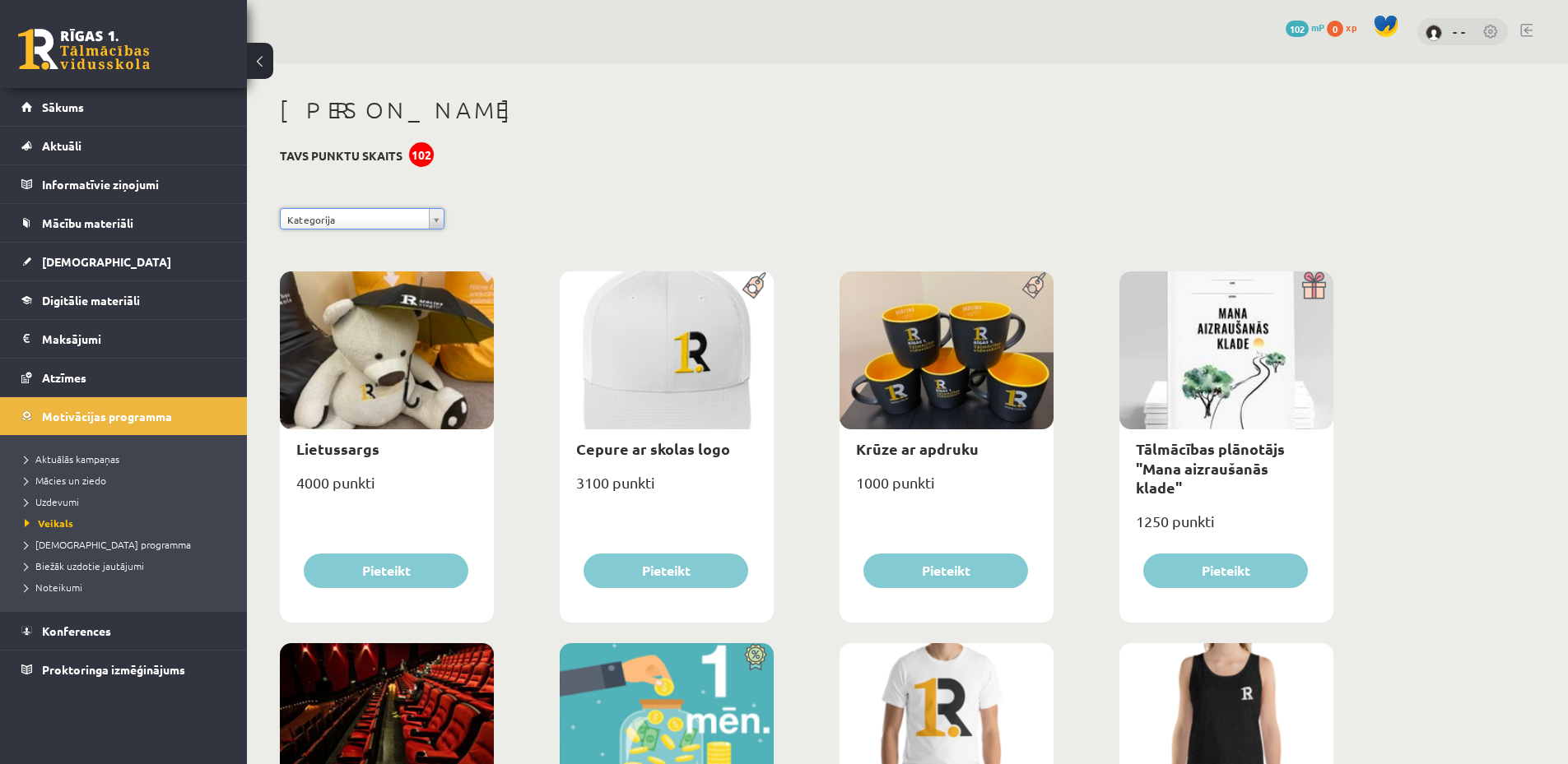
click at [1392, 22] on span at bounding box center [1385, 26] width 25 height 25
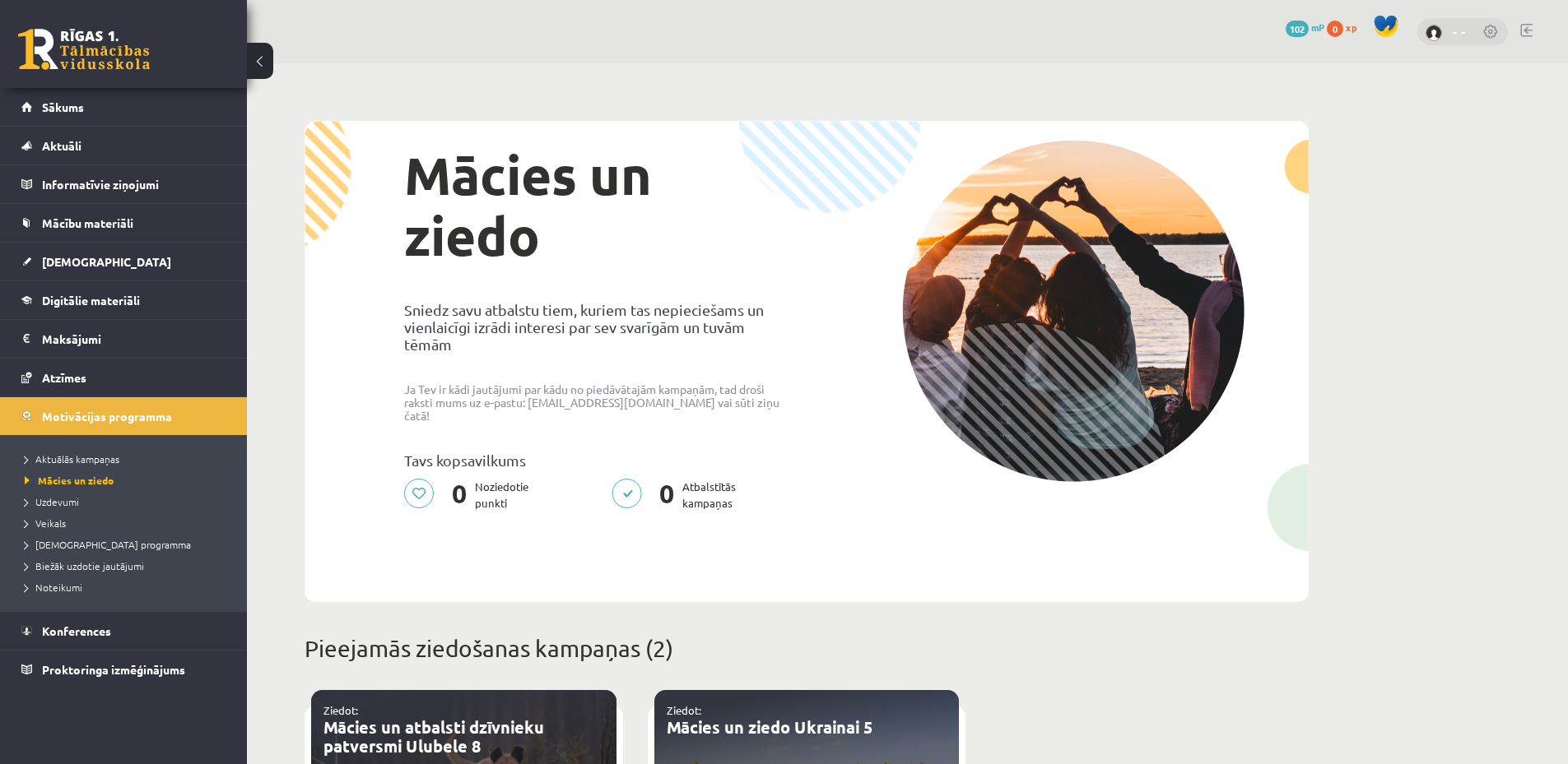
click at [1460, 31] on link "- -" at bounding box center [1458, 31] width 13 height 17
